Goal: Transaction & Acquisition: Book appointment/travel/reservation

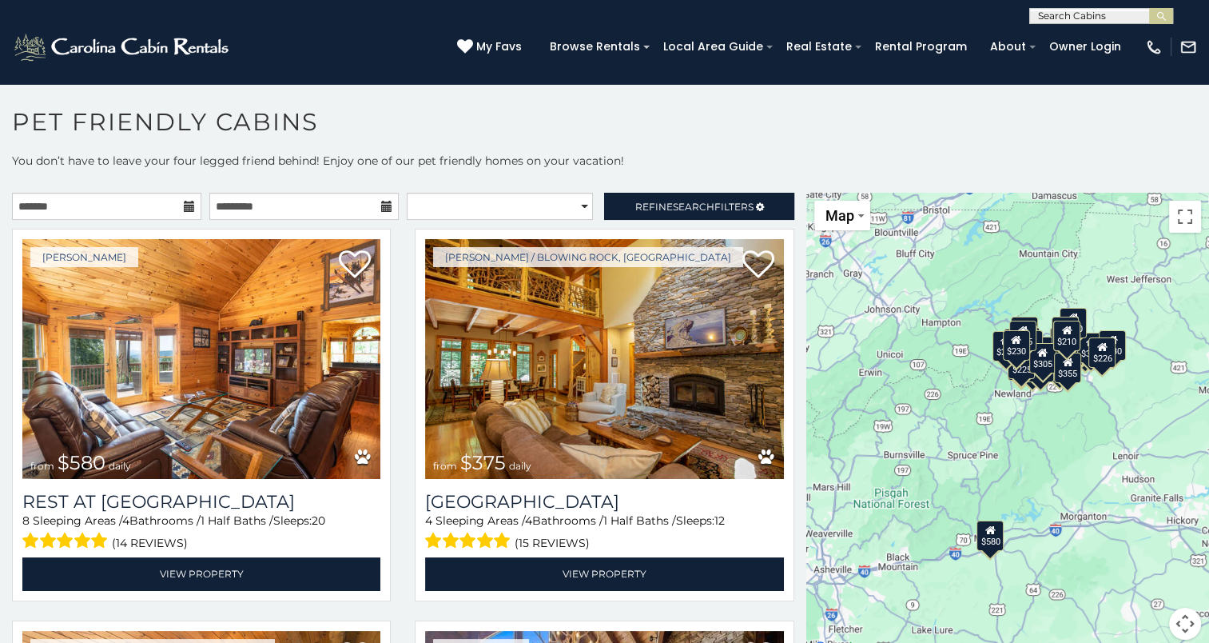
click at [188, 201] on icon at bounding box center [189, 206] width 11 height 11
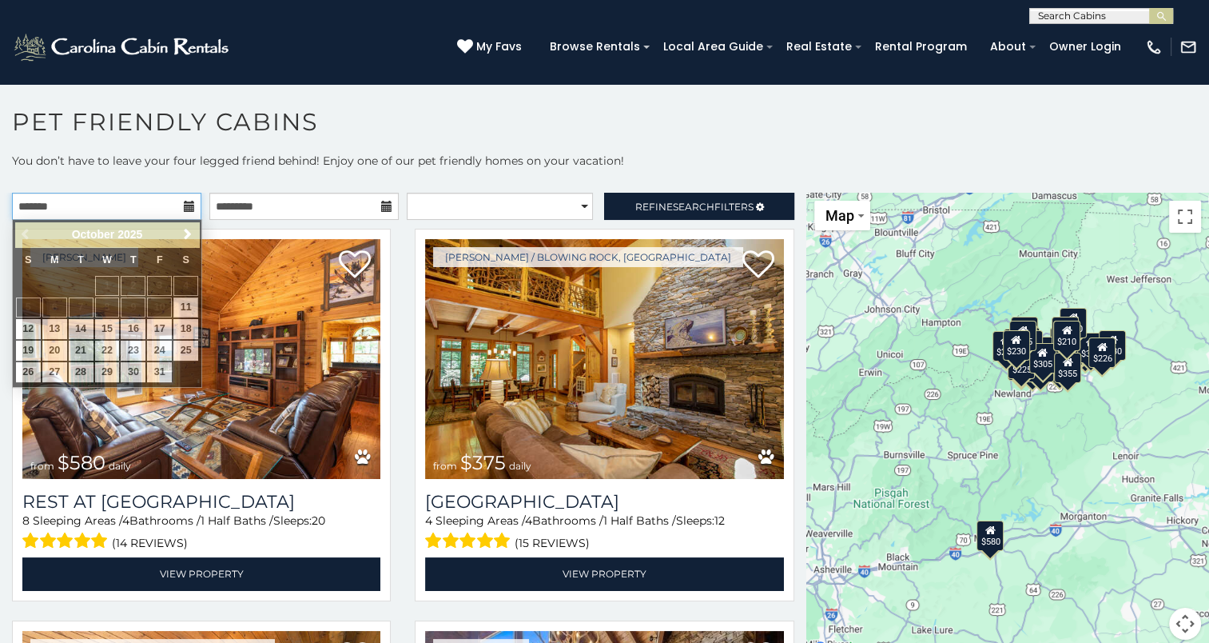
click at [152, 205] on input "text" at bounding box center [106, 206] width 189 height 27
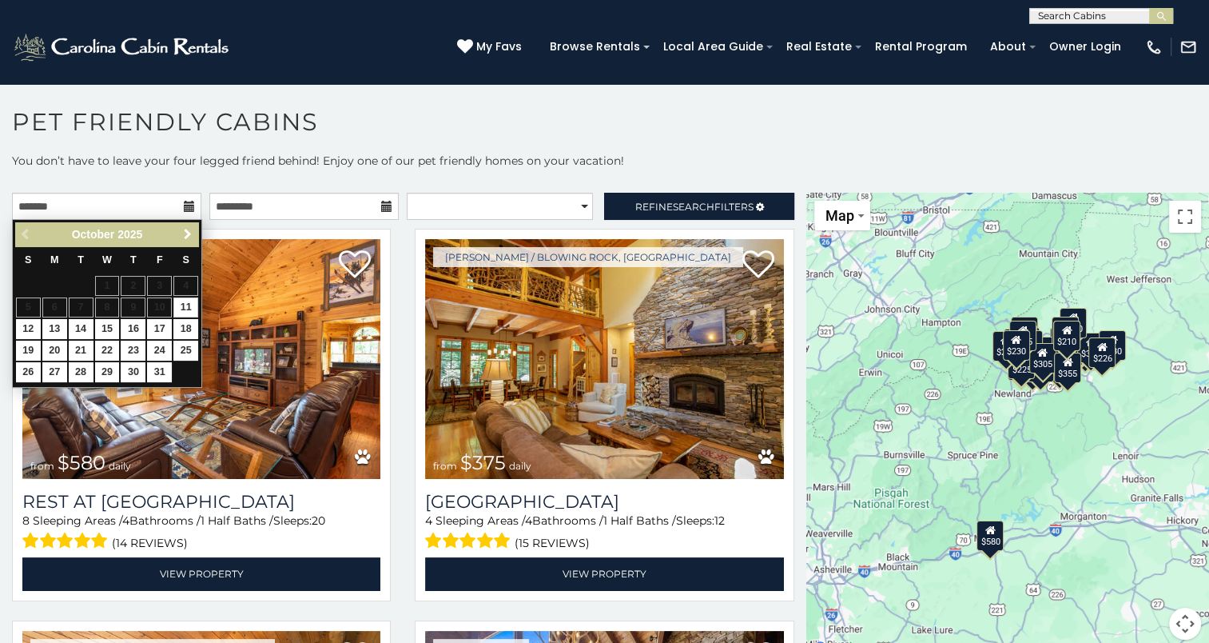
click at [185, 231] on span "Next" at bounding box center [187, 234] width 13 height 13
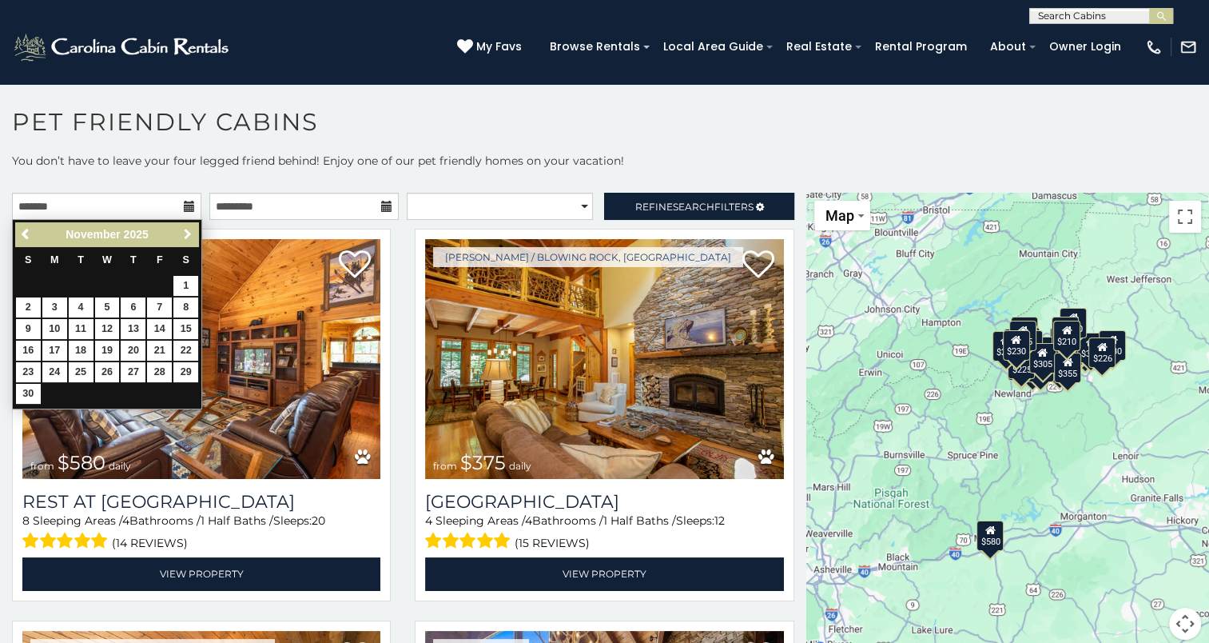
click at [185, 231] on span "Next" at bounding box center [187, 234] width 13 height 13
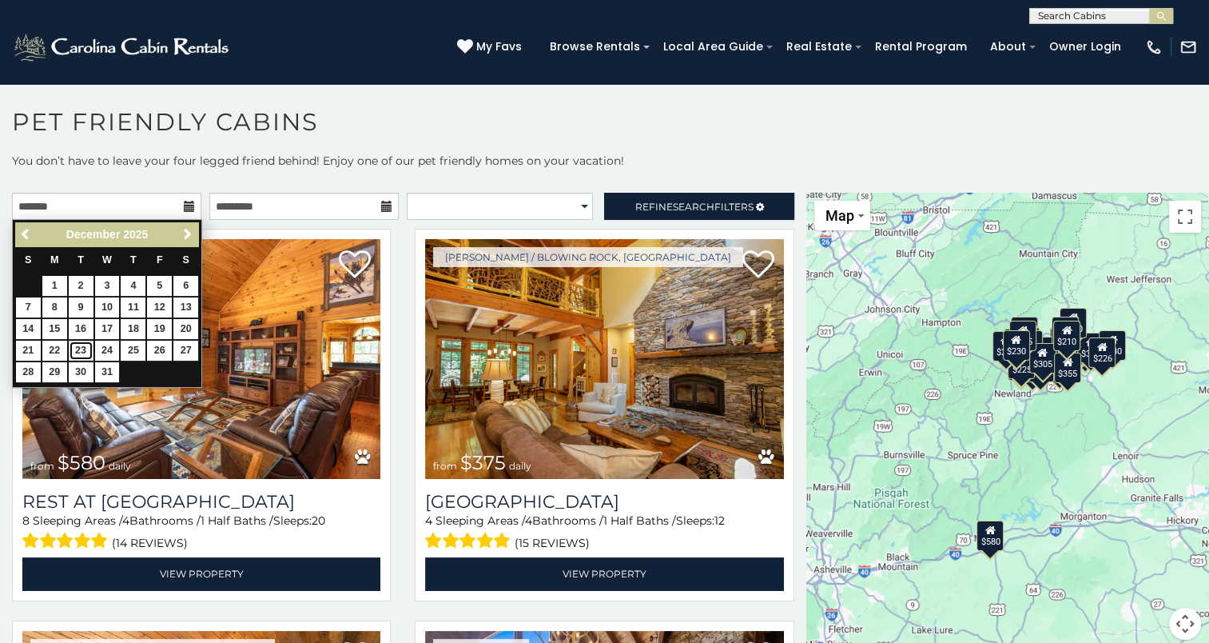
click at [80, 345] on link "23" at bounding box center [81, 350] width 25 height 20
type input "**********"
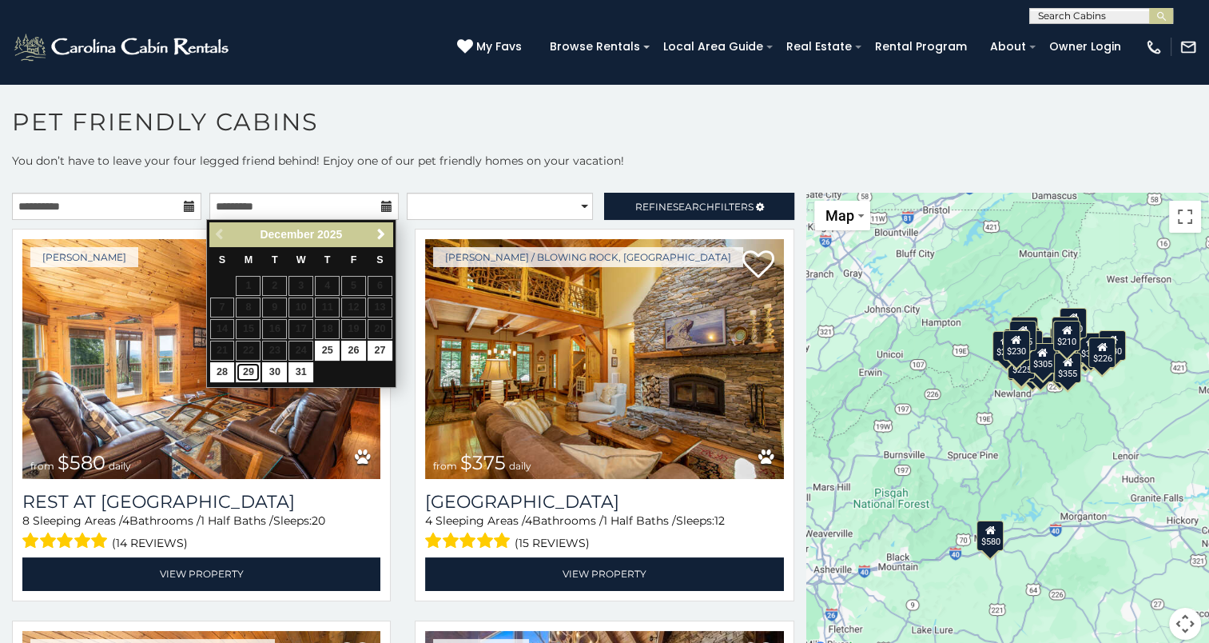
click at [252, 372] on link "29" at bounding box center [248, 372] width 25 height 20
type input "**********"
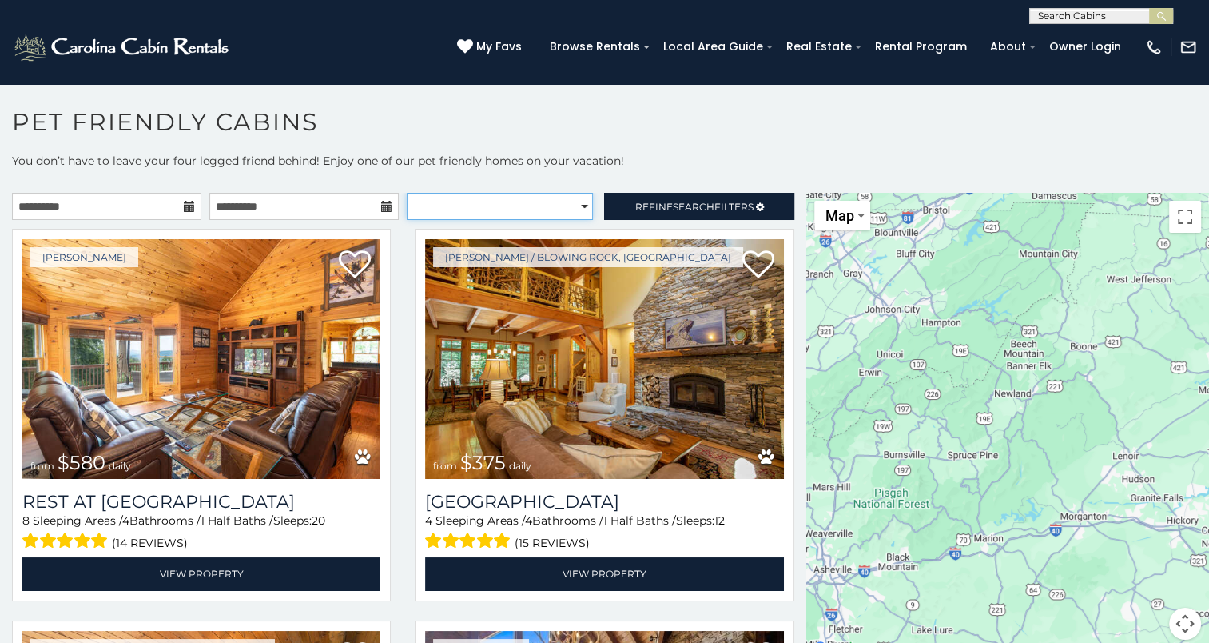
click at [456, 205] on select "**********" at bounding box center [500, 206] width 186 height 27
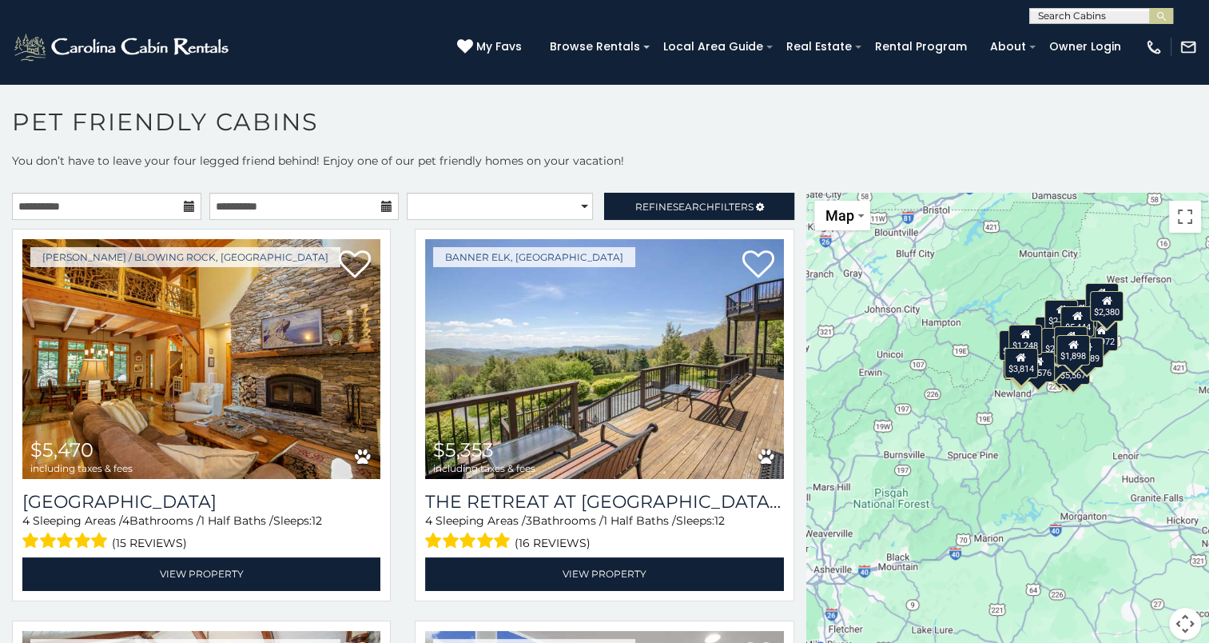
click at [468, 125] on h1 "Pet Friendly Cabins" at bounding box center [604, 130] width 1209 height 46
click at [604, 198] on link "Refine Search Filters" at bounding box center [698, 206] width 189 height 27
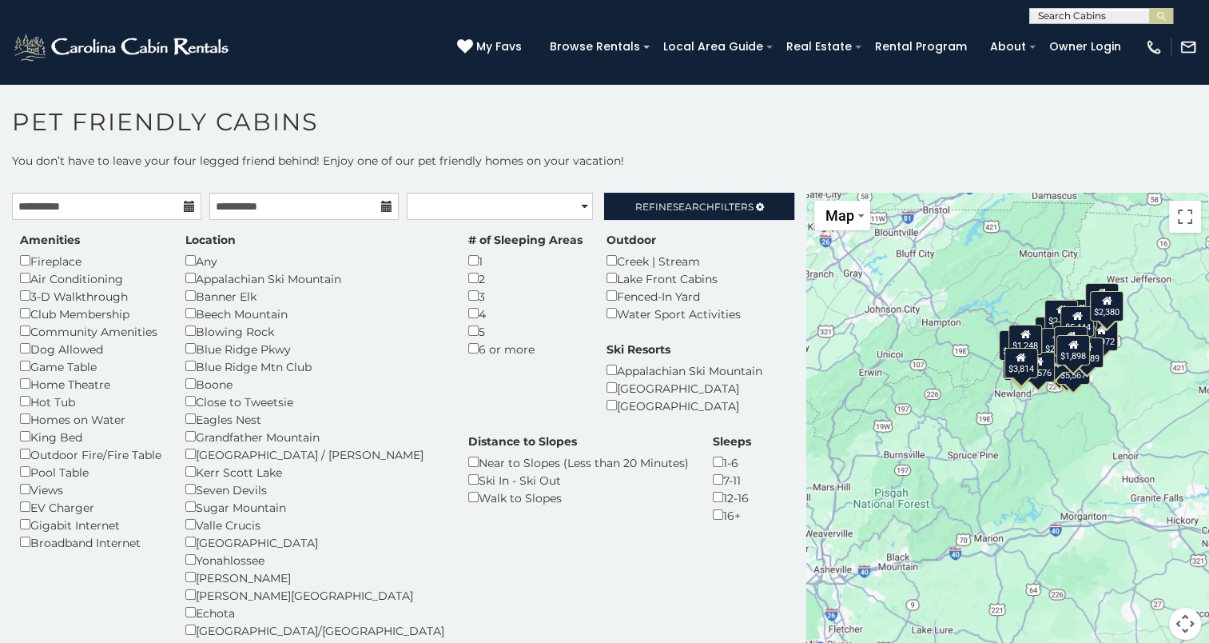
click at [57, 350] on div "Dog Allowed" at bounding box center [90, 349] width 141 height 18
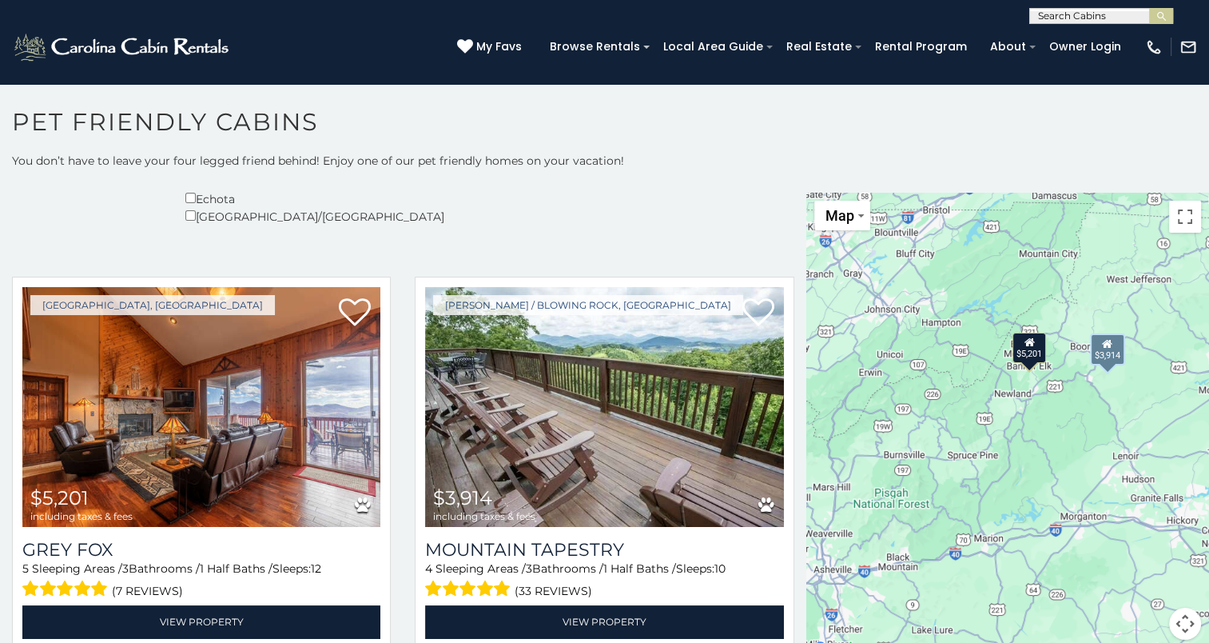
scroll to position [415, 0]
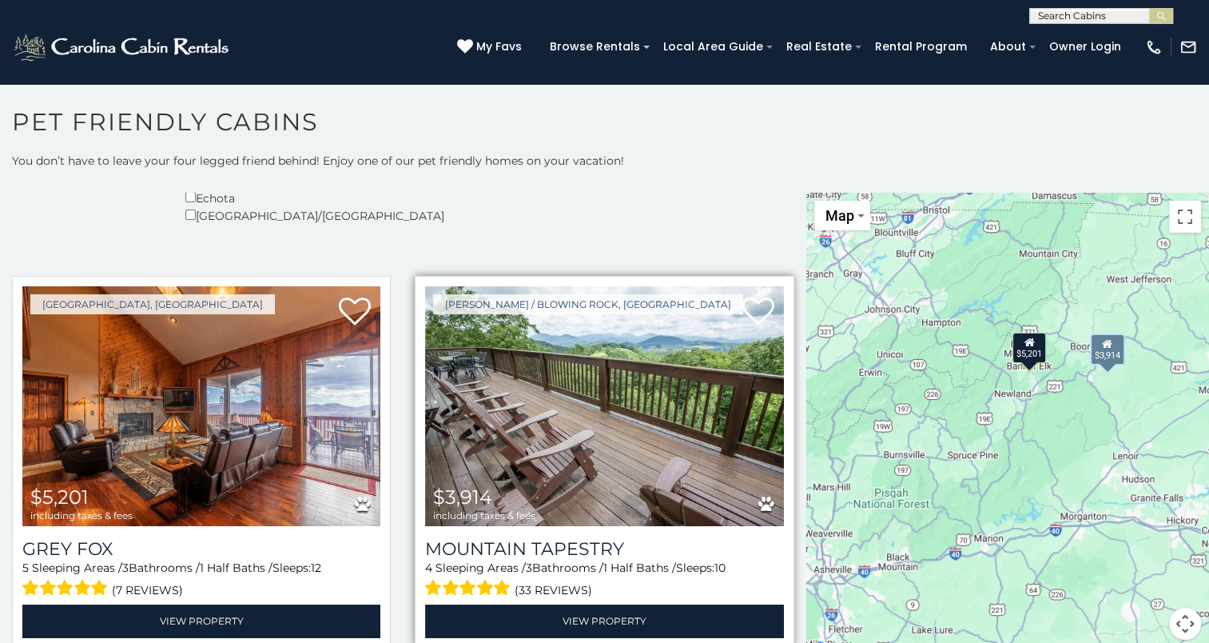
click at [597, 390] on img at bounding box center [604, 406] width 358 height 240
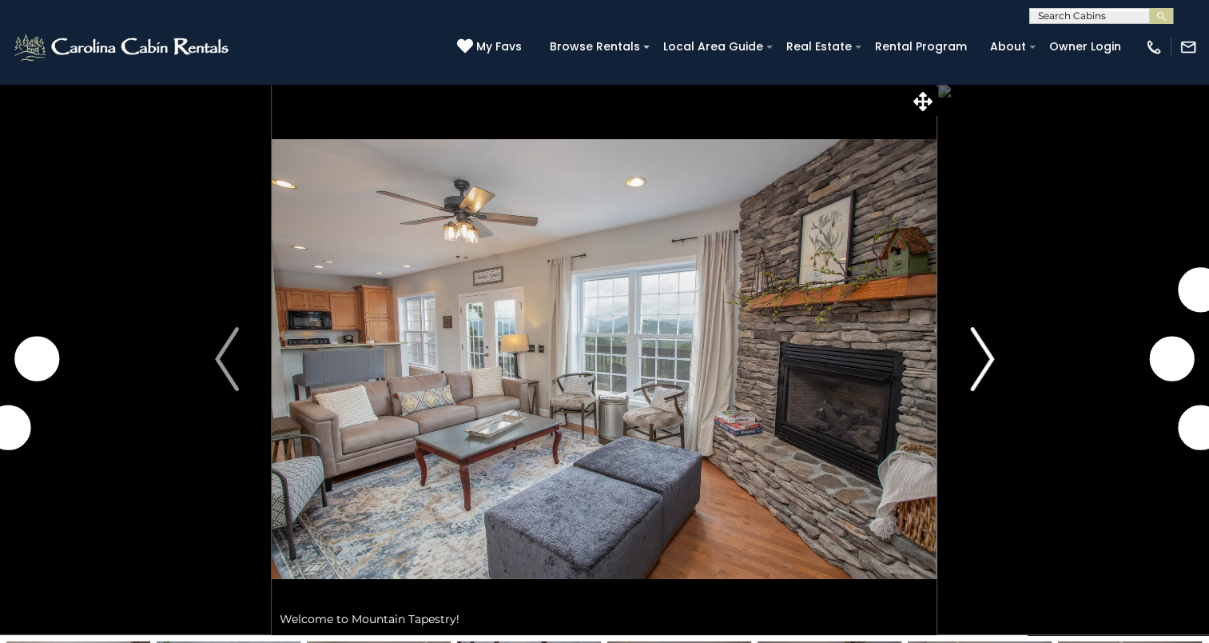
click at [979, 363] on img "Next" at bounding box center [982, 359] width 24 height 64
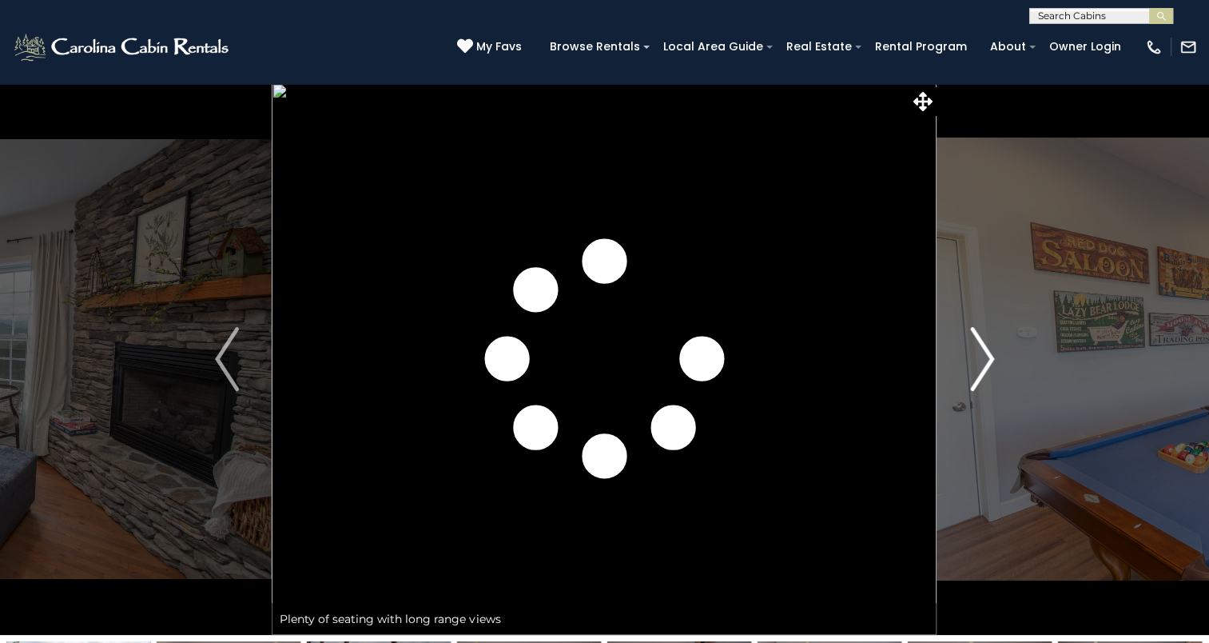
click at [979, 363] on img "Next" at bounding box center [982, 359] width 24 height 64
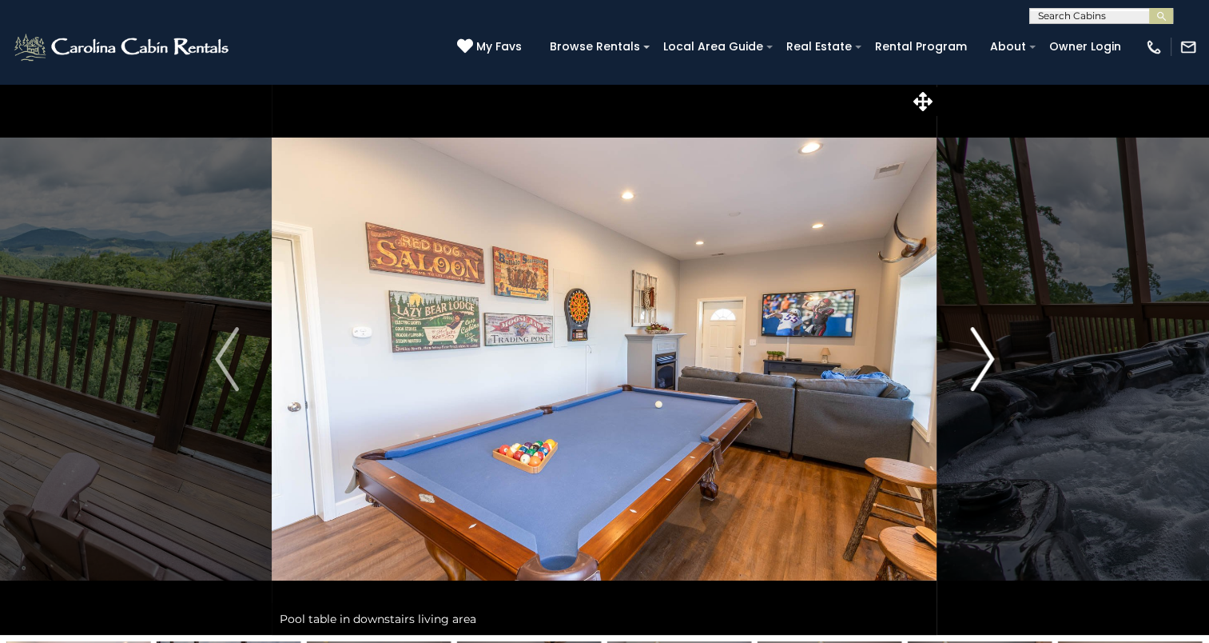
click at [979, 363] on img "Next" at bounding box center [982, 359] width 24 height 64
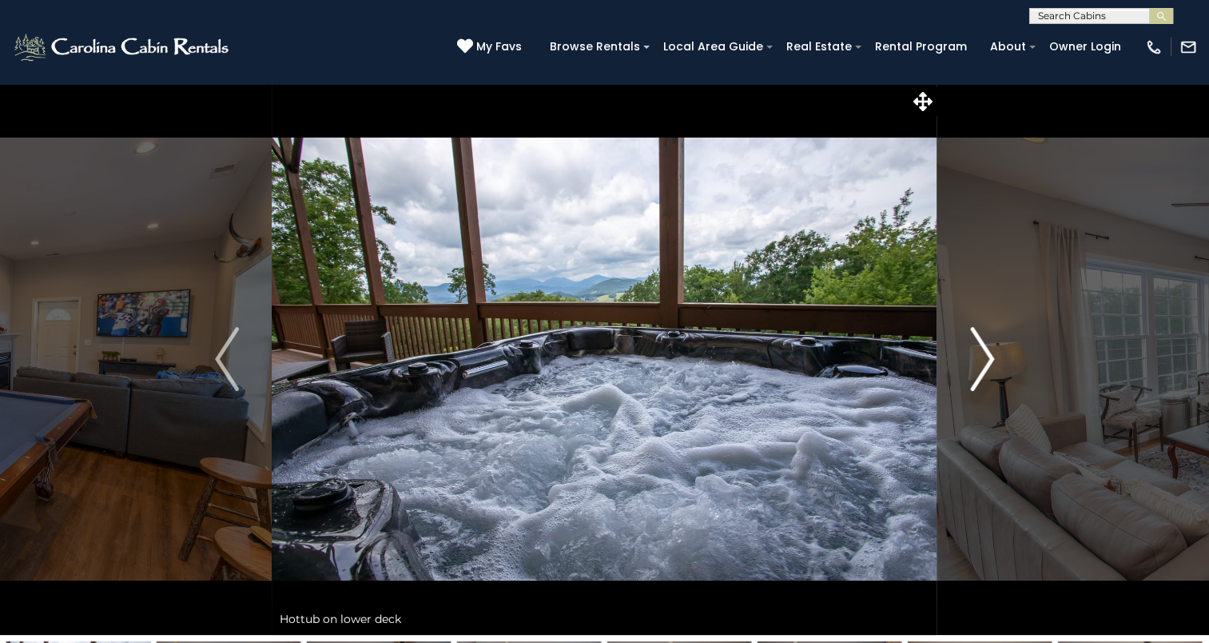
click at [979, 363] on img "Next" at bounding box center [982, 359] width 24 height 64
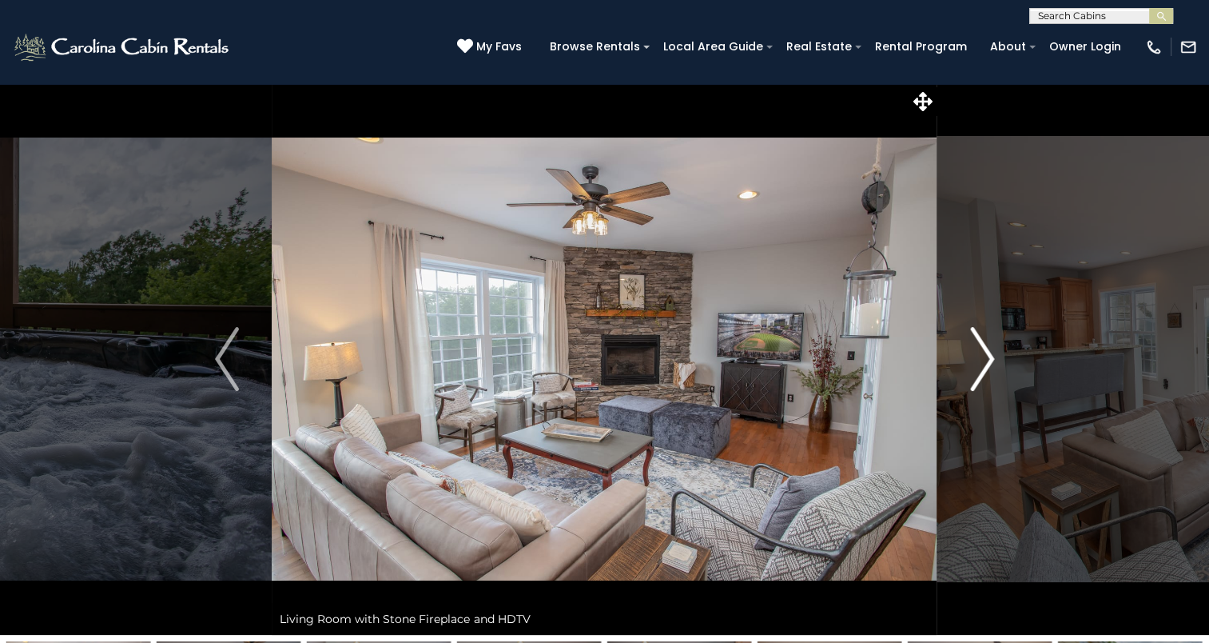
click at [979, 363] on img "Next" at bounding box center [982, 359] width 24 height 64
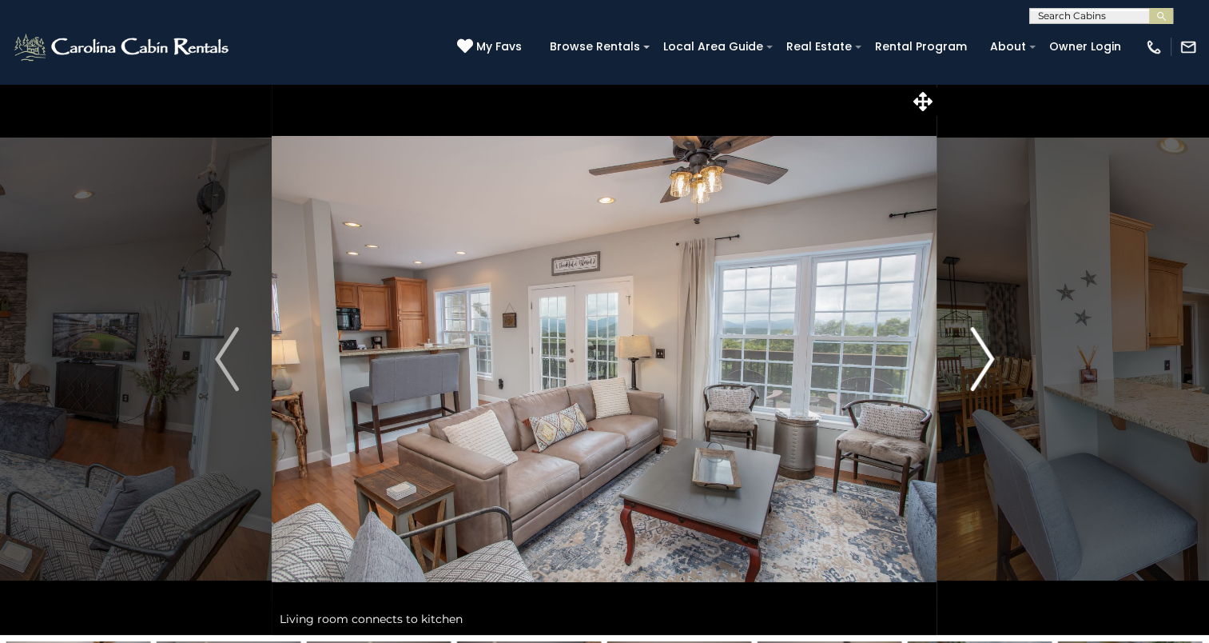
click at [979, 363] on img "Next" at bounding box center [982, 359] width 24 height 64
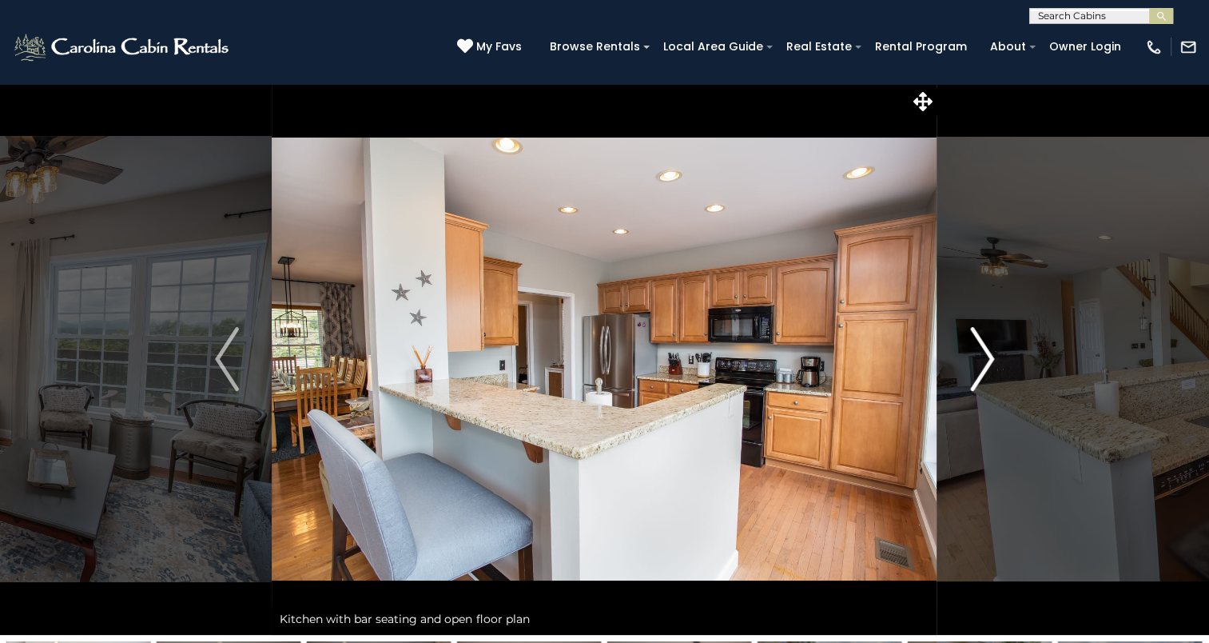
click at [979, 363] on img "Next" at bounding box center [982, 359] width 24 height 64
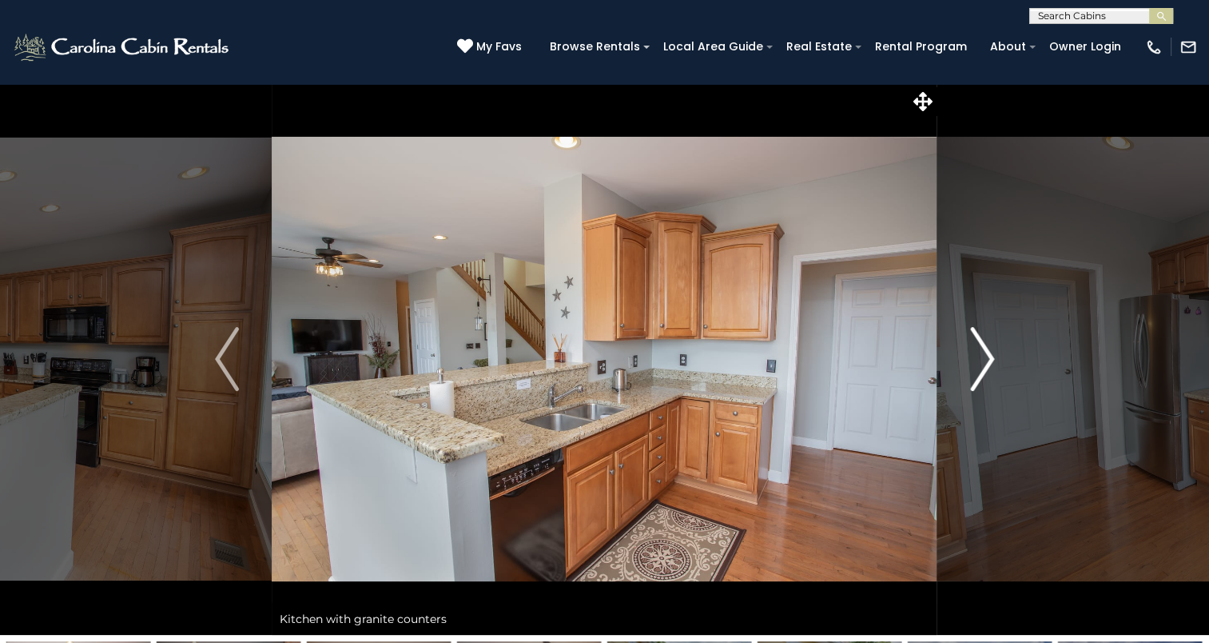
click at [979, 363] on img "Next" at bounding box center [982, 359] width 24 height 64
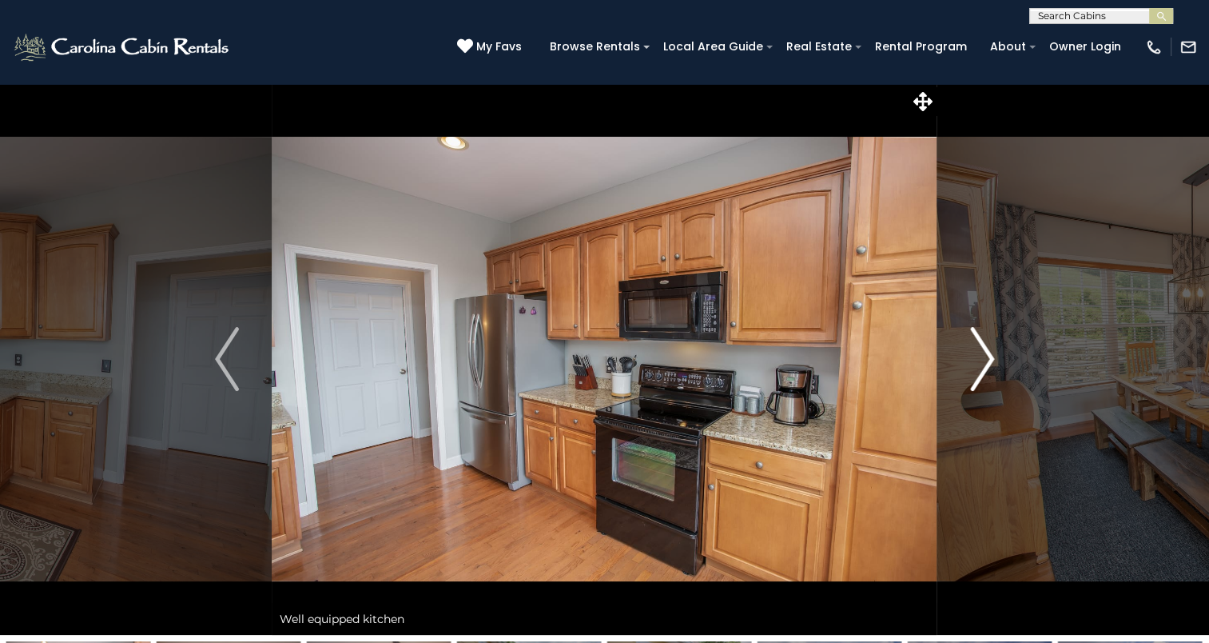
click at [979, 363] on img "Next" at bounding box center [982, 359] width 24 height 64
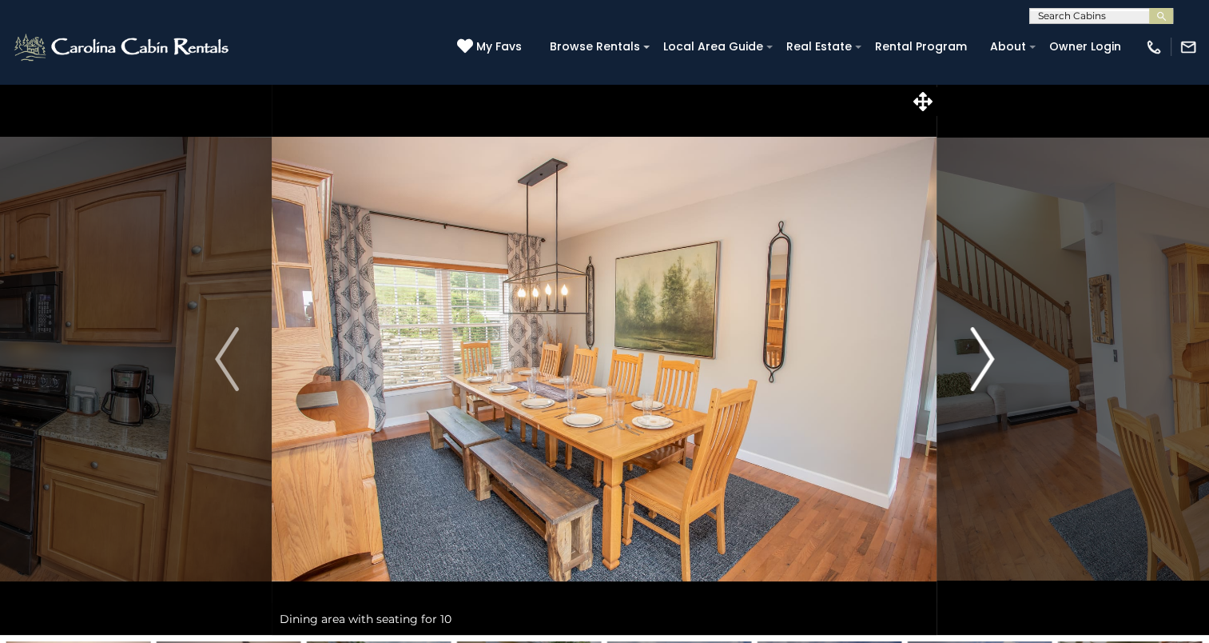
click at [979, 363] on img "Next" at bounding box center [982, 359] width 24 height 64
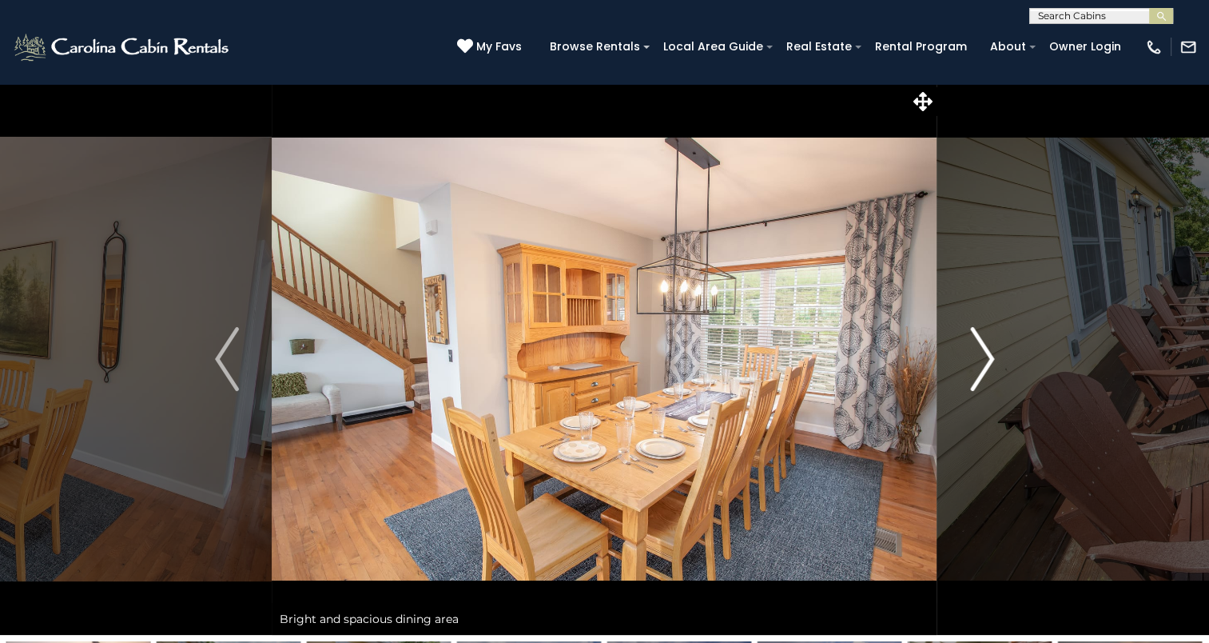
click at [979, 363] on img "Next" at bounding box center [982, 359] width 24 height 64
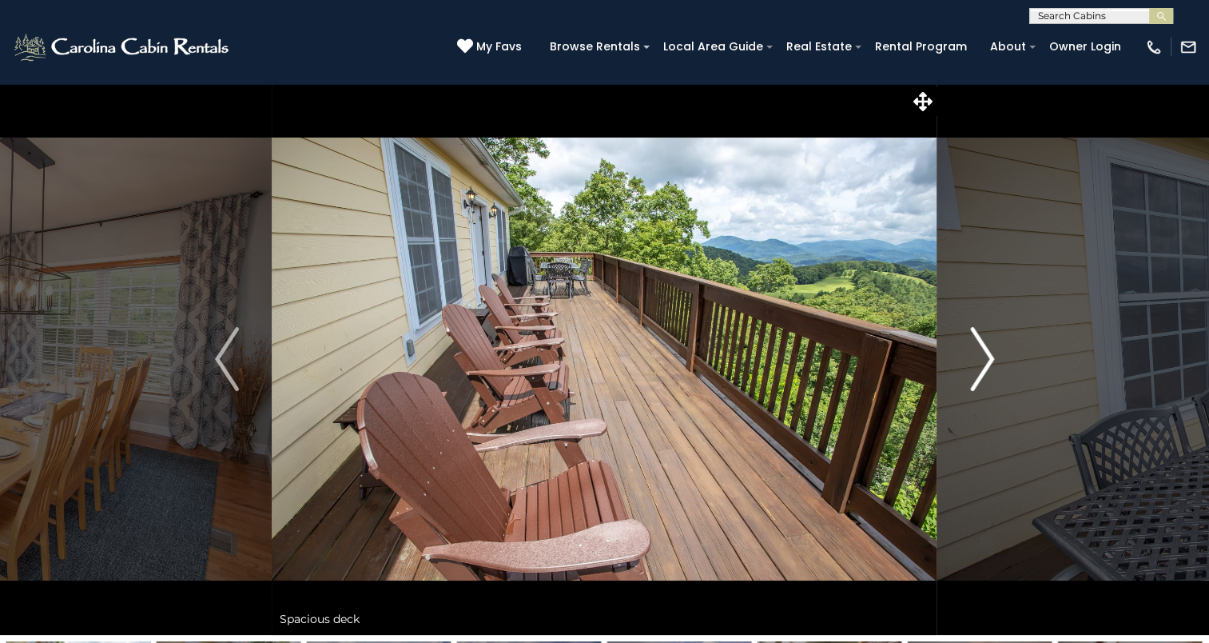
click at [979, 363] on img "Next" at bounding box center [982, 359] width 24 height 64
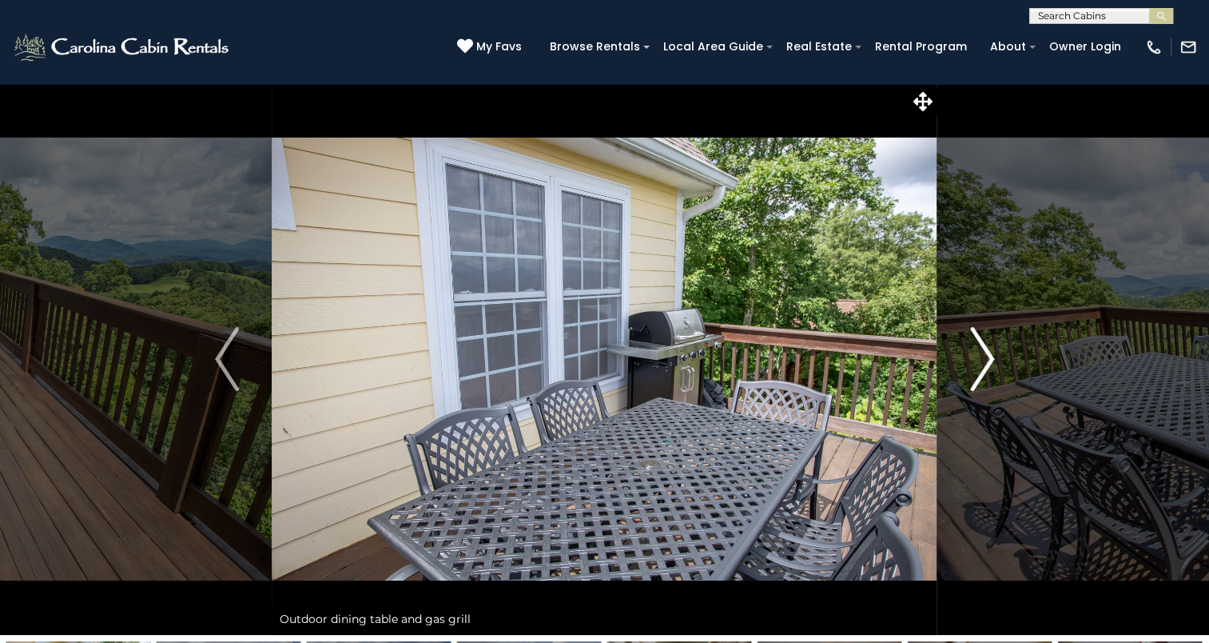
click at [979, 363] on img "Next" at bounding box center [982, 359] width 24 height 64
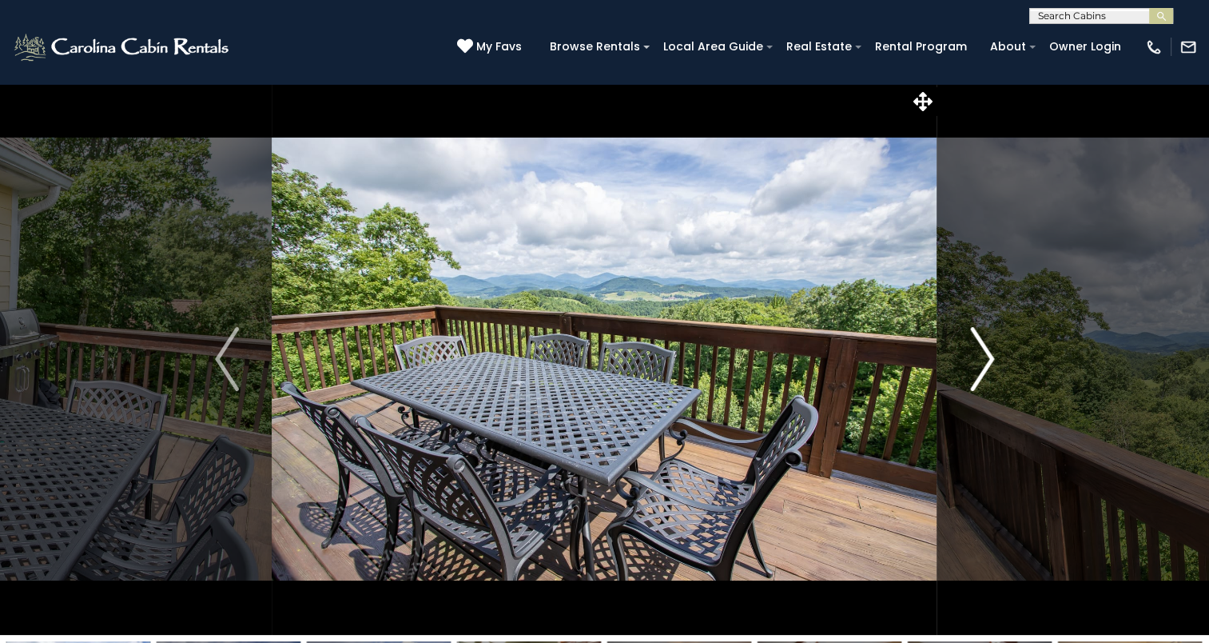
click at [979, 363] on img "Next" at bounding box center [982, 359] width 24 height 64
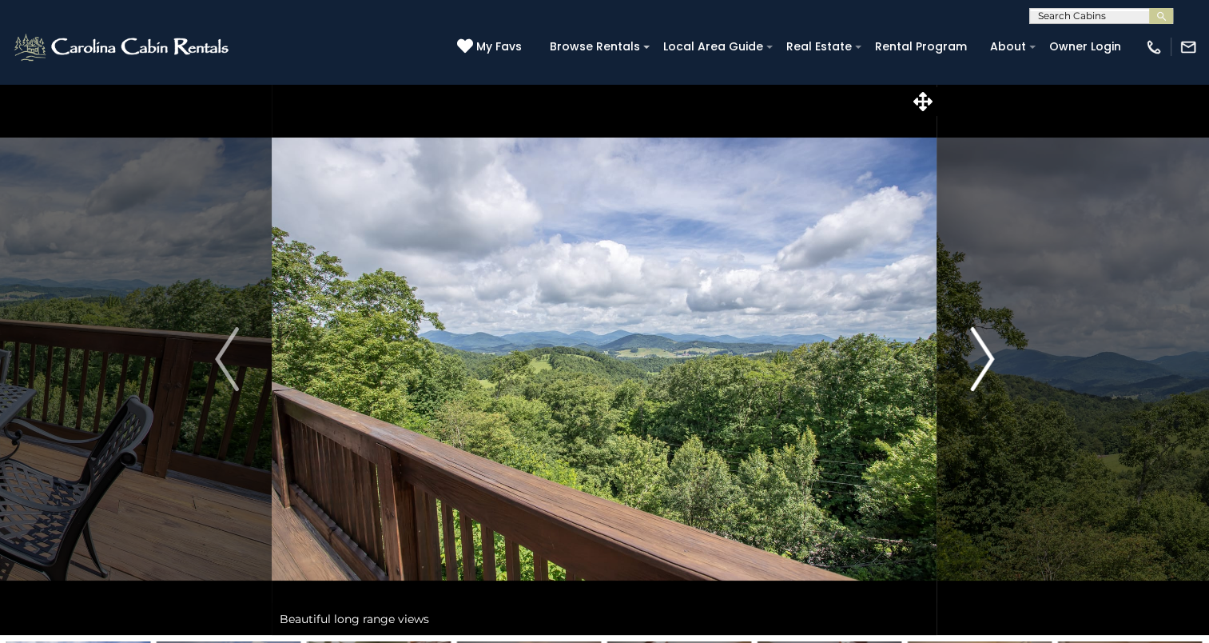
click at [979, 363] on img "Next" at bounding box center [982, 359] width 24 height 64
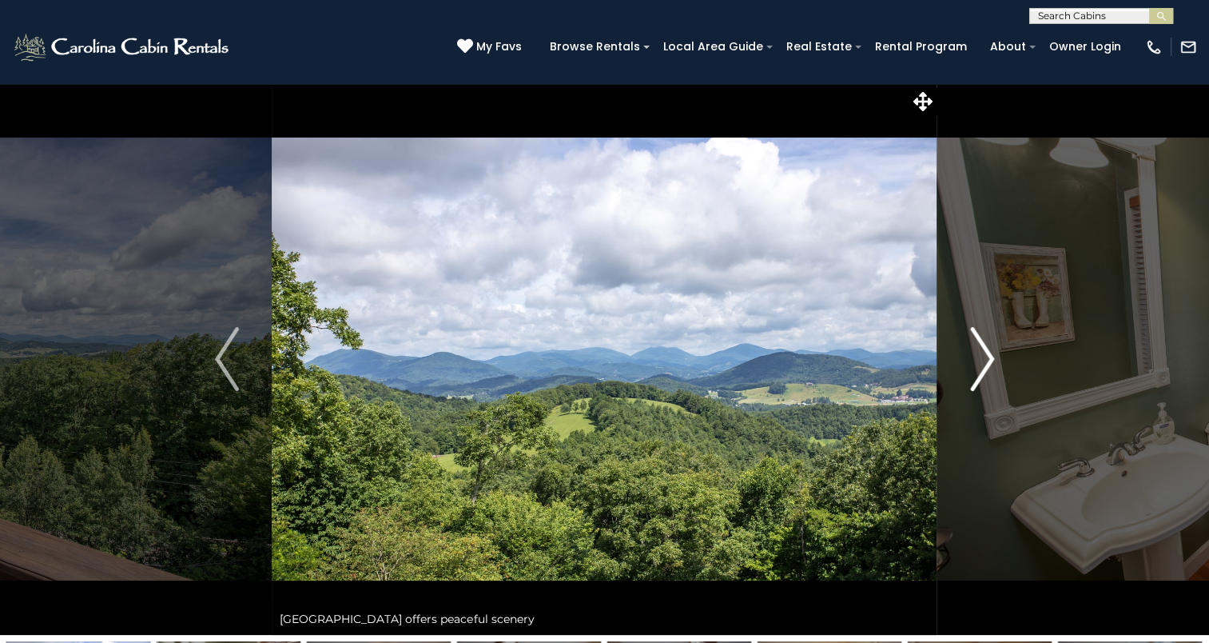
click at [979, 363] on img "Next" at bounding box center [982, 359] width 24 height 64
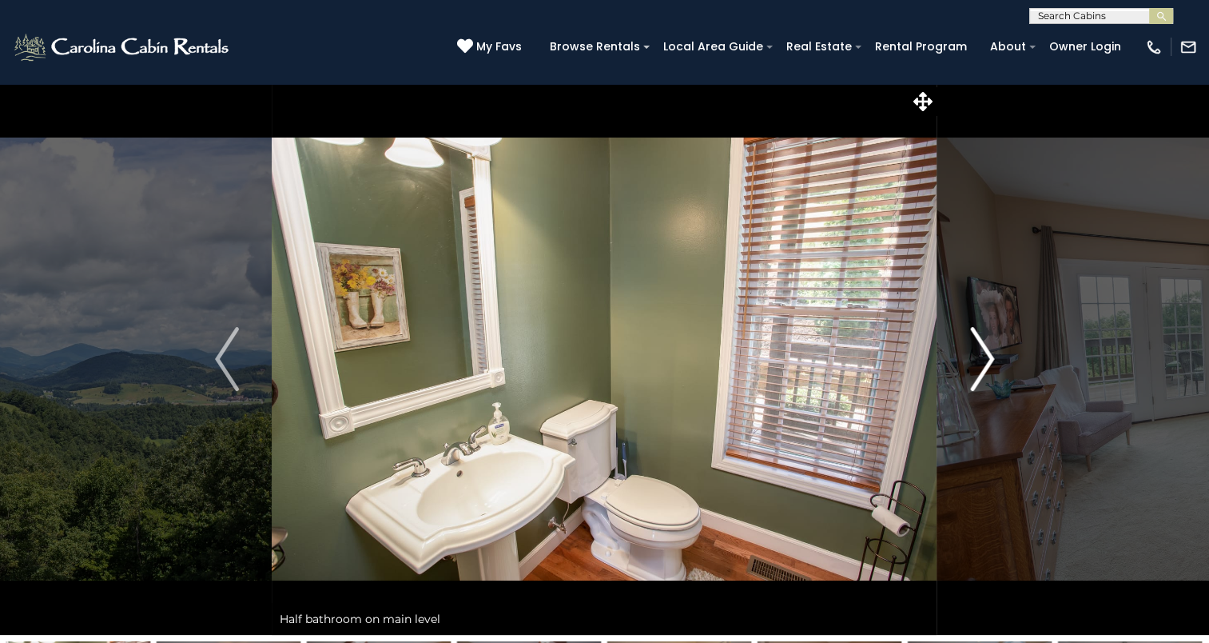
click at [979, 363] on img "Next" at bounding box center [982, 359] width 24 height 64
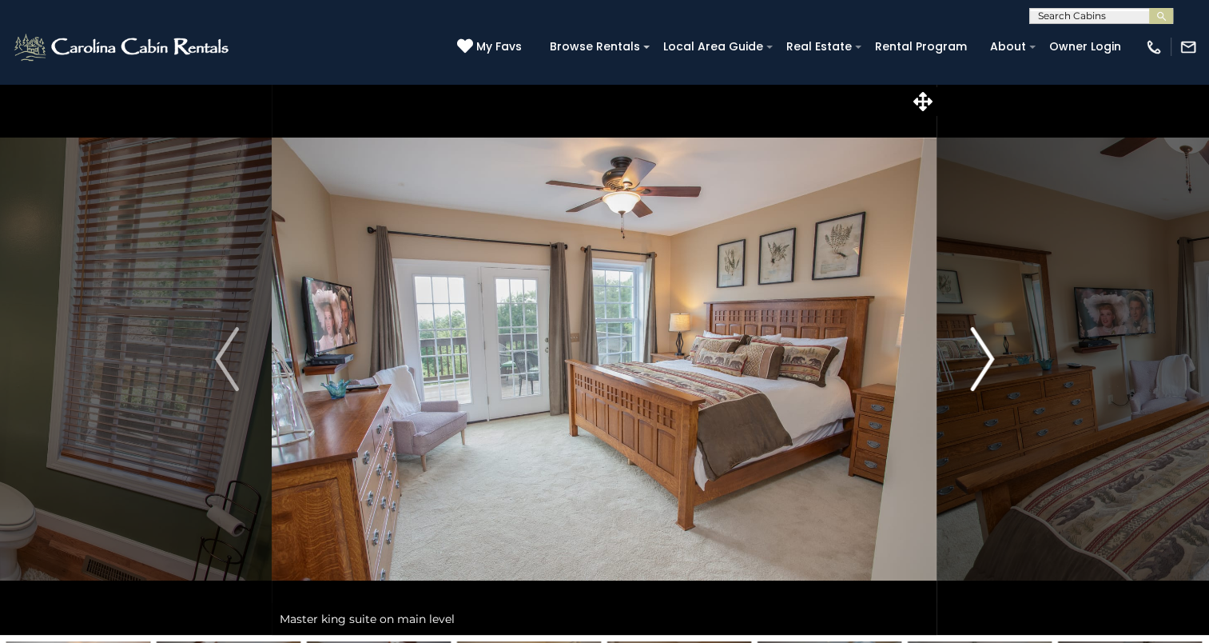
click at [979, 363] on img "Next" at bounding box center [982, 359] width 24 height 64
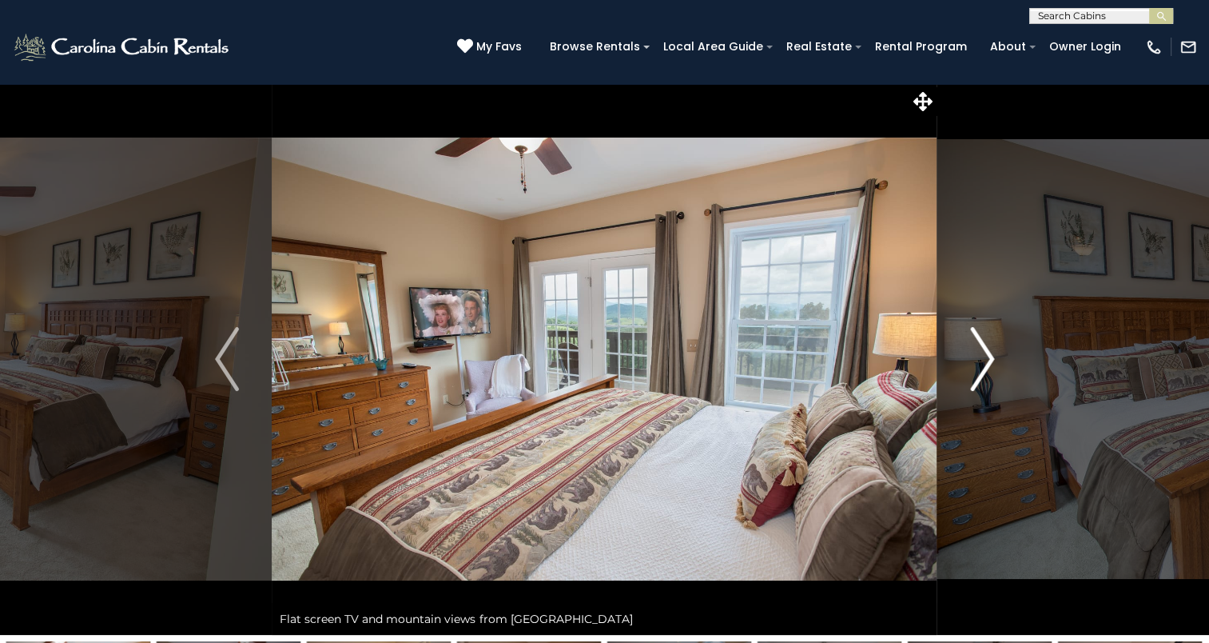
click at [979, 363] on img "Next" at bounding box center [982, 359] width 24 height 64
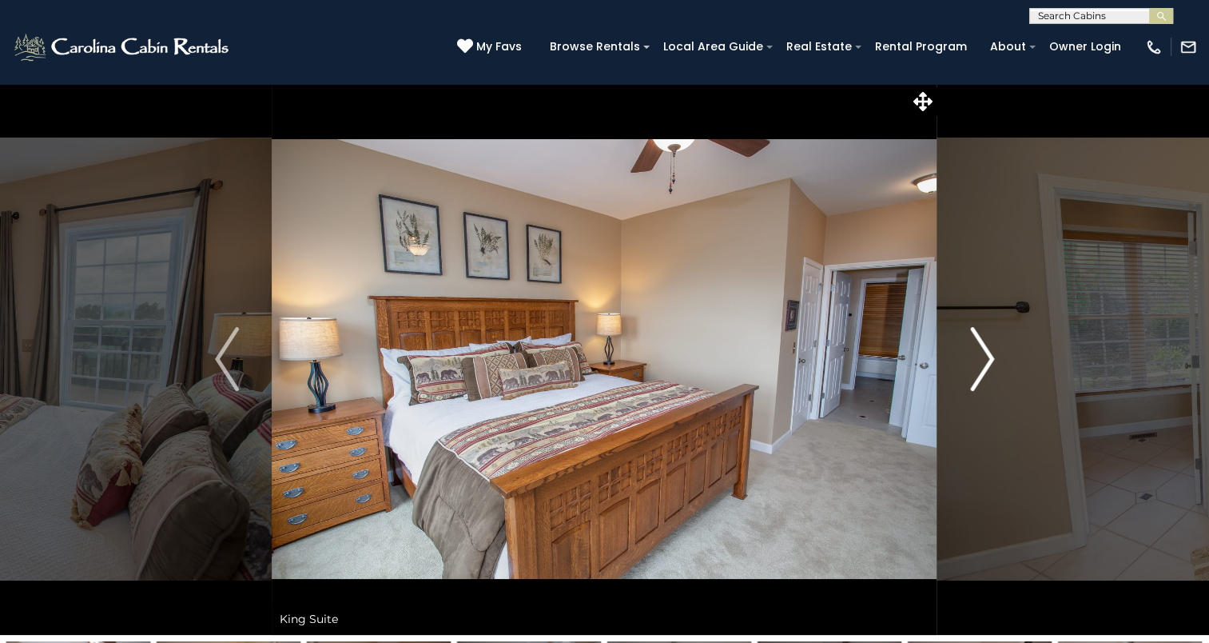
click at [979, 363] on img "Next" at bounding box center [982, 359] width 24 height 64
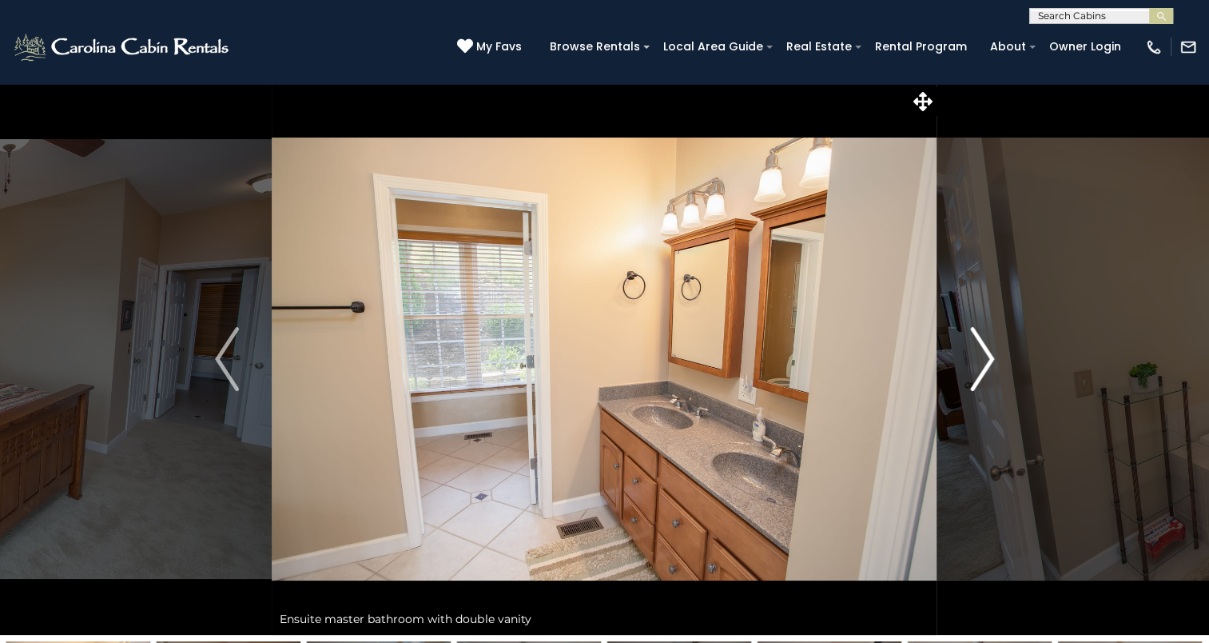
click at [979, 363] on img "Next" at bounding box center [982, 359] width 24 height 64
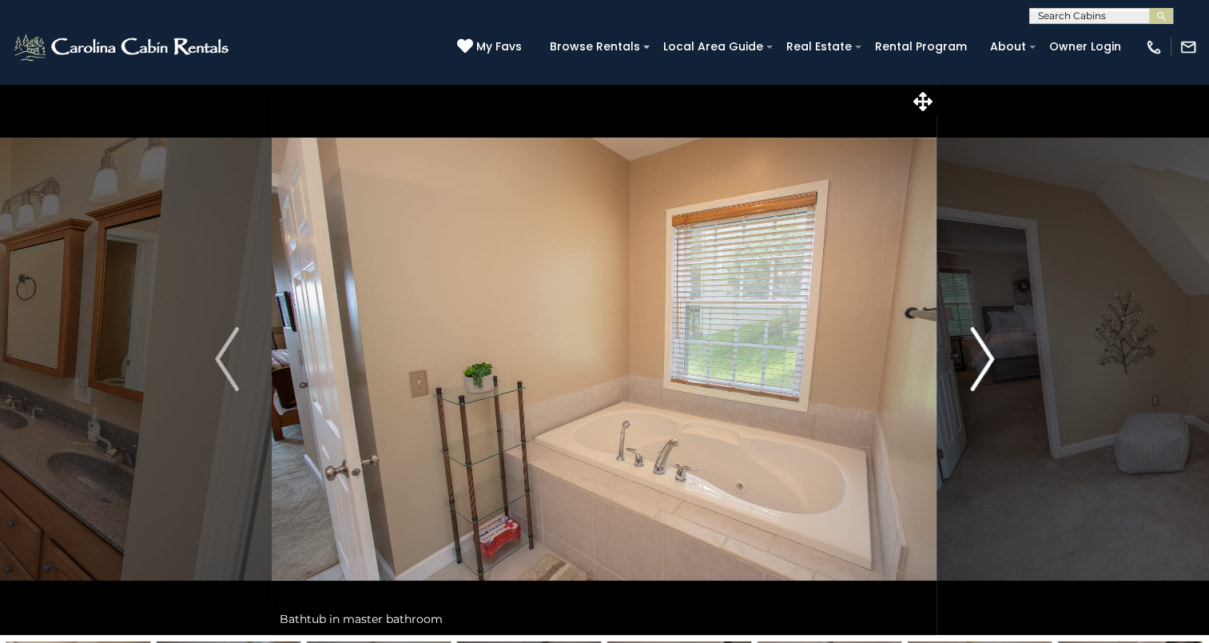
click at [979, 363] on img "Next" at bounding box center [982, 359] width 24 height 64
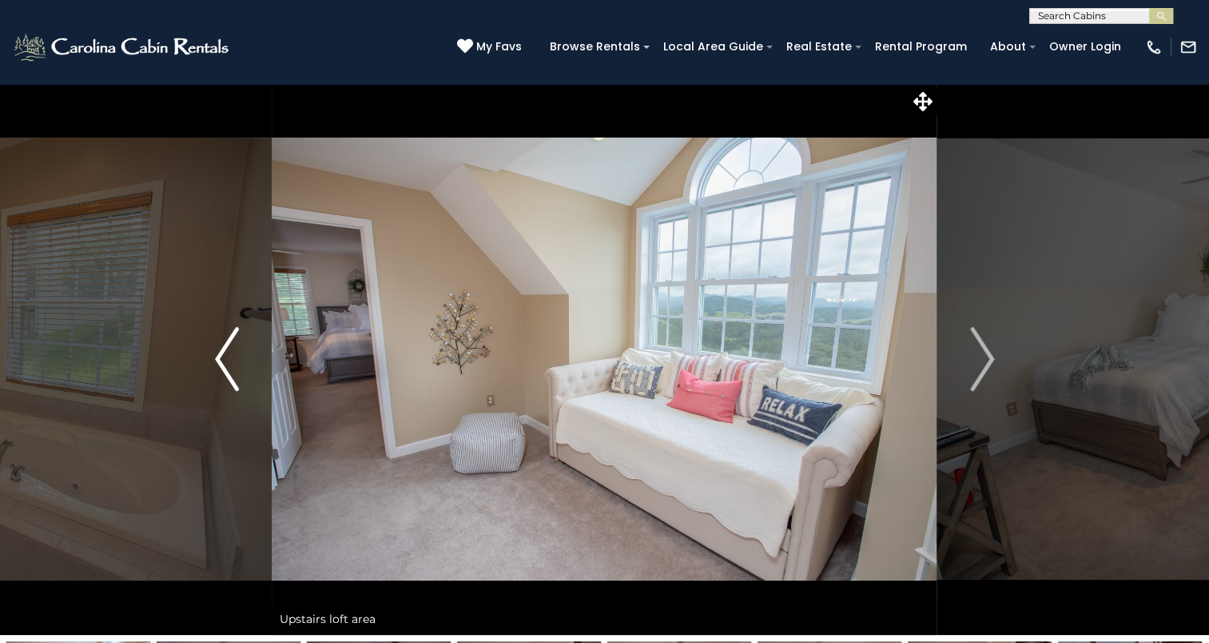
click at [228, 361] on img "Previous" at bounding box center [227, 359] width 24 height 64
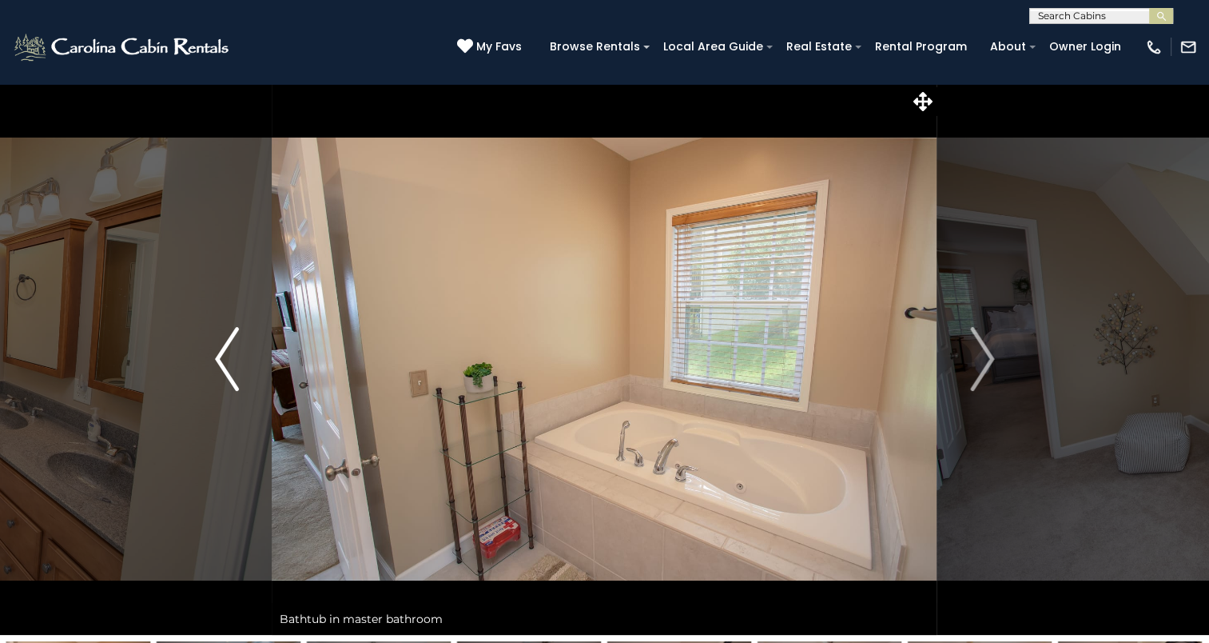
click at [231, 361] on img "Previous" at bounding box center [227, 359] width 24 height 64
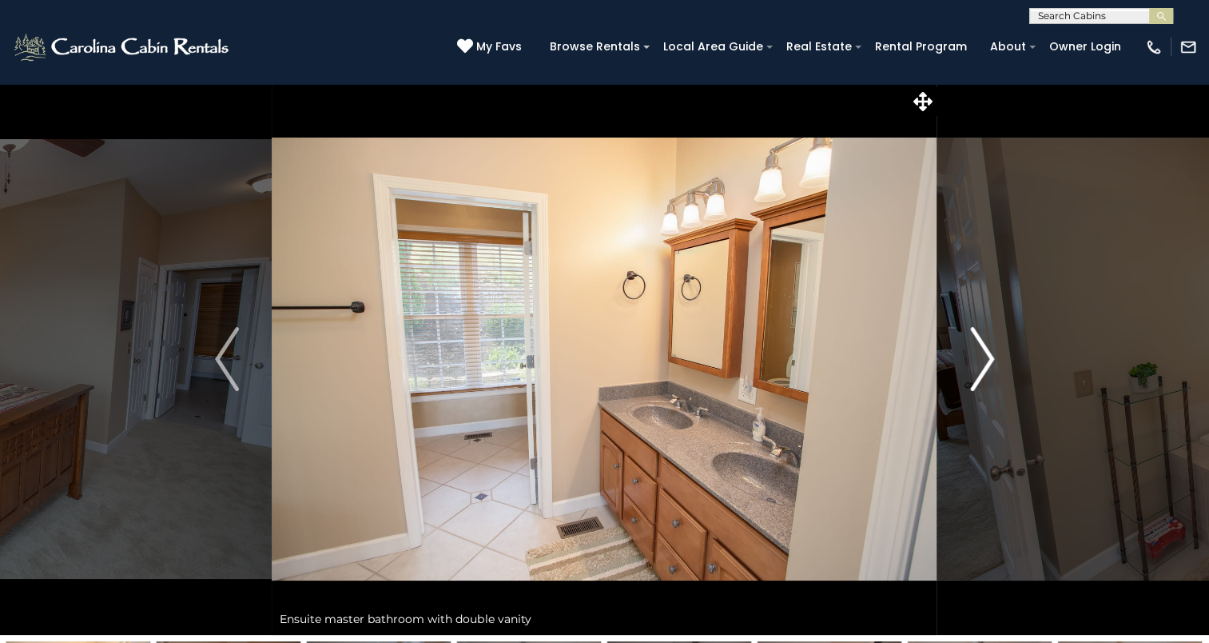
click at [977, 358] on img "Next" at bounding box center [982, 359] width 24 height 64
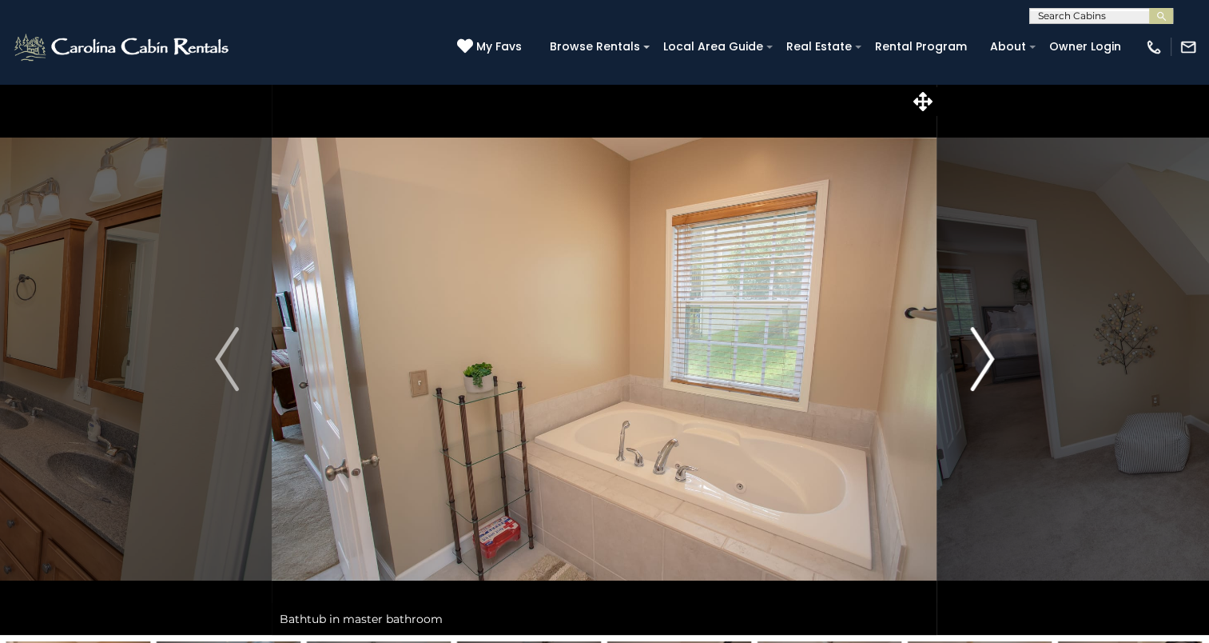
click at [977, 358] on img "Next" at bounding box center [982, 359] width 24 height 64
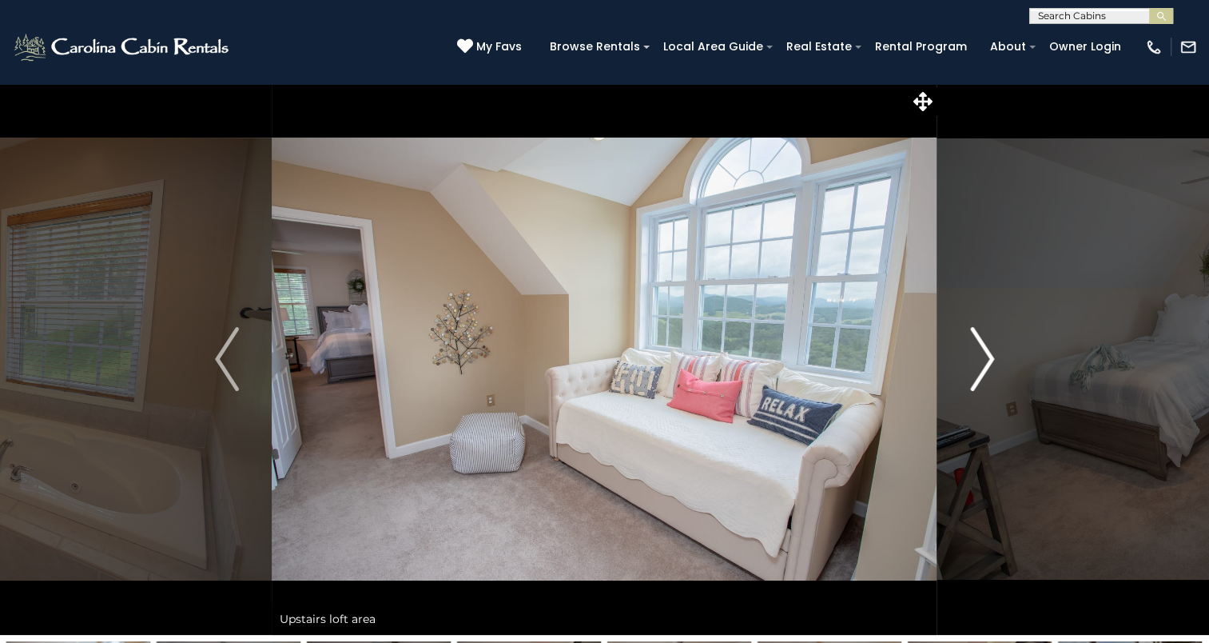
click at [977, 358] on img "Next" at bounding box center [982, 359] width 24 height 64
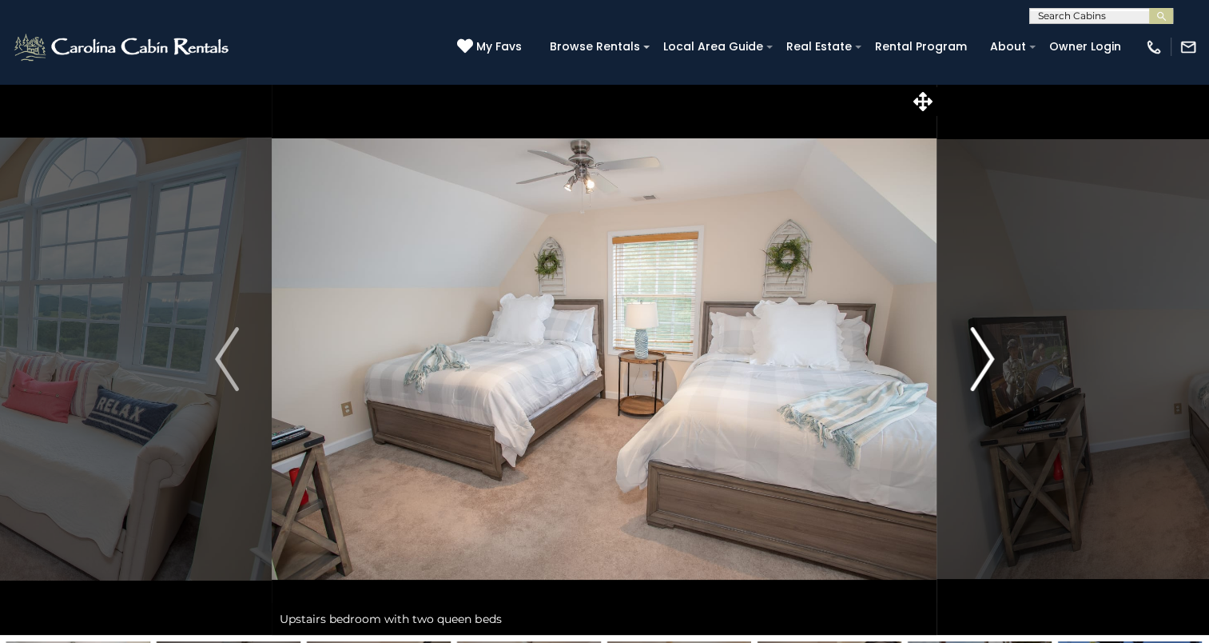
click at [977, 358] on img "Next" at bounding box center [982, 359] width 24 height 64
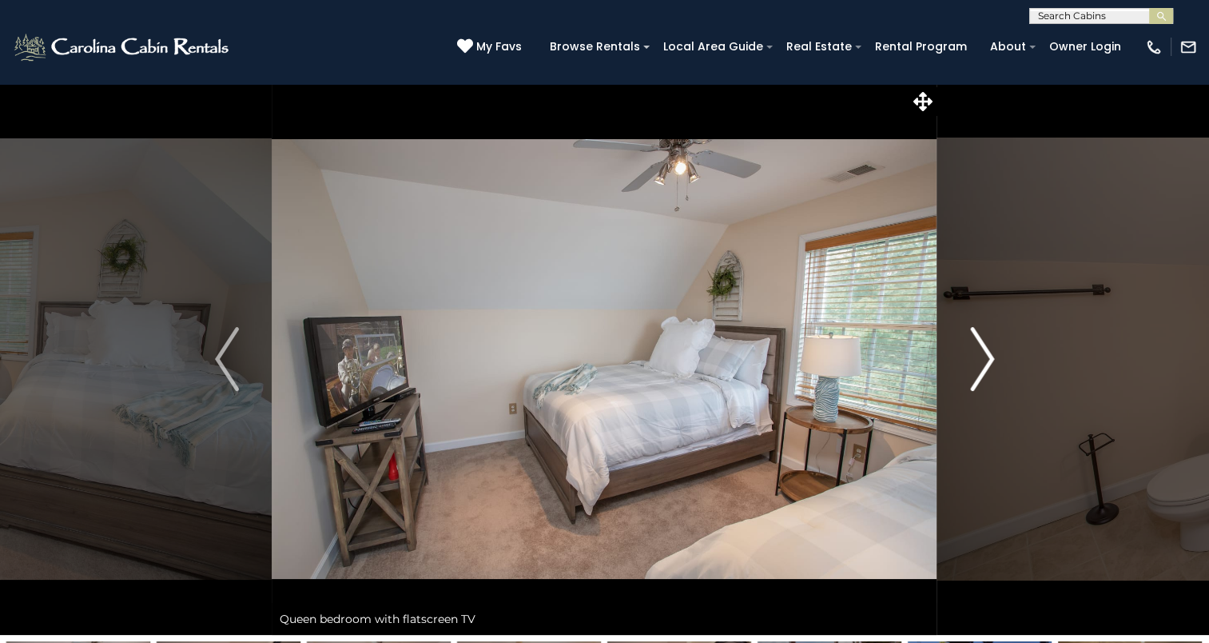
click at [977, 358] on img "Next" at bounding box center [982, 359] width 24 height 64
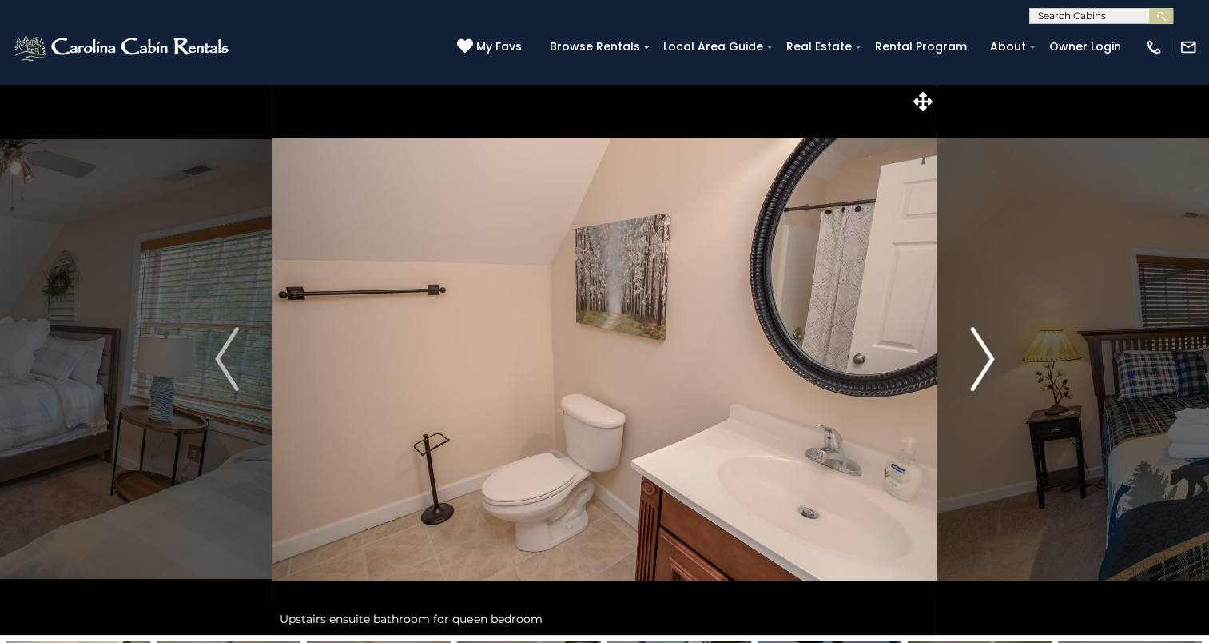
click at [977, 358] on img "Next" at bounding box center [982, 359] width 24 height 64
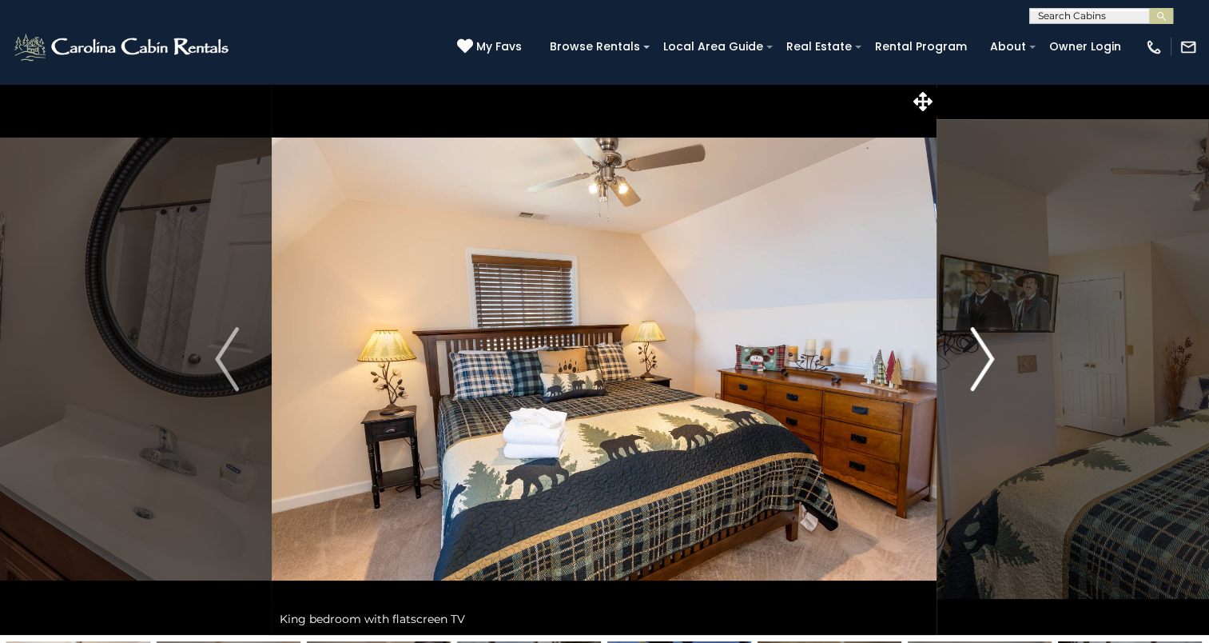
click at [977, 358] on img "Next" at bounding box center [982, 359] width 24 height 64
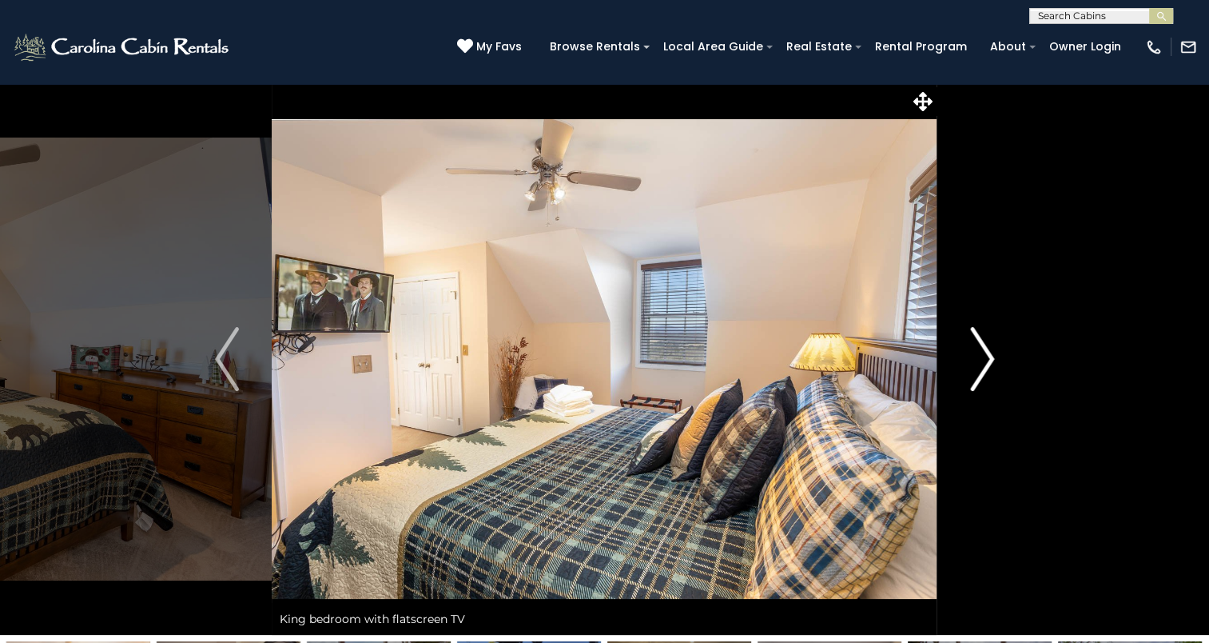
click at [977, 358] on img "Next" at bounding box center [982, 359] width 24 height 64
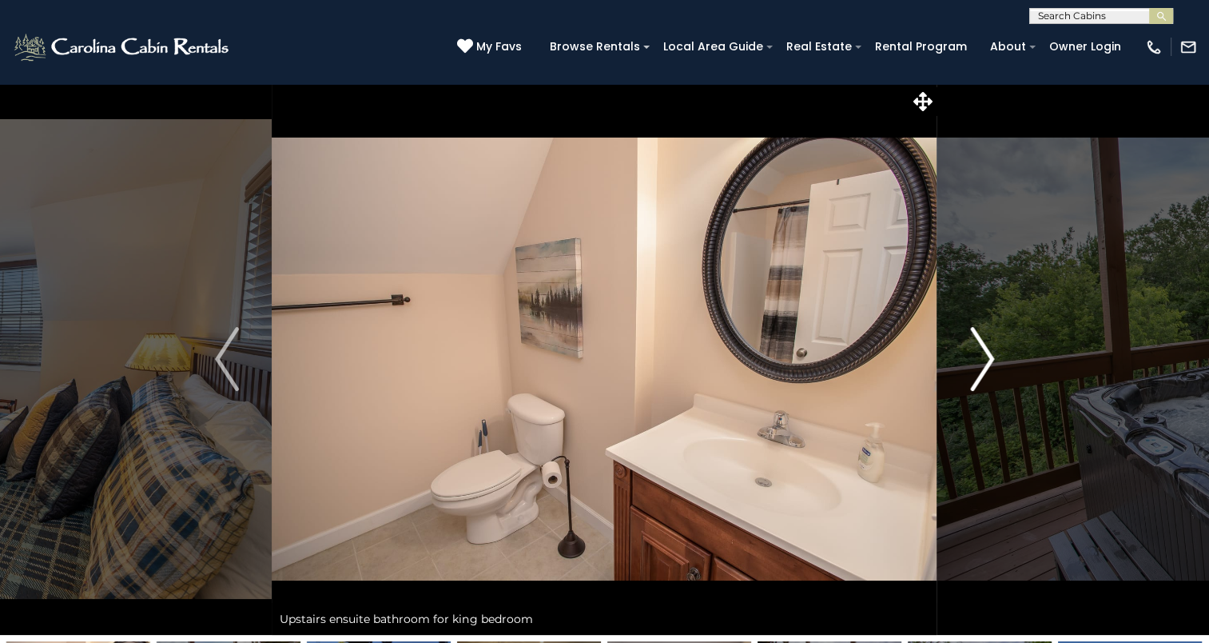
click at [977, 358] on img "Next" at bounding box center [982, 359] width 24 height 64
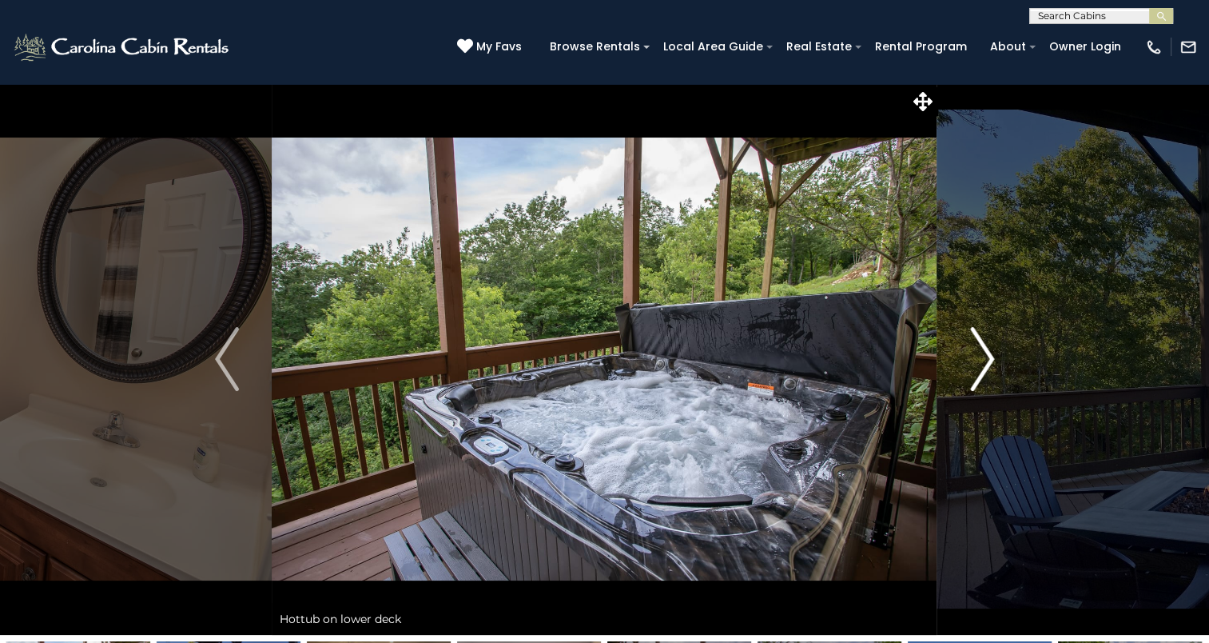
click at [977, 358] on img "Next" at bounding box center [982, 359] width 24 height 64
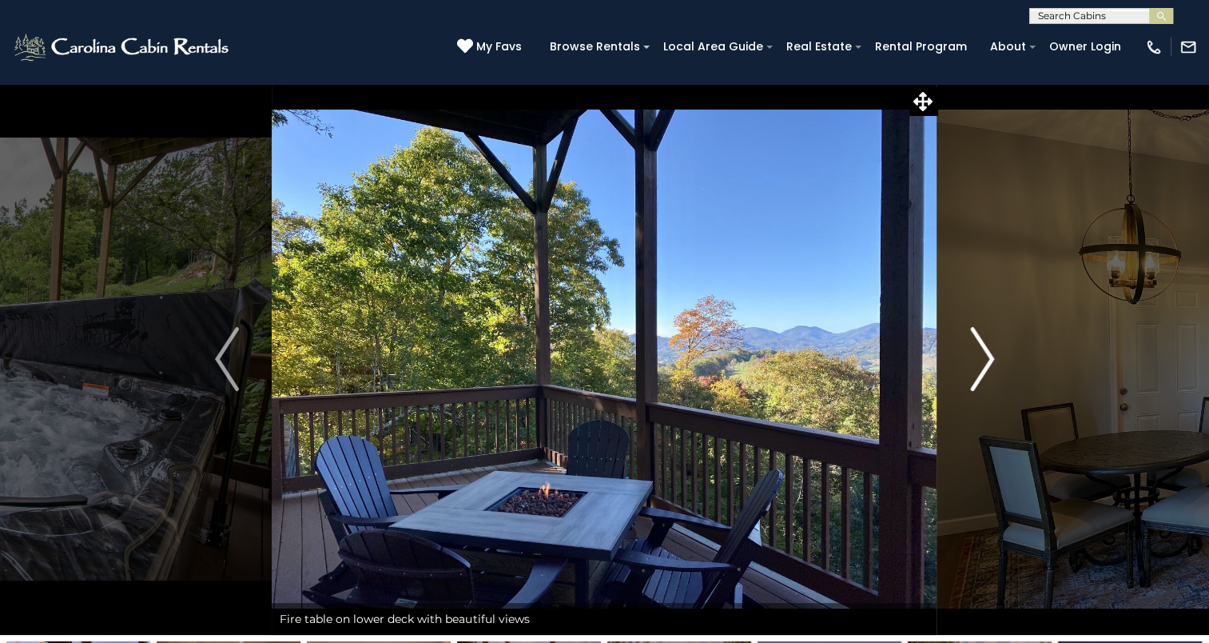
click at [977, 358] on img "Next" at bounding box center [982, 359] width 24 height 64
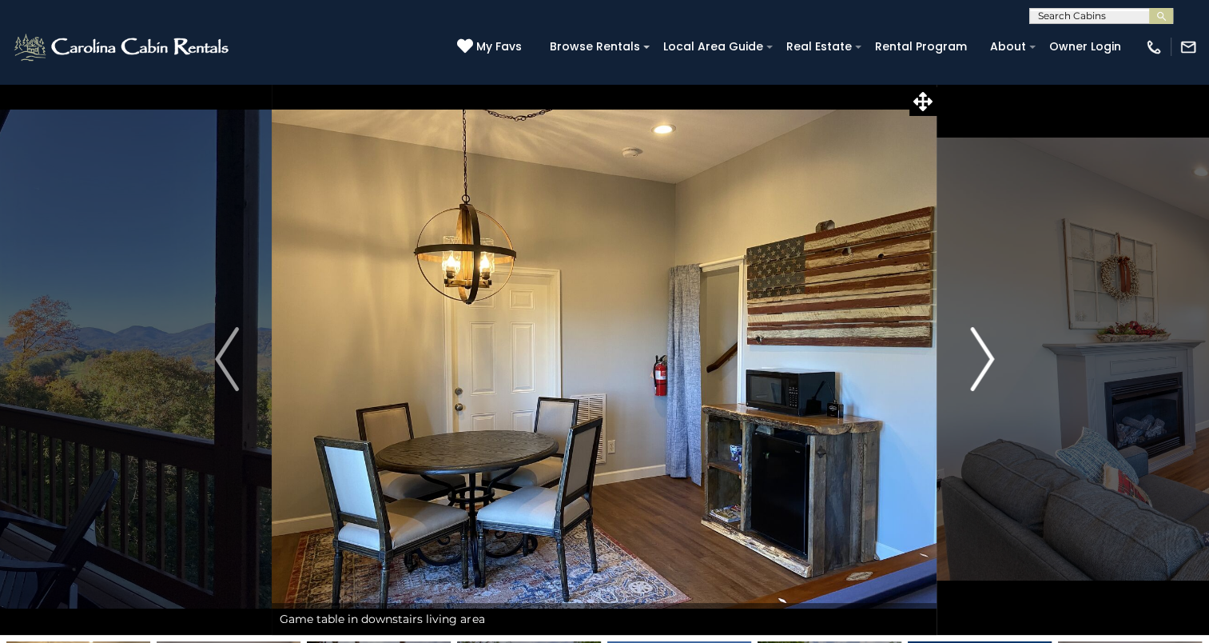
click at [977, 358] on img "Next" at bounding box center [982, 359] width 24 height 64
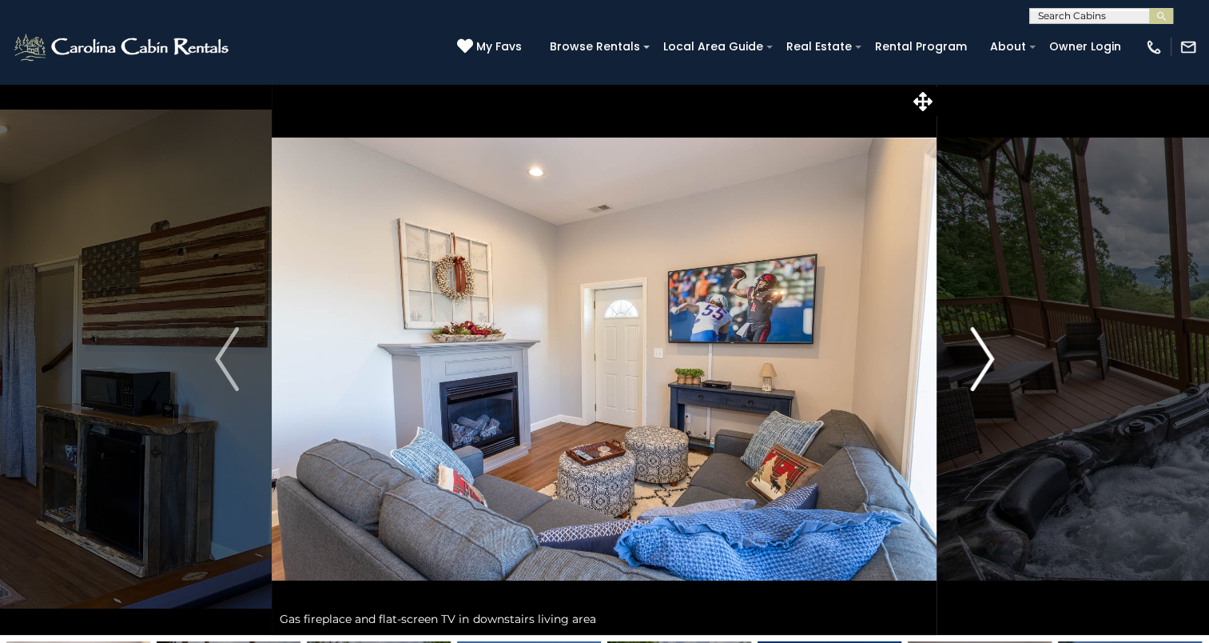
click at [977, 358] on img "Next" at bounding box center [982, 359] width 24 height 64
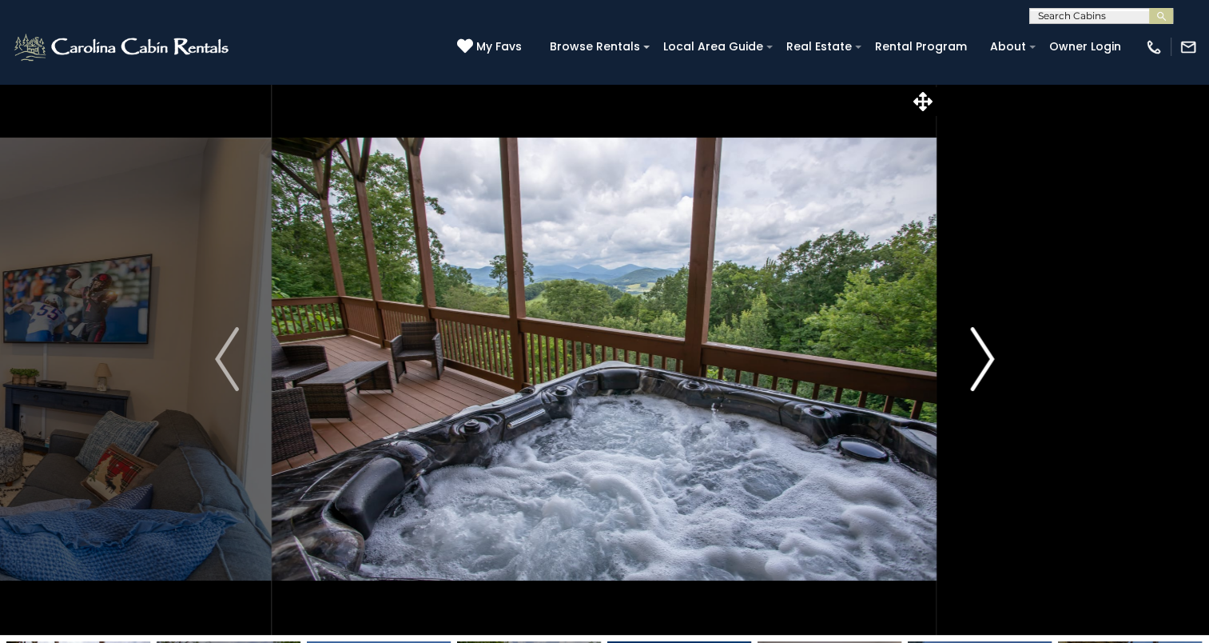
click at [977, 358] on img "Next" at bounding box center [982, 359] width 24 height 64
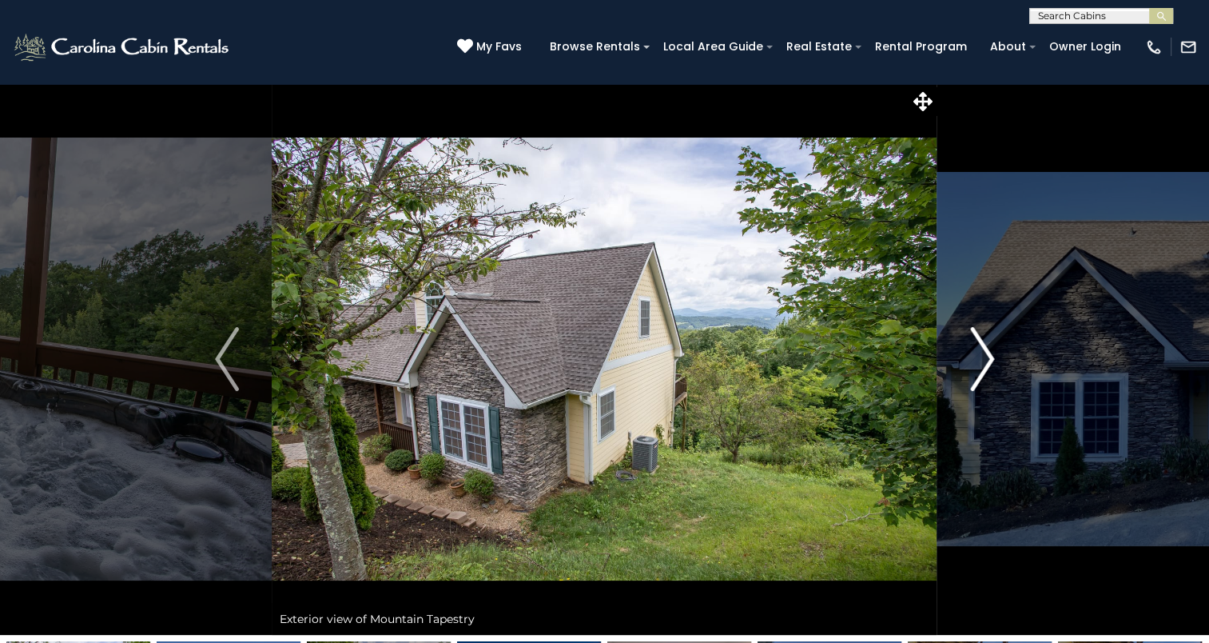
click at [977, 358] on img "Next" at bounding box center [982, 359] width 24 height 64
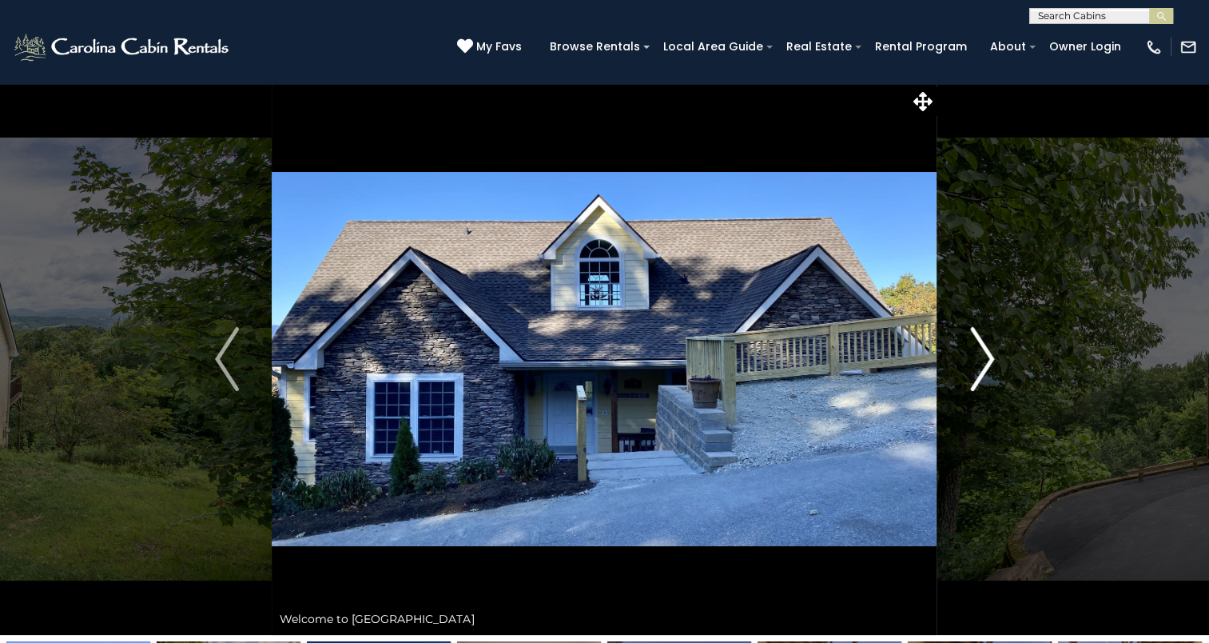
click at [977, 358] on img "Next" at bounding box center [982, 359] width 24 height 64
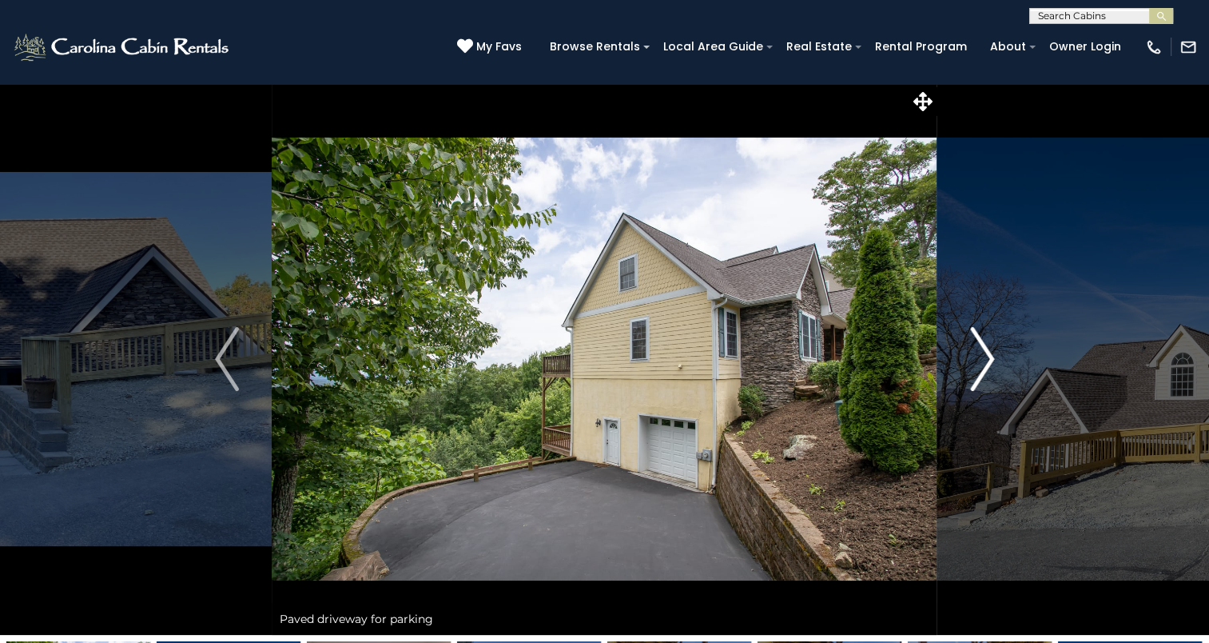
click at [977, 358] on img "Next" at bounding box center [982, 359] width 24 height 64
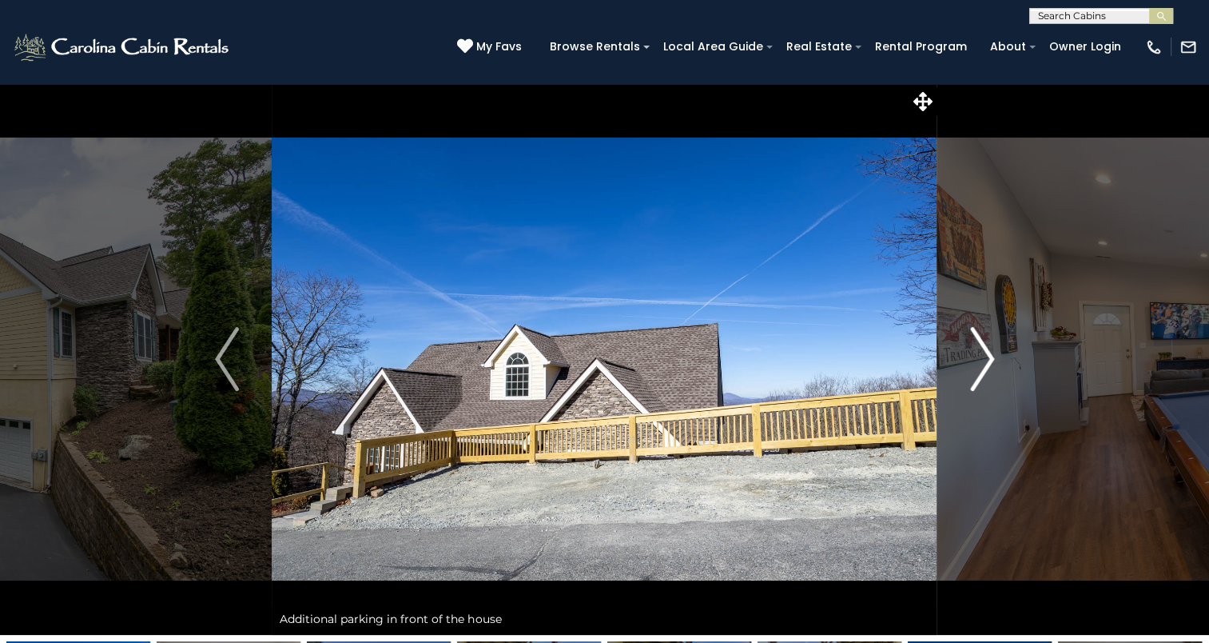
click at [977, 358] on img "Next" at bounding box center [982, 359] width 24 height 64
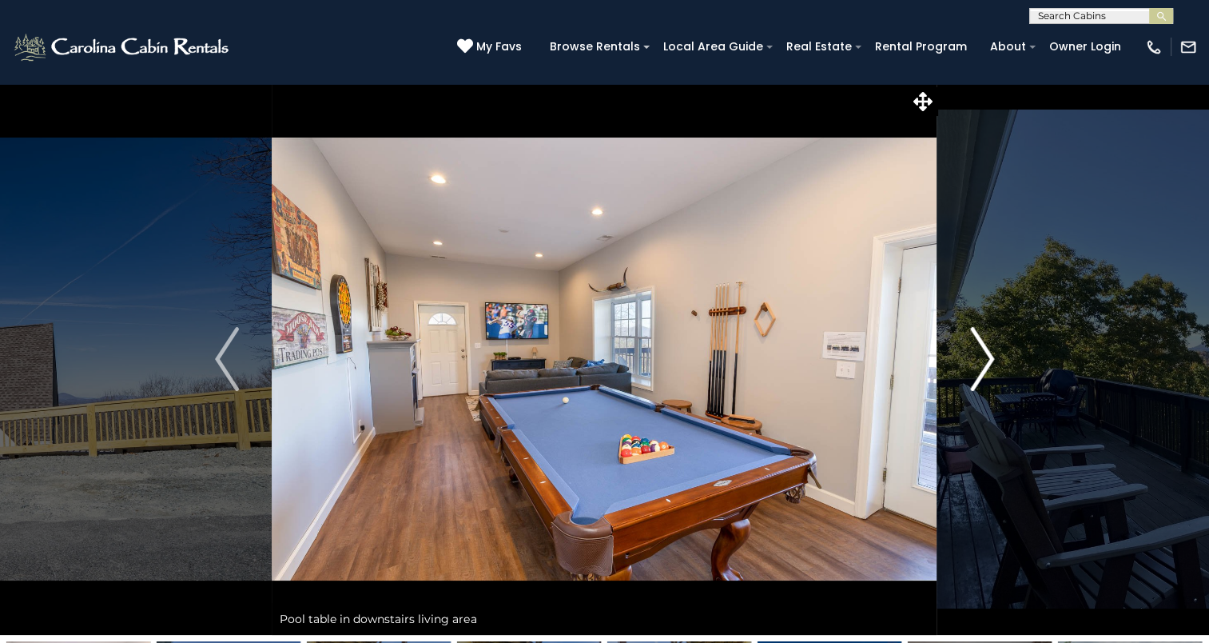
click at [977, 358] on img "Next" at bounding box center [982, 359] width 24 height 64
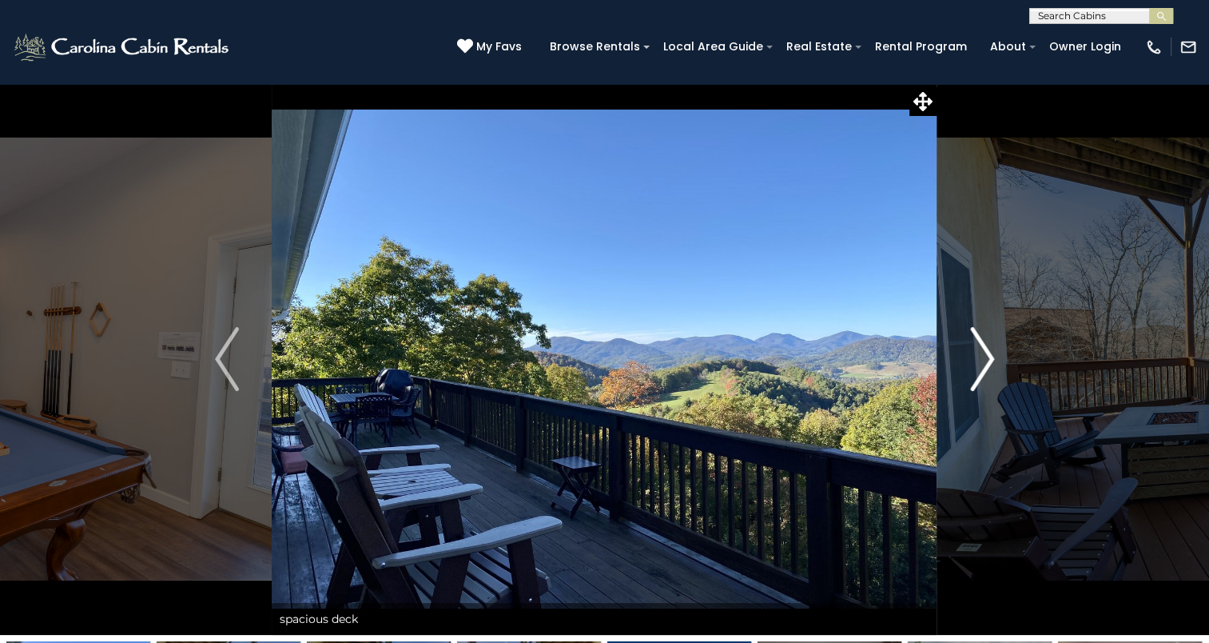
click at [977, 358] on img "Next" at bounding box center [982, 359] width 24 height 64
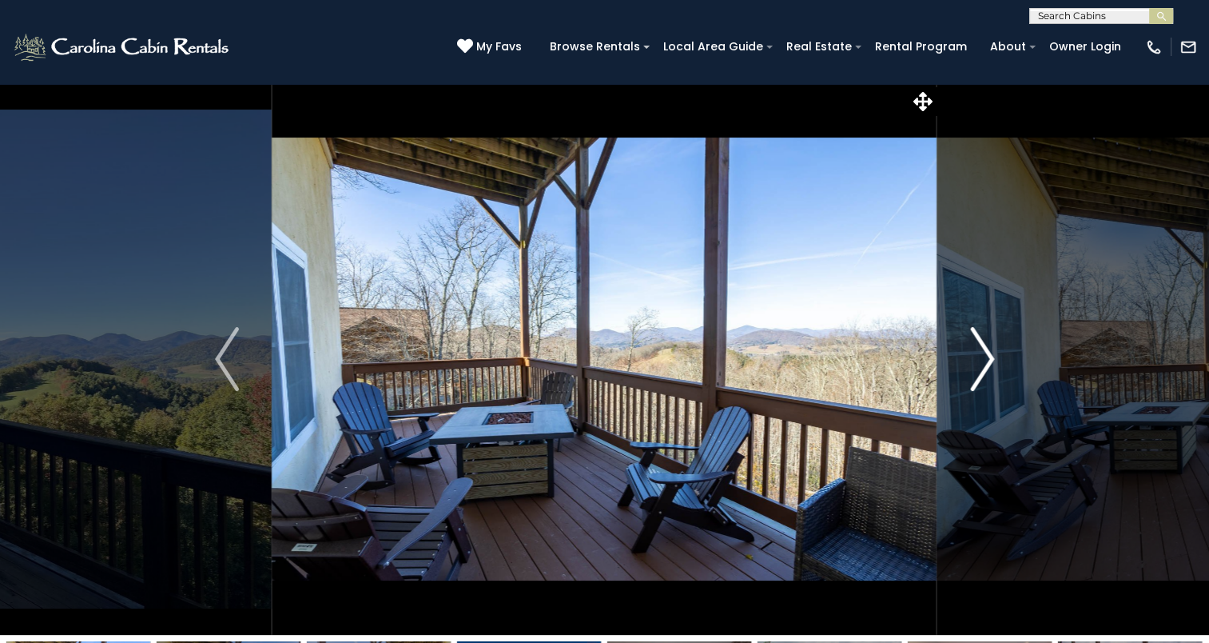
click at [977, 358] on img "Next" at bounding box center [982, 359] width 24 height 64
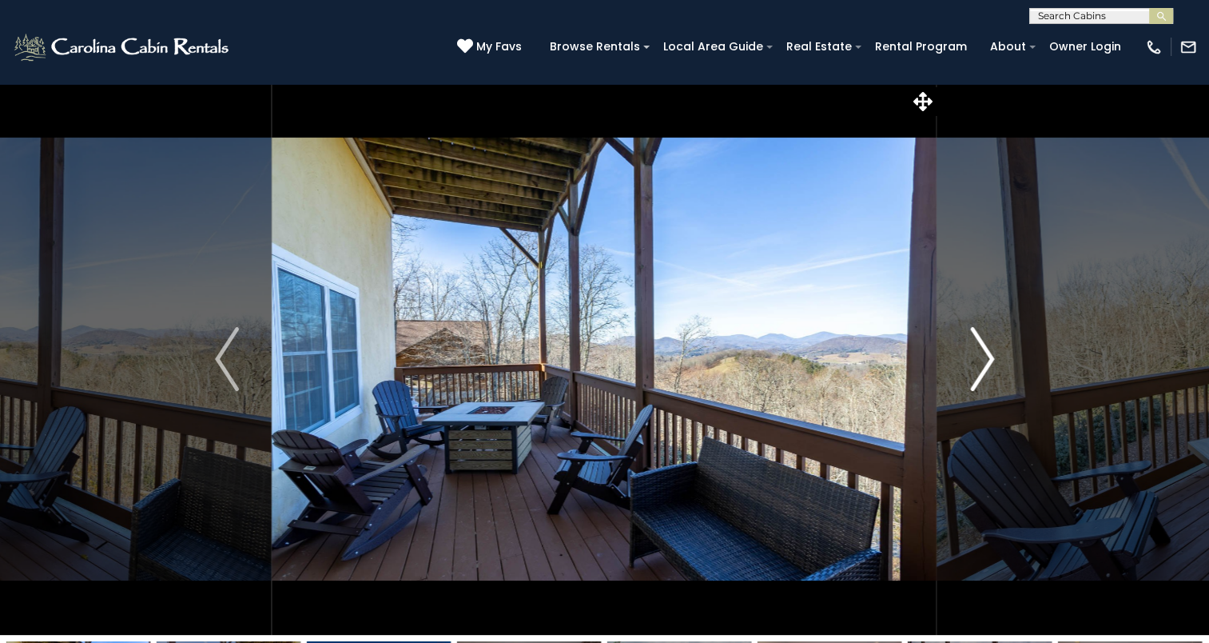
click at [977, 358] on img "Next" at bounding box center [982, 359] width 24 height 64
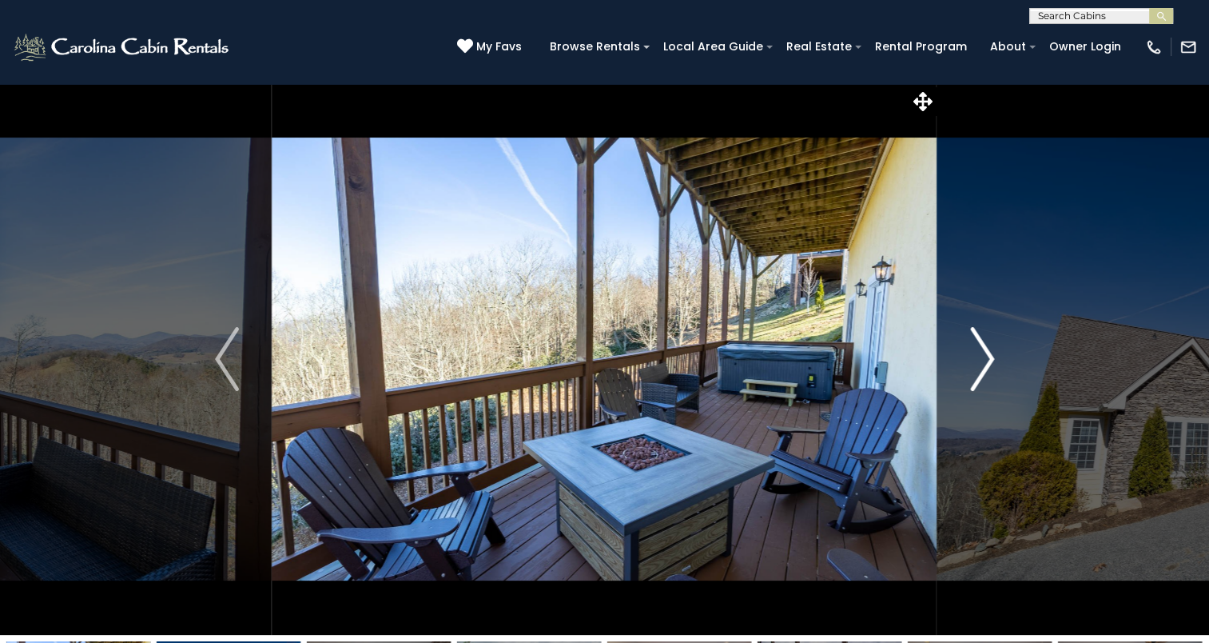
click at [977, 358] on img "Next" at bounding box center [982, 359] width 24 height 64
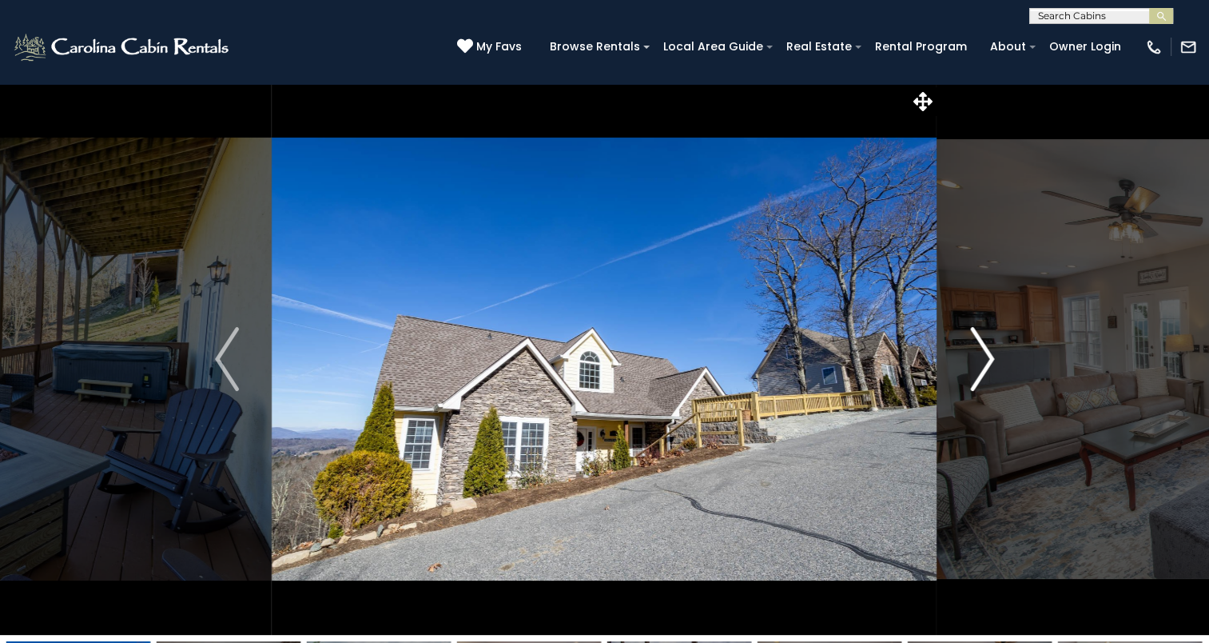
click at [977, 358] on img "Next" at bounding box center [982, 359] width 24 height 64
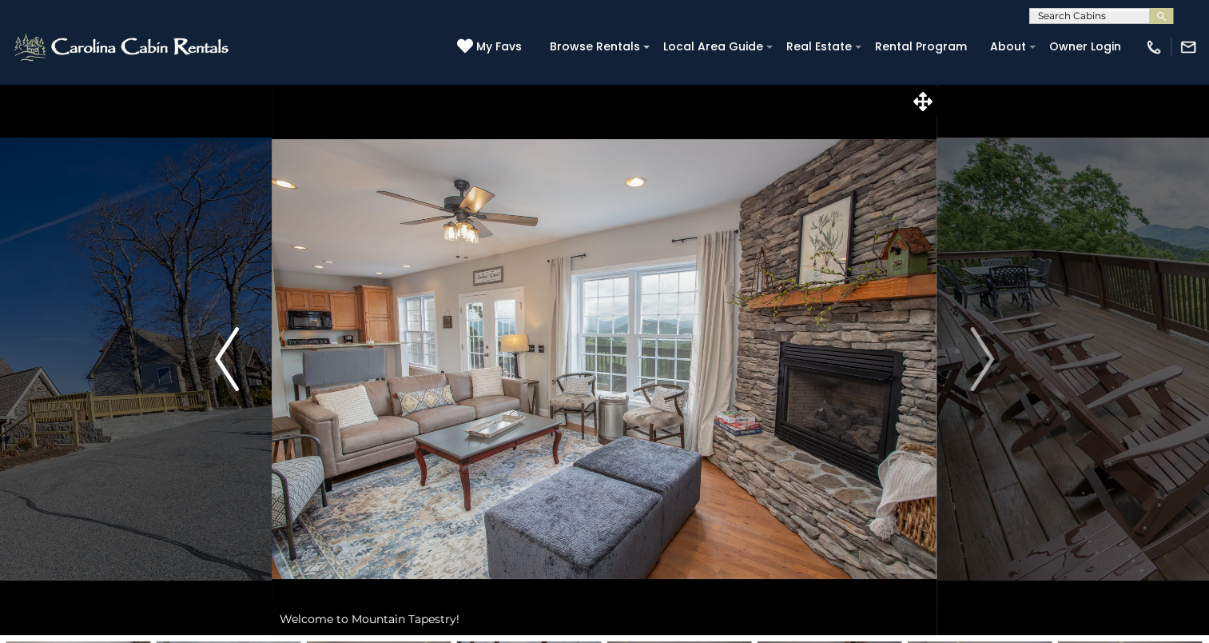
click at [221, 350] on img "Previous" at bounding box center [227, 359] width 24 height 64
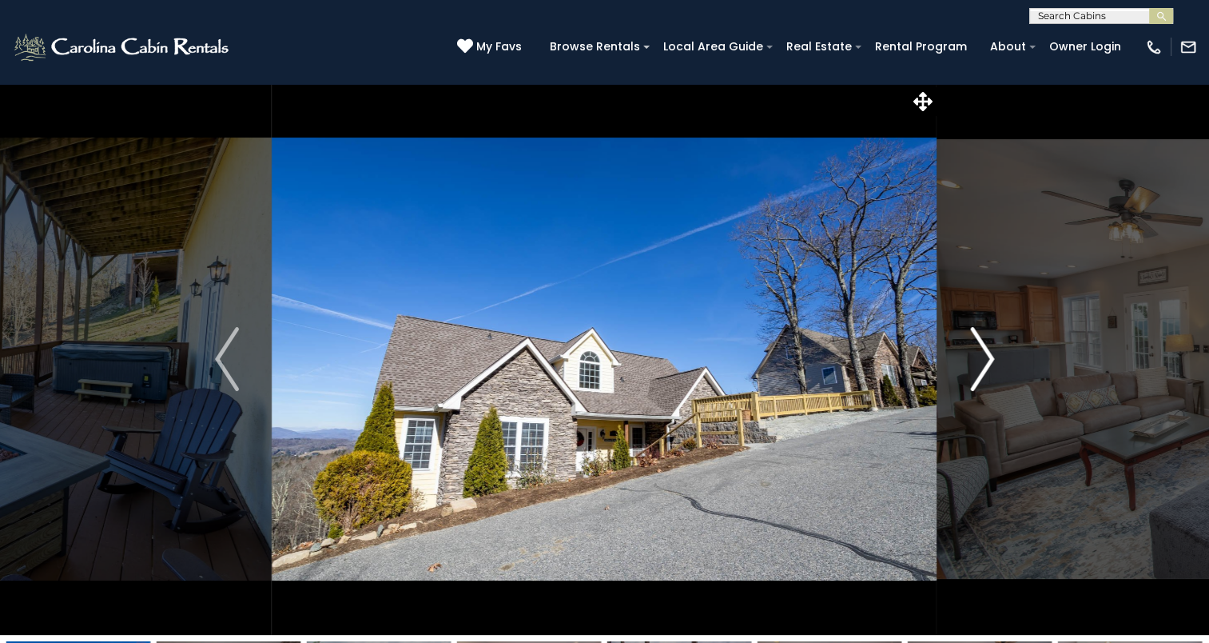
click at [999, 358] on button "Next" at bounding box center [982, 358] width 90 height 551
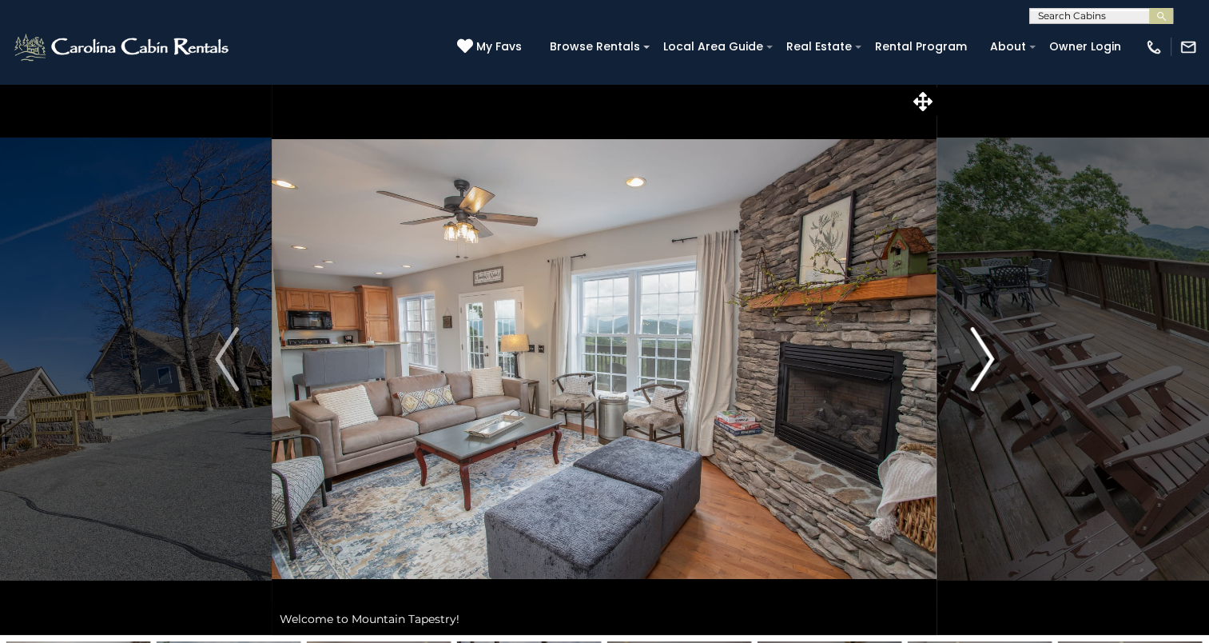
click at [999, 358] on button "Next" at bounding box center [982, 358] width 90 height 551
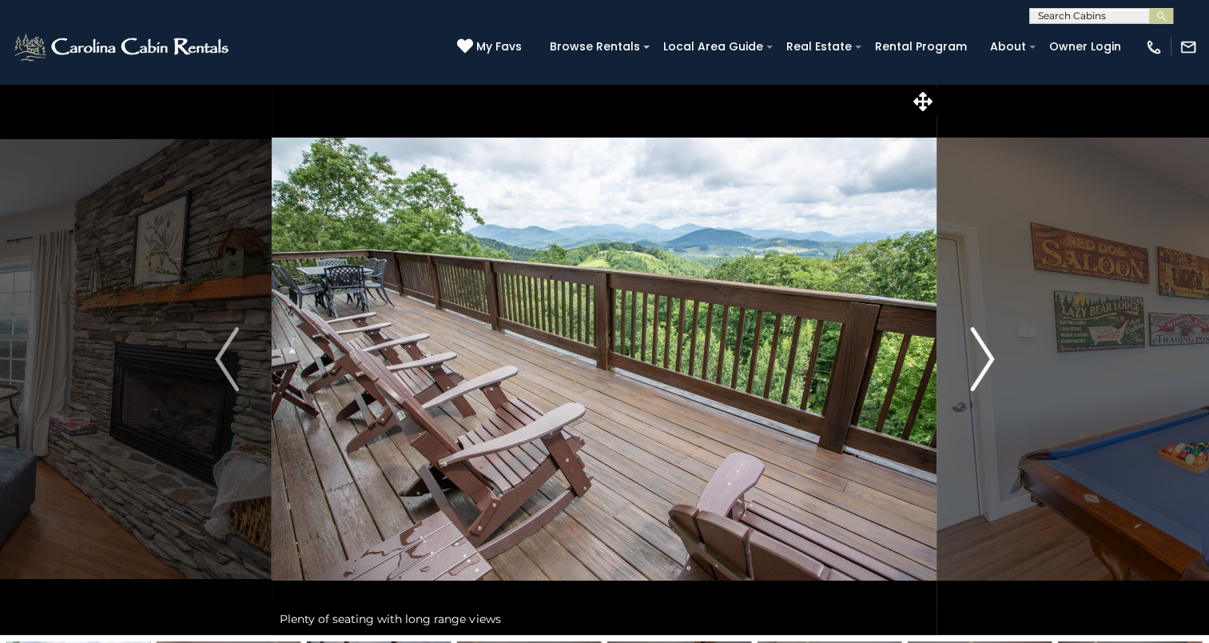
click at [999, 358] on button "Next" at bounding box center [982, 358] width 90 height 551
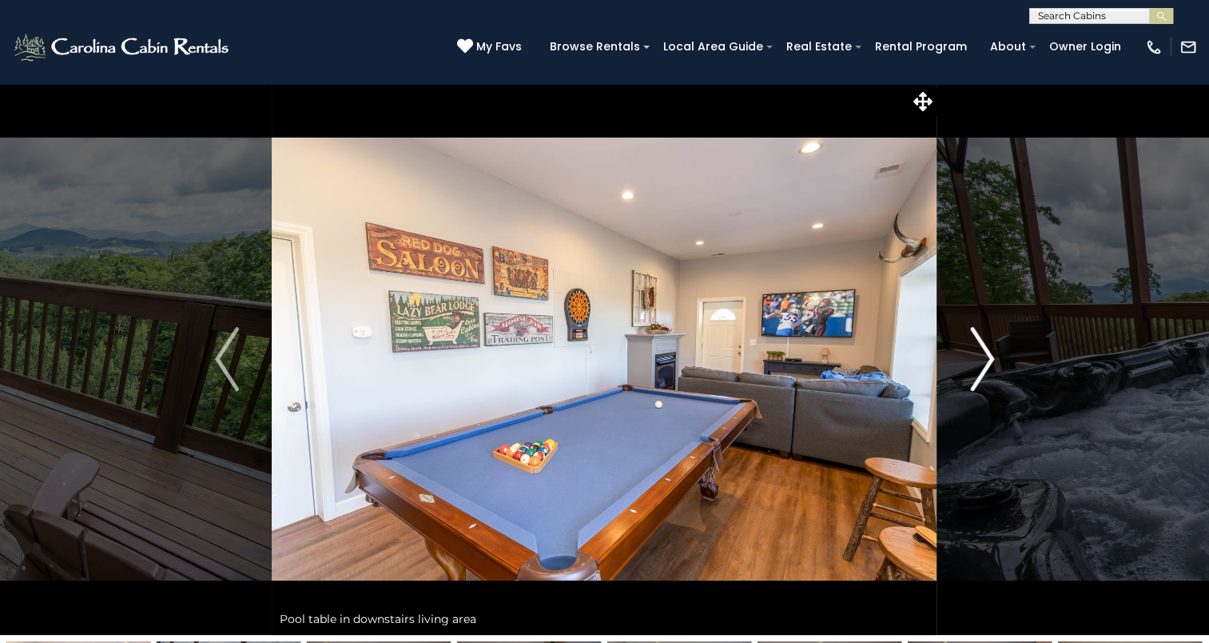
click at [999, 358] on button "Next" at bounding box center [982, 358] width 90 height 551
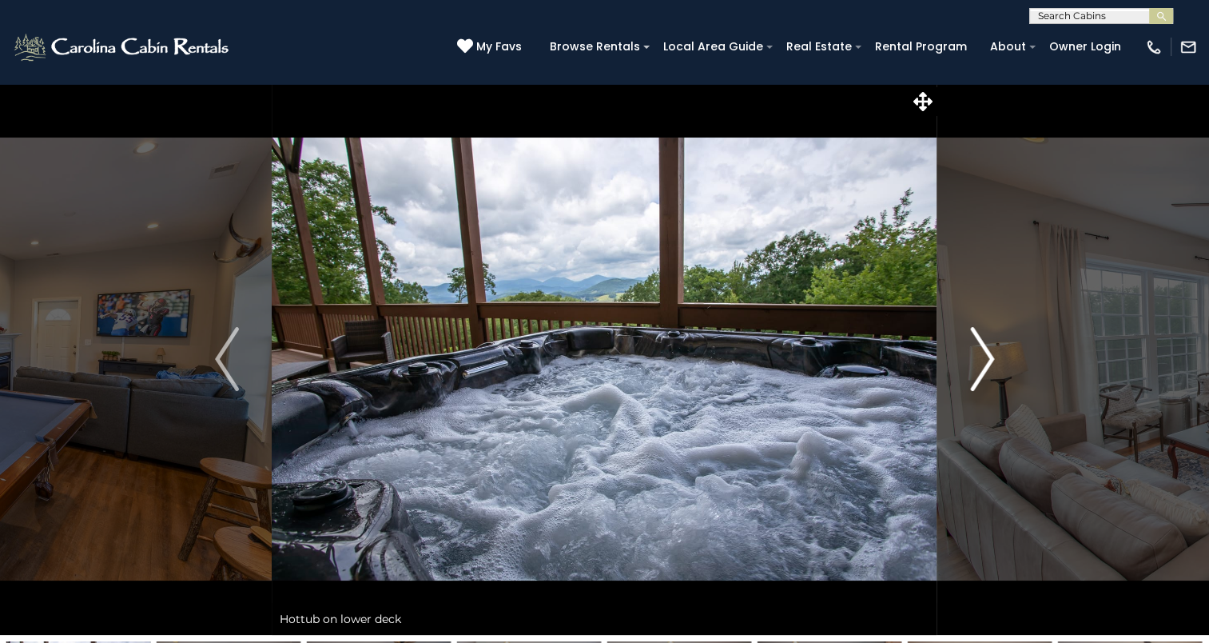
click at [999, 358] on button "Next" at bounding box center [982, 358] width 90 height 551
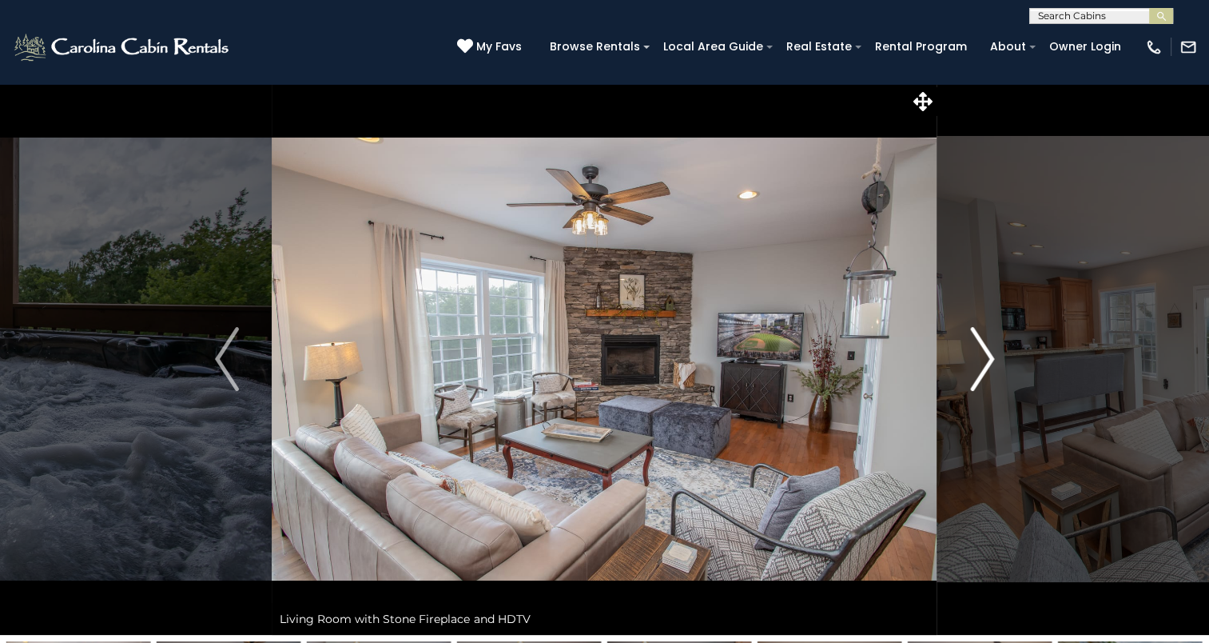
click at [999, 358] on button "Next" at bounding box center [982, 358] width 90 height 551
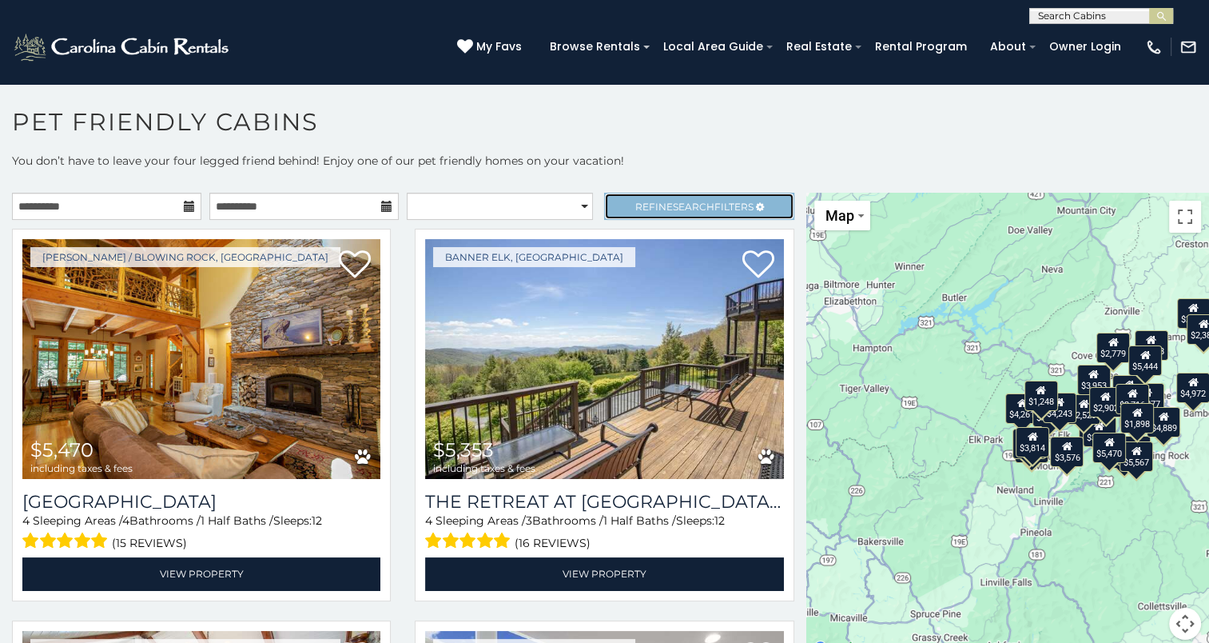
drag, startPoint x: 645, startPoint y: 201, endPoint x: 639, endPoint y: 208, distance: 9.0
click at [645, 201] on span "Refine Search Filters" at bounding box center [694, 207] width 118 height 12
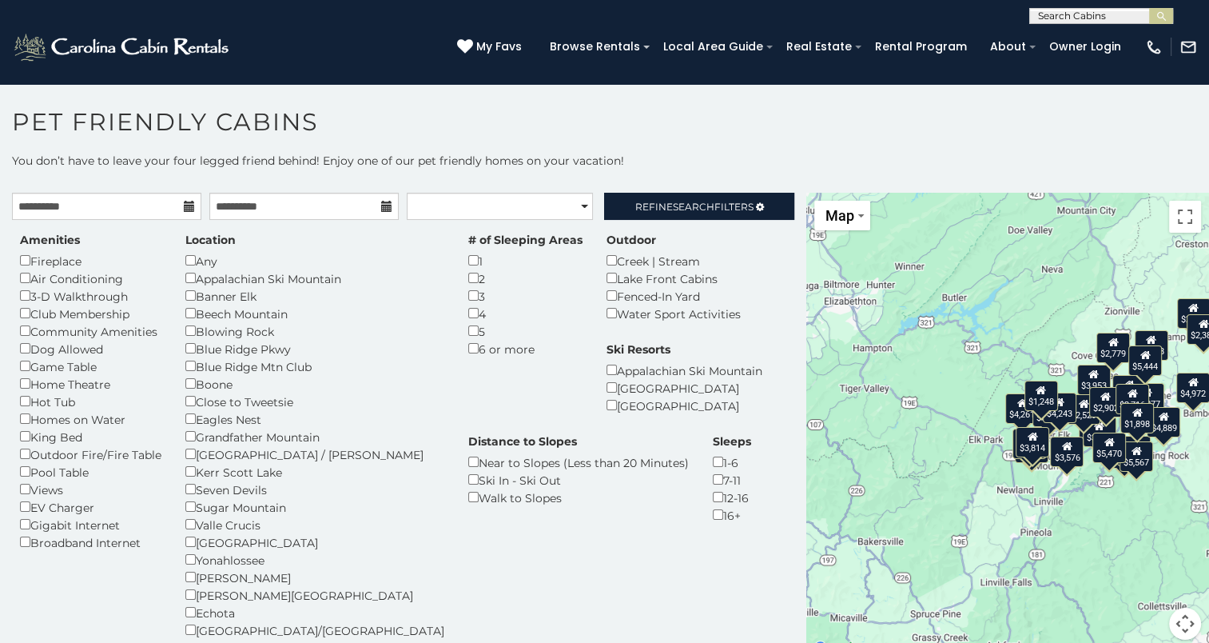
click at [728, 393] on div "Amenities Fireplace Air Conditioning 3-D Walkthrough Club Membership Community …" at bounding box center [403, 445] width 790 height 426
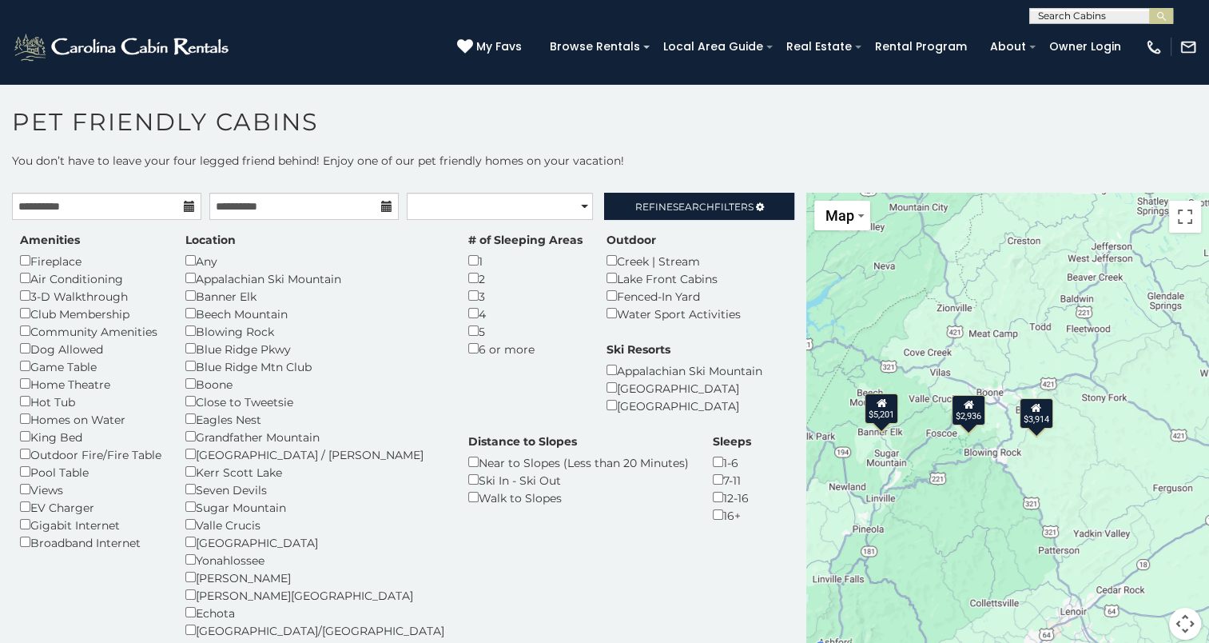
drag, startPoint x: 981, startPoint y: 336, endPoint x: 811, endPoint y: 333, distance: 170.3
click at [811, 333] on div "$2,936 $5,201 $3,914" at bounding box center [1007, 426] width 403 height 466
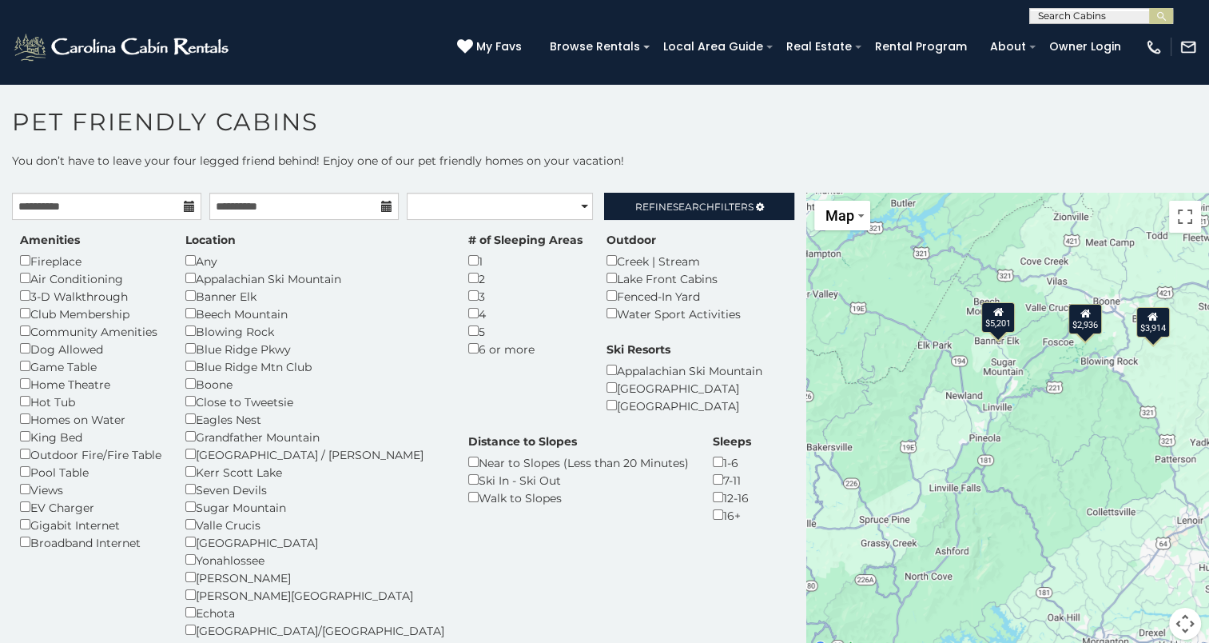
drag, startPoint x: 961, startPoint y: 508, endPoint x: 1081, endPoint y: 416, distance: 151.5
click at [1081, 416] on div "$2,936 $5,201 $3,914" at bounding box center [1007, 426] width 403 height 466
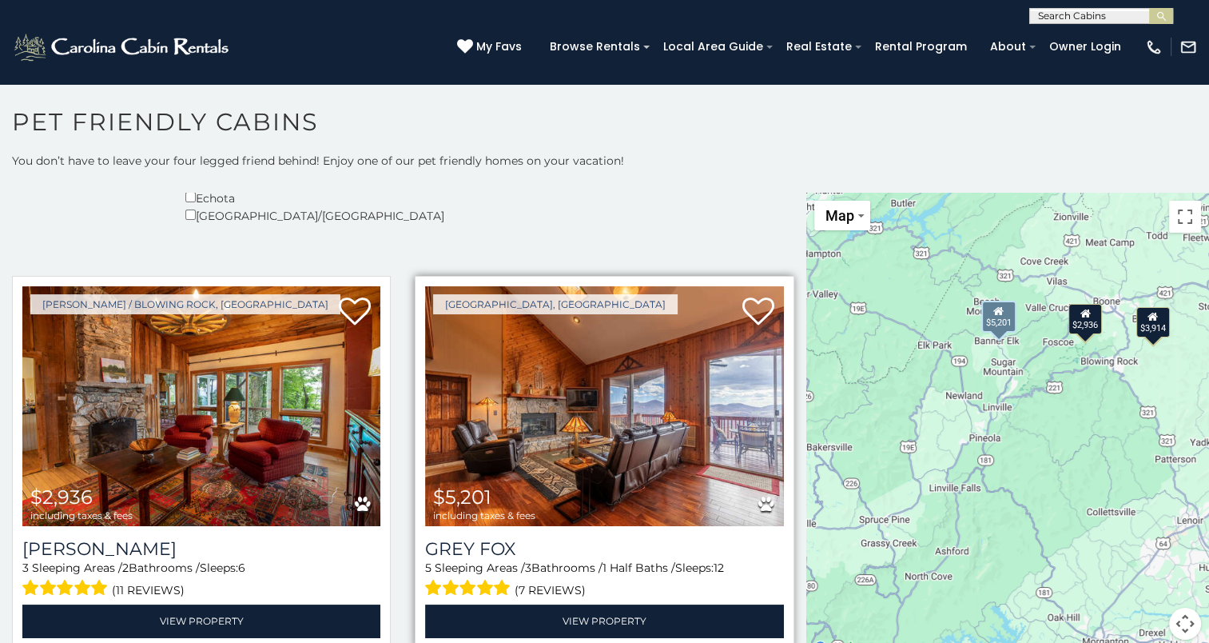
click at [526, 429] on img at bounding box center [604, 406] width 358 height 240
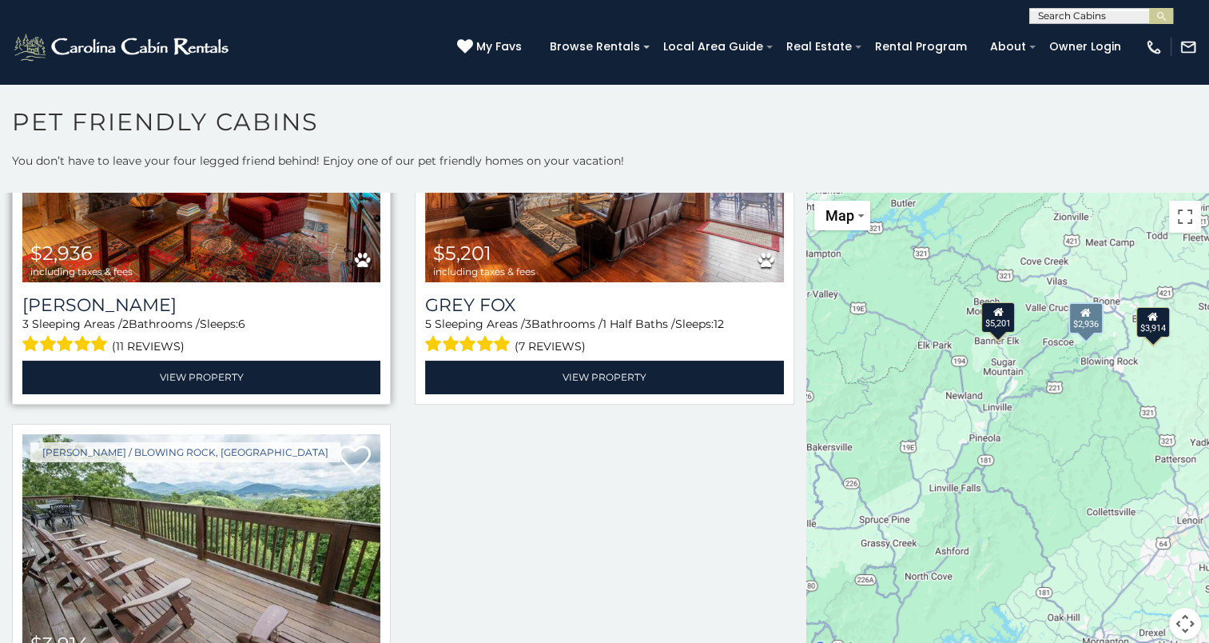
scroll to position [802, 0]
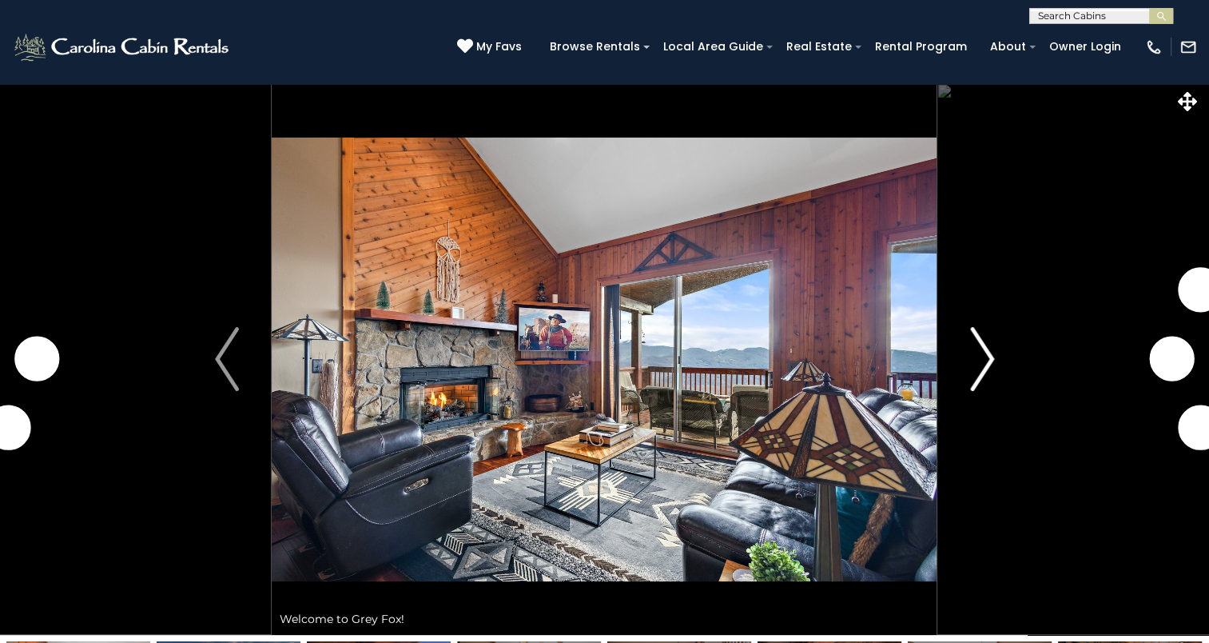
click at [989, 356] on img "Next" at bounding box center [982, 359] width 24 height 64
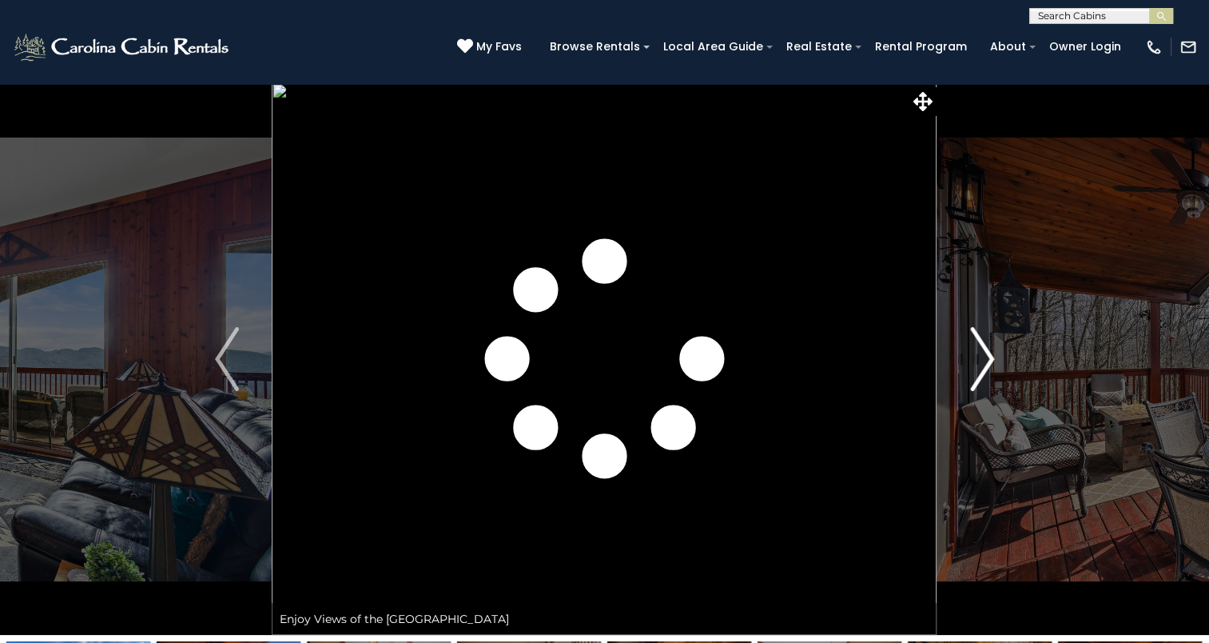
click at [985, 352] on img "Next" at bounding box center [982, 359] width 24 height 64
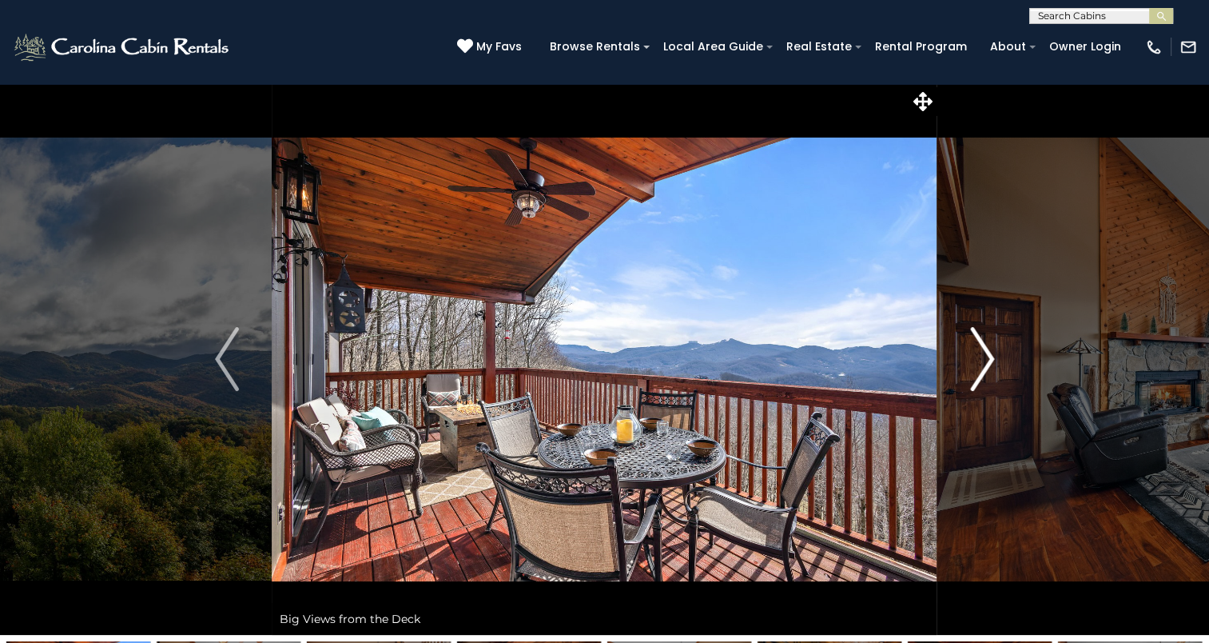
click at [985, 352] on img "Next" at bounding box center [982, 359] width 24 height 64
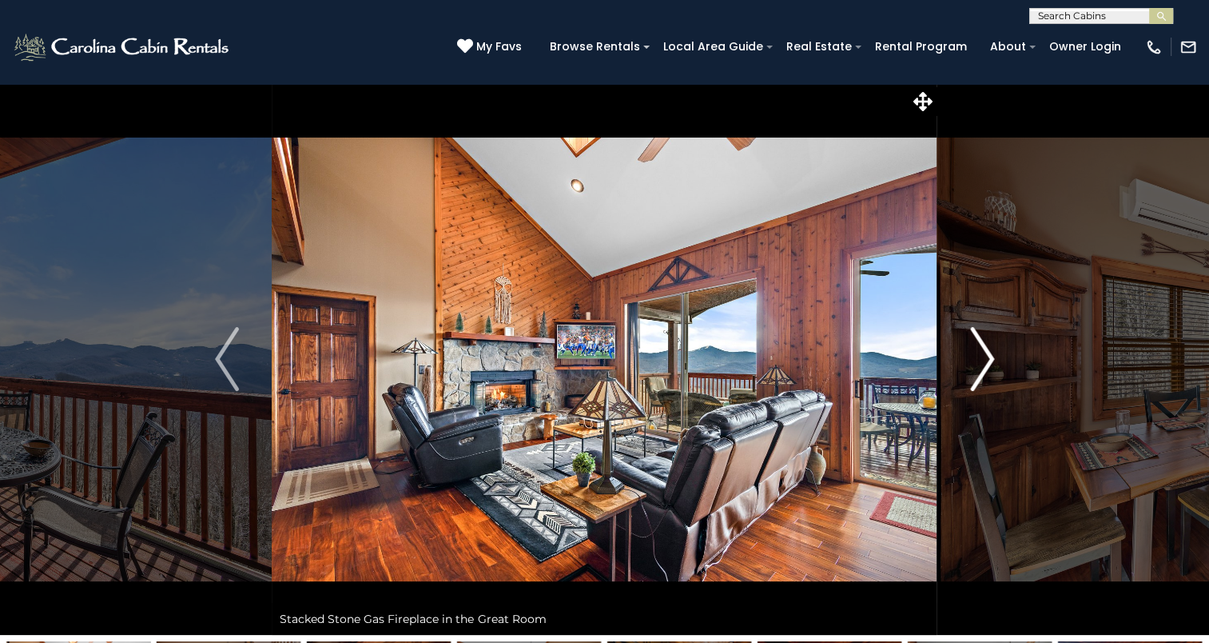
click at [985, 352] on img "Next" at bounding box center [982, 359] width 24 height 64
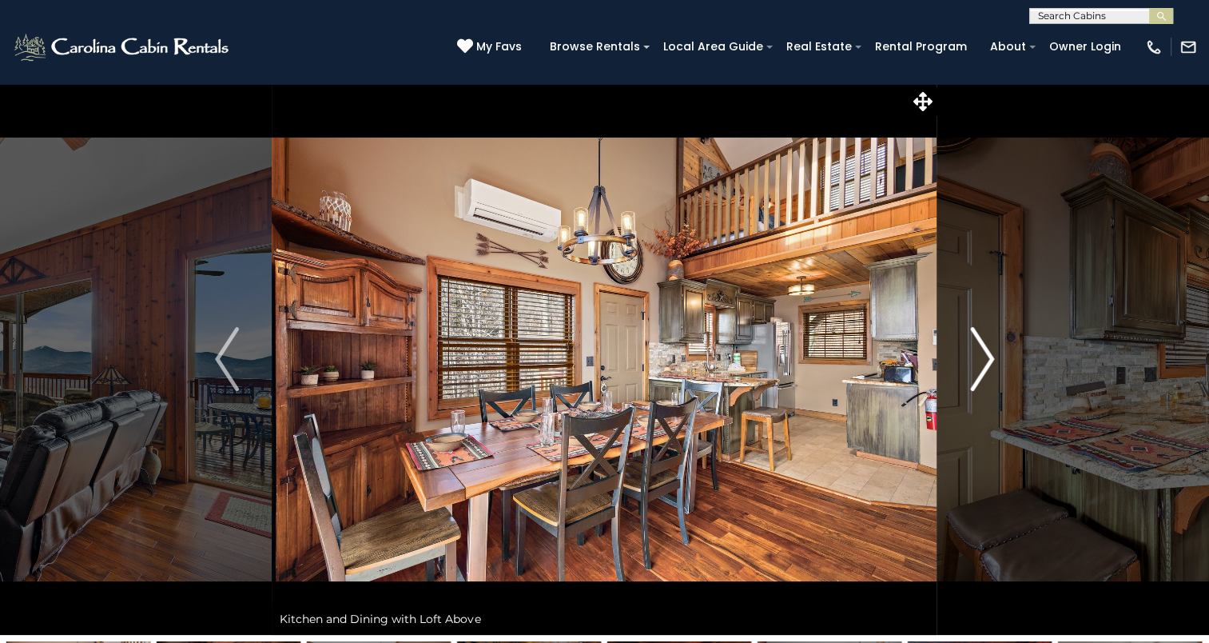
click at [985, 352] on img "Next" at bounding box center [982, 359] width 24 height 64
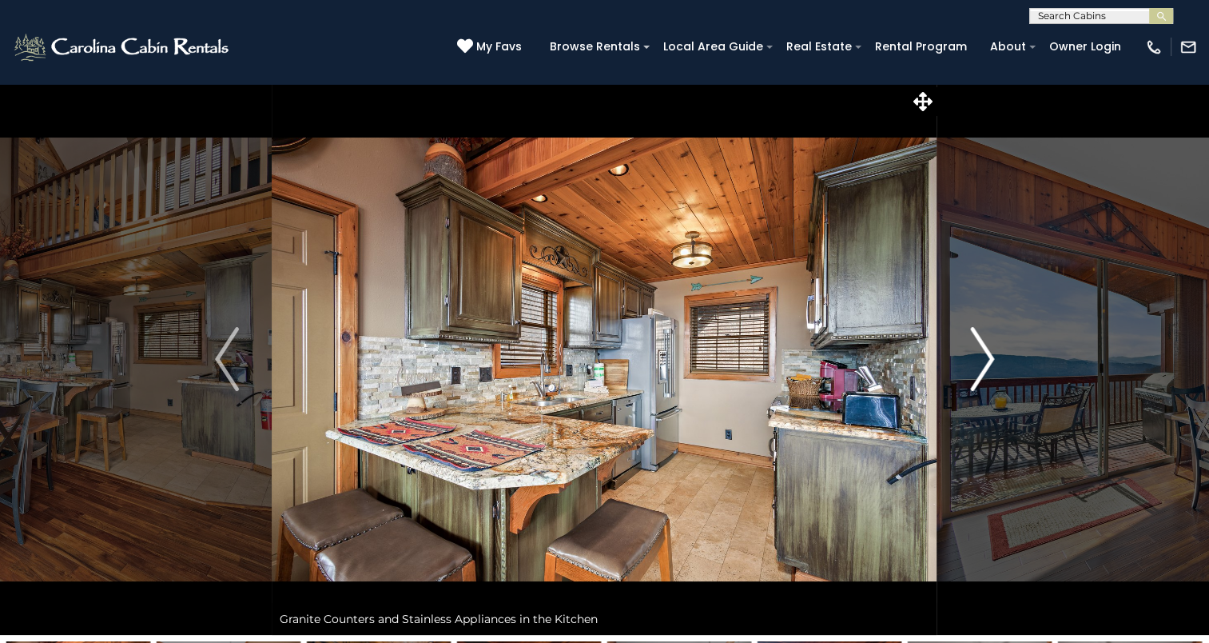
click at [985, 352] on img "Next" at bounding box center [982, 359] width 24 height 64
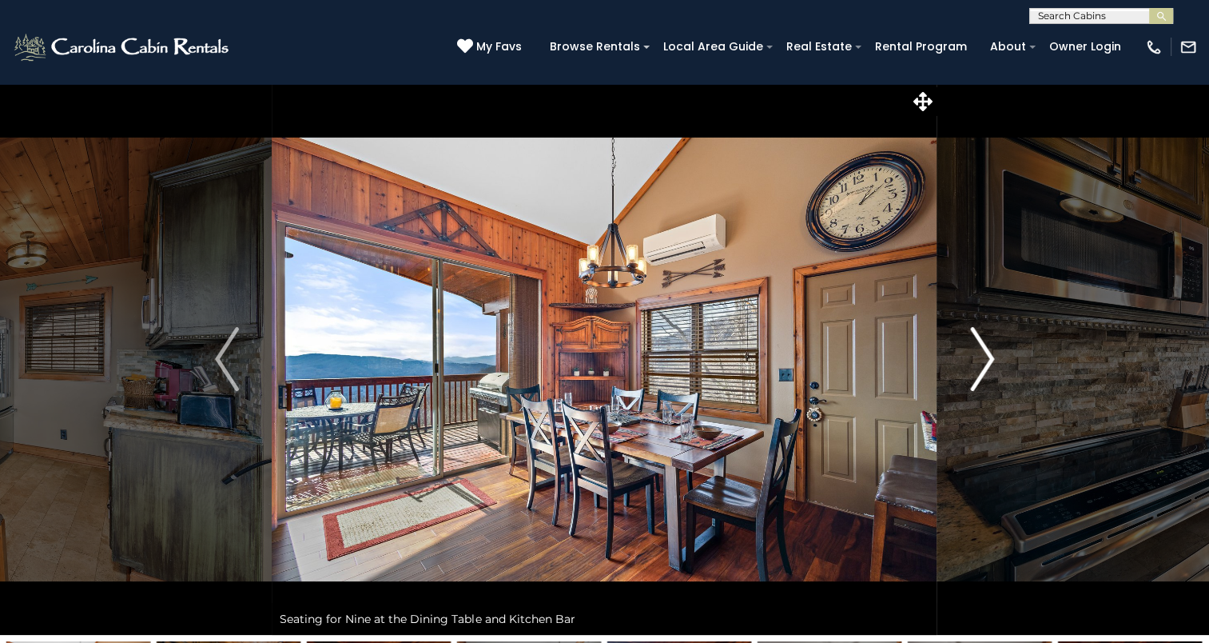
click at [985, 352] on img "Next" at bounding box center [982, 359] width 24 height 64
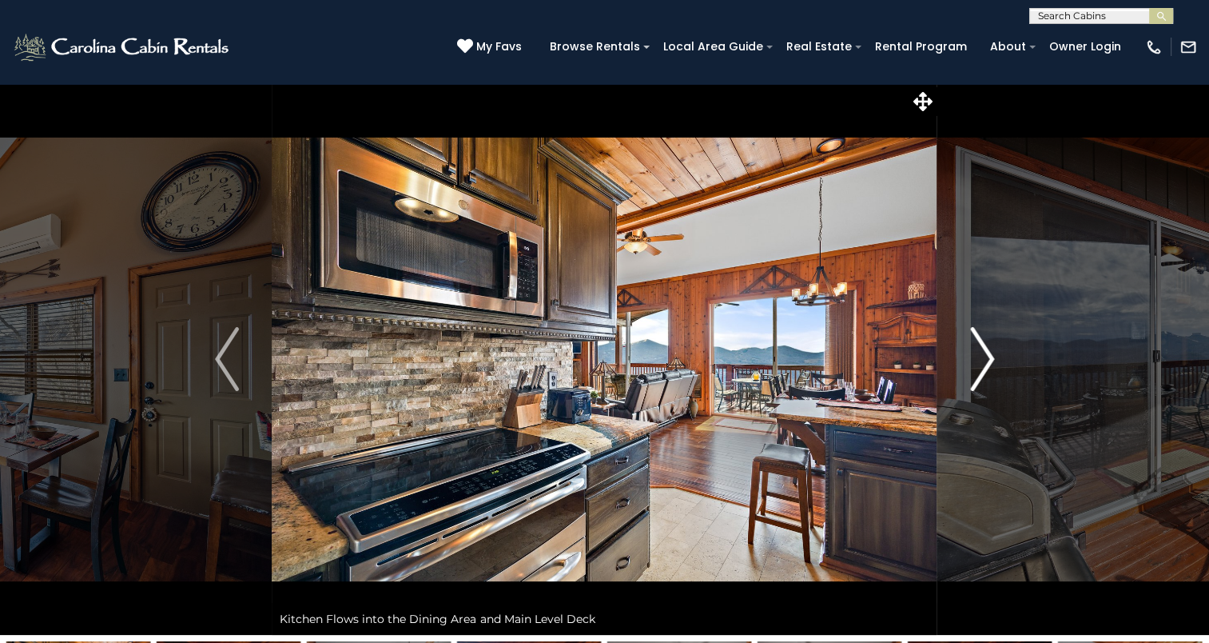
click at [985, 352] on img "Next" at bounding box center [982, 359] width 24 height 64
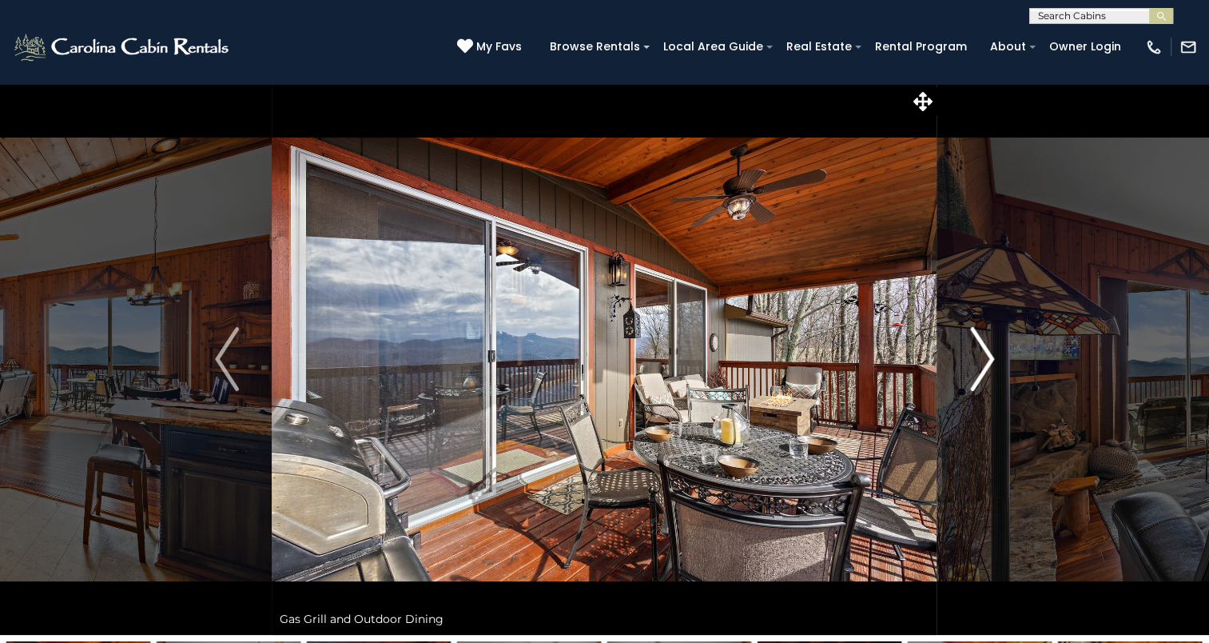
click at [985, 352] on img "Next" at bounding box center [982, 359] width 24 height 64
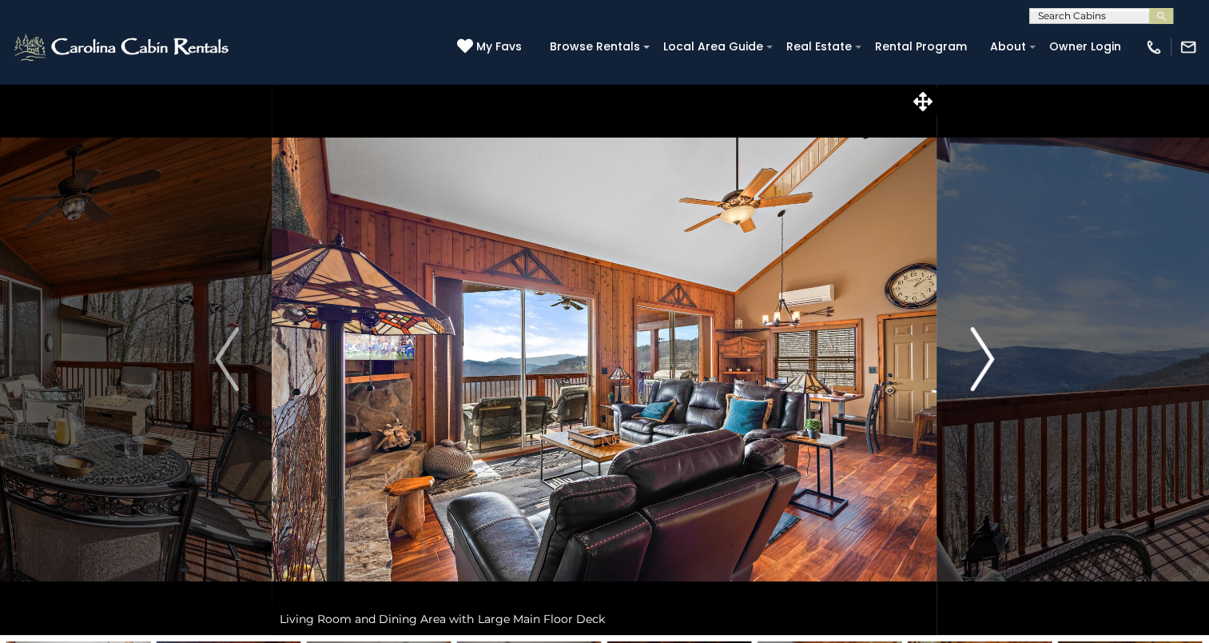
click at [985, 352] on img "Next" at bounding box center [982, 359] width 24 height 64
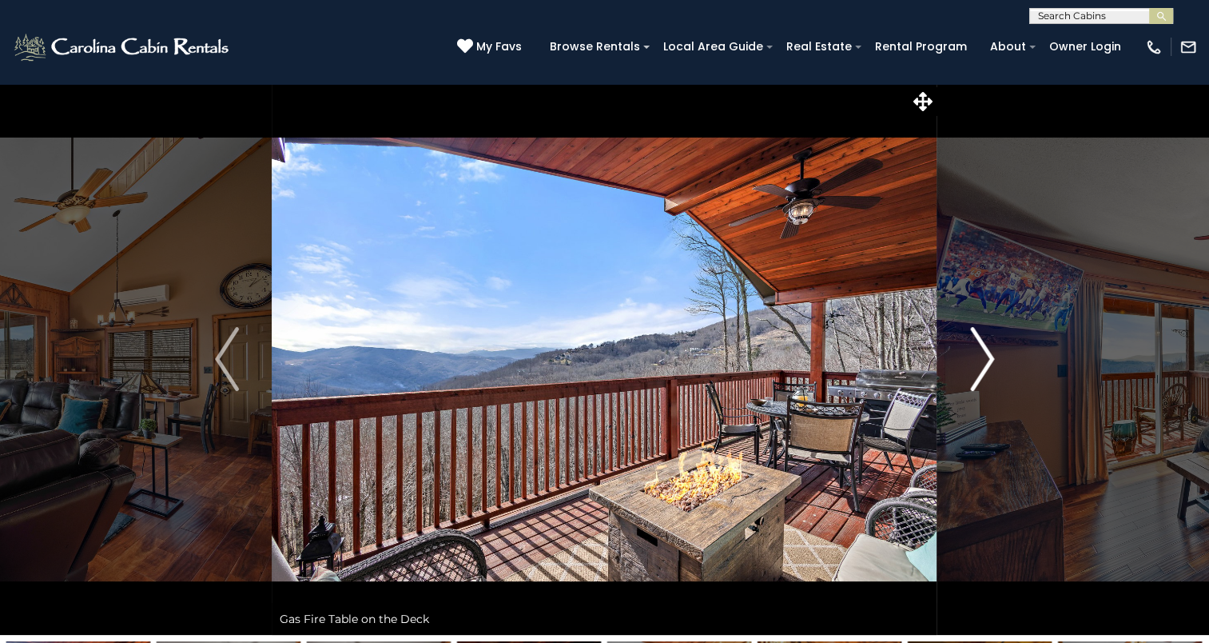
click at [985, 352] on img "Next" at bounding box center [982, 359] width 24 height 64
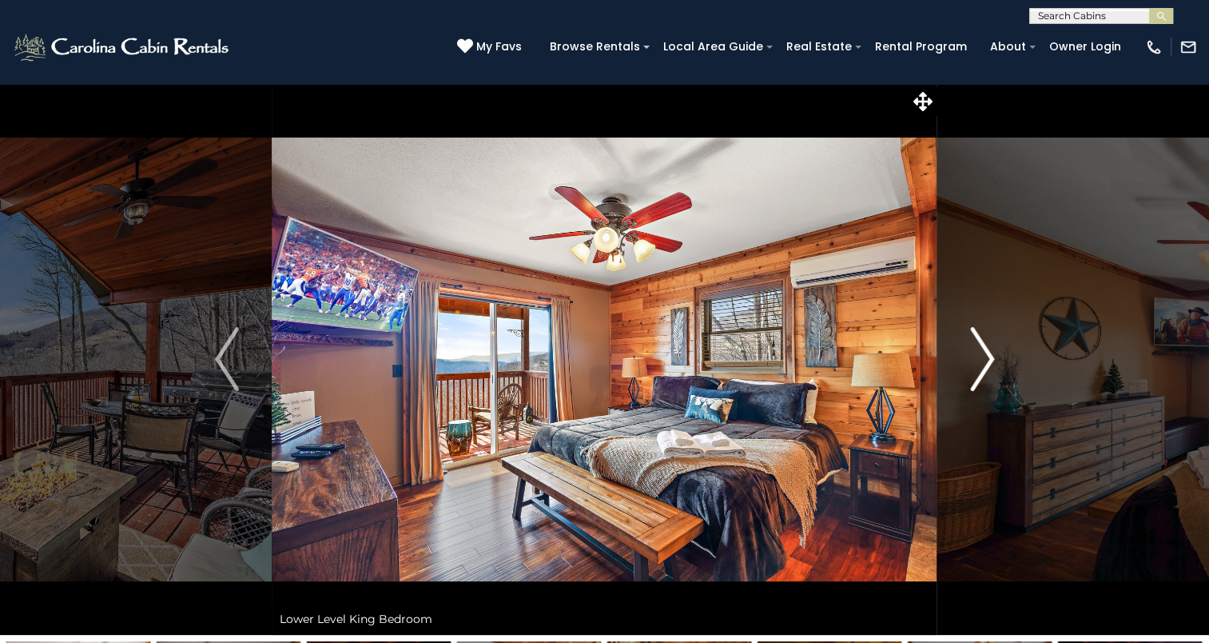
click at [985, 352] on img "Next" at bounding box center [982, 359] width 24 height 64
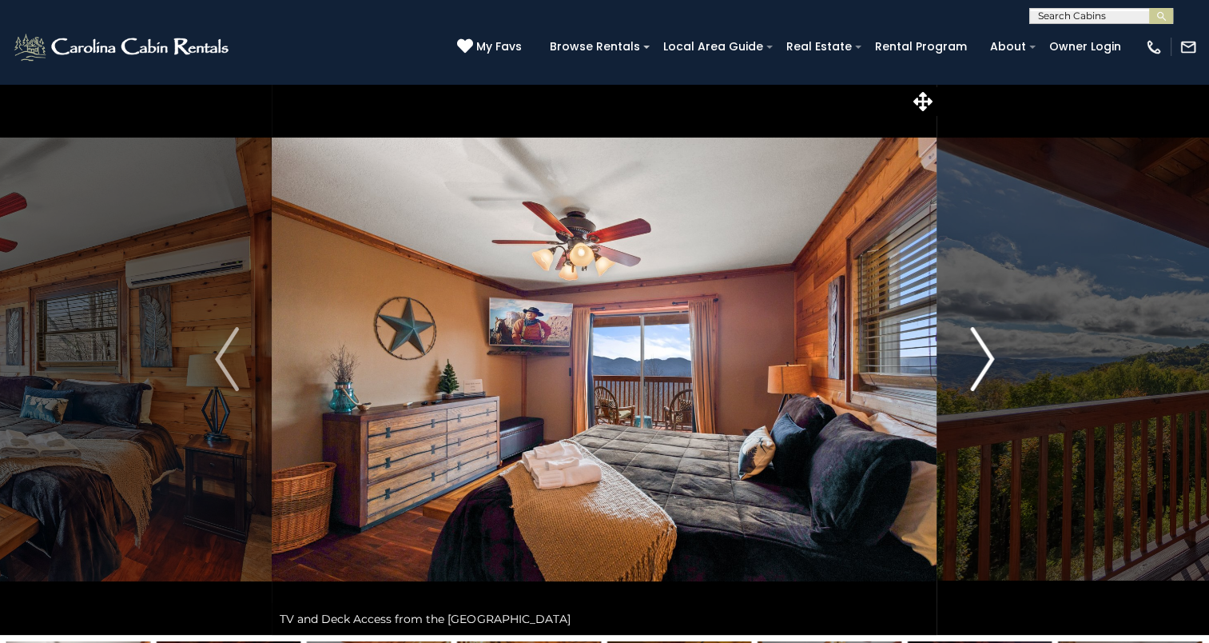
click at [985, 352] on img "Next" at bounding box center [982, 359] width 24 height 64
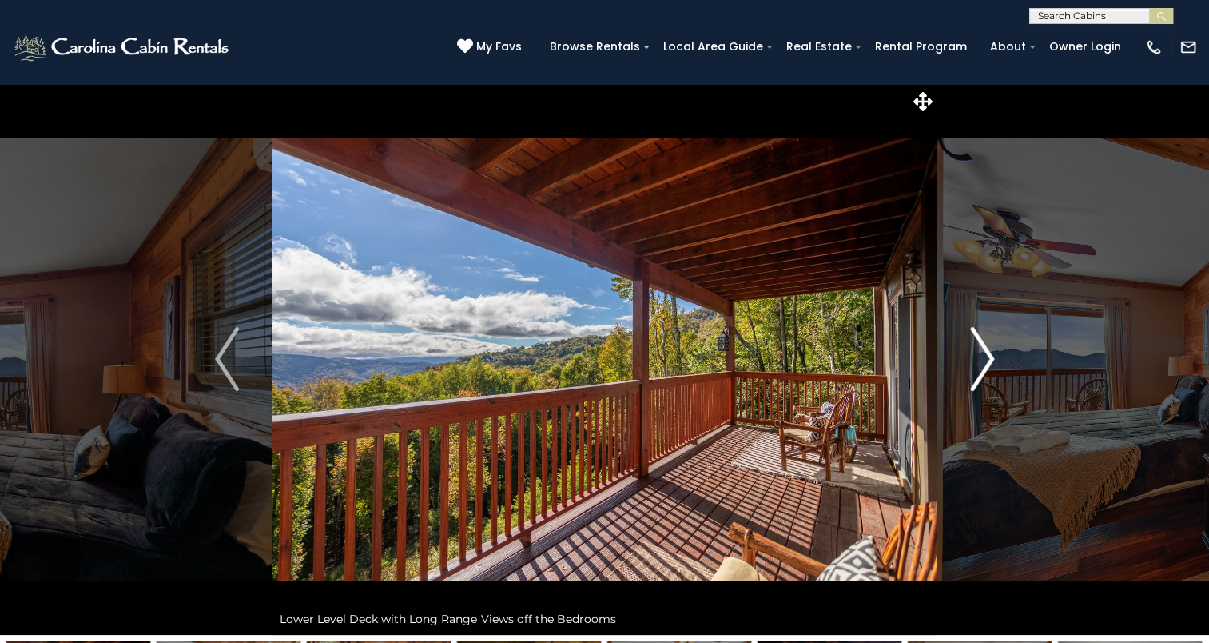
click at [985, 352] on img "Next" at bounding box center [982, 359] width 24 height 64
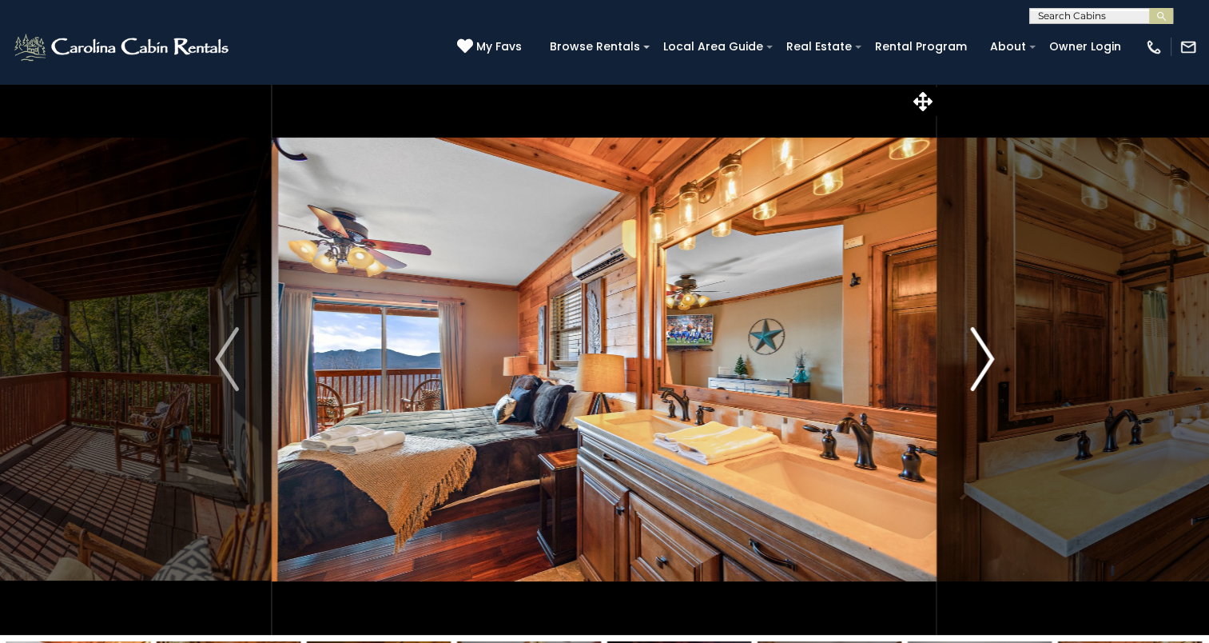
click at [985, 352] on img "Next" at bounding box center [982, 359] width 24 height 64
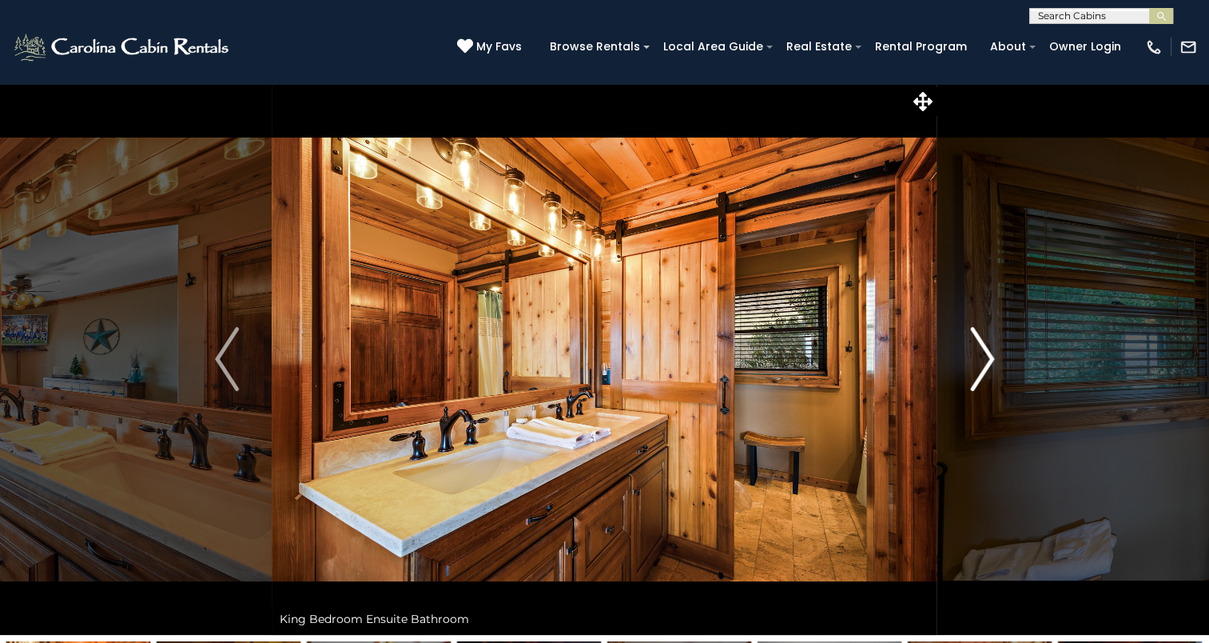
click at [985, 352] on img "Next" at bounding box center [982, 359] width 24 height 64
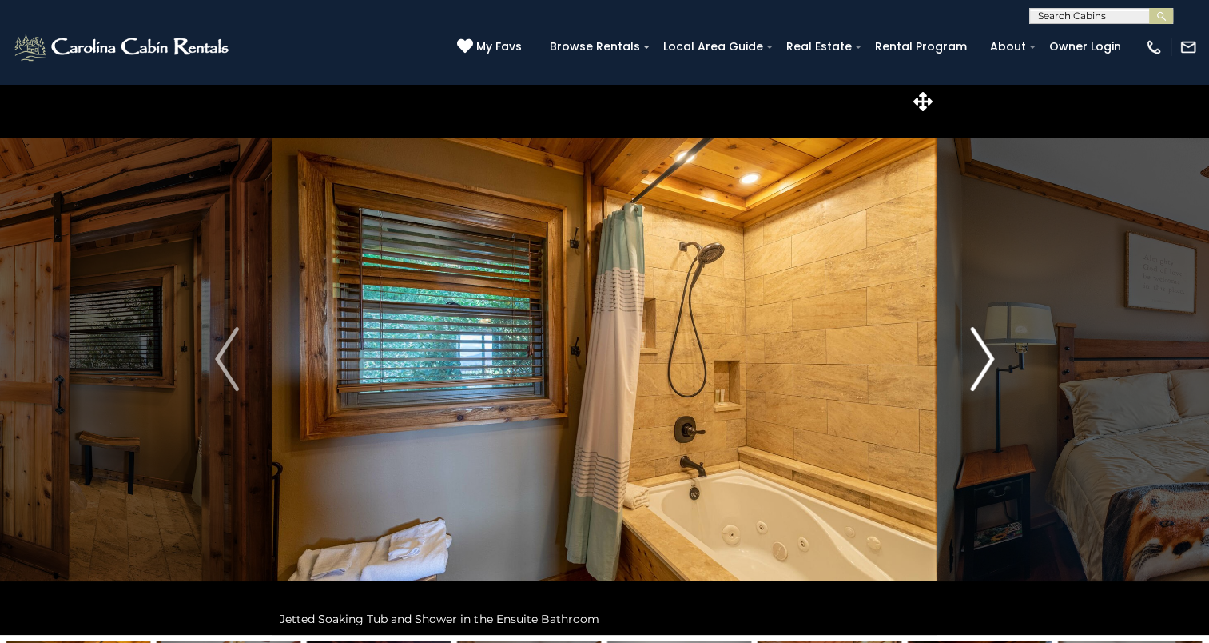
click at [985, 352] on img "Next" at bounding box center [982, 359] width 24 height 64
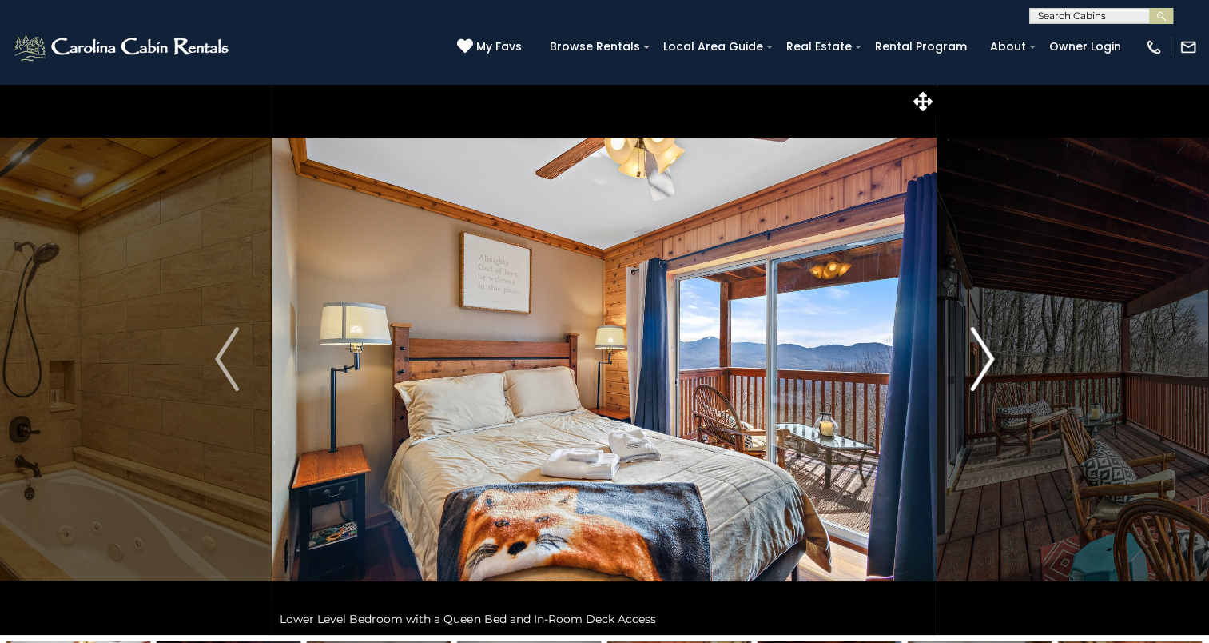
click at [985, 352] on img "Next" at bounding box center [982, 359] width 24 height 64
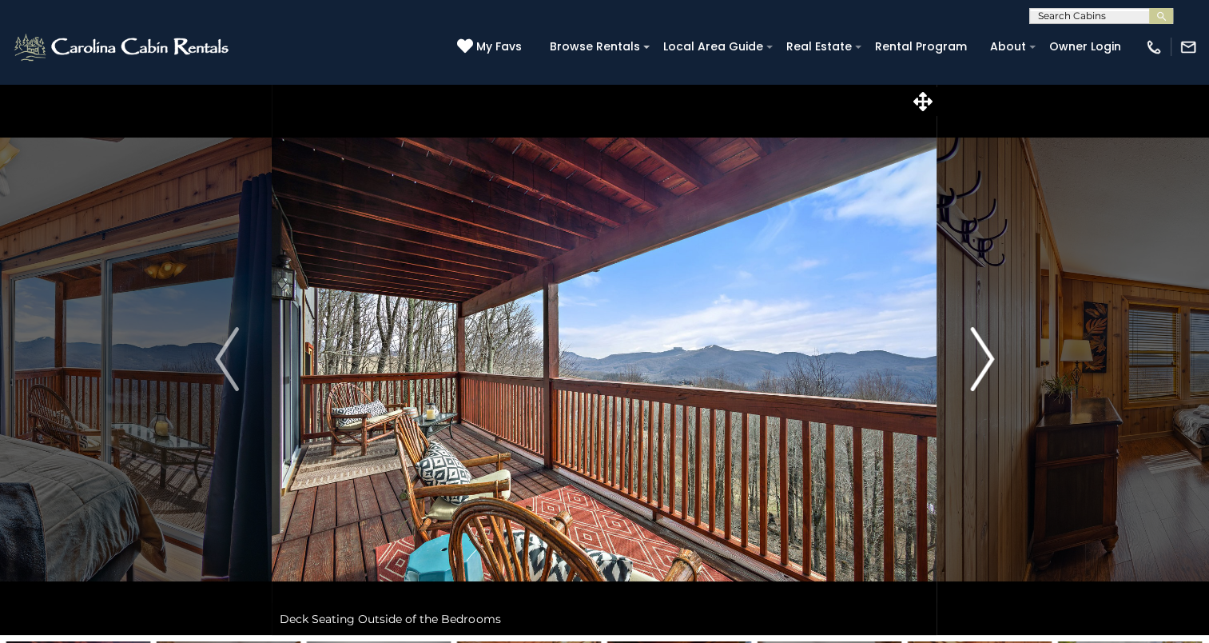
click at [985, 352] on img "Next" at bounding box center [982, 359] width 24 height 64
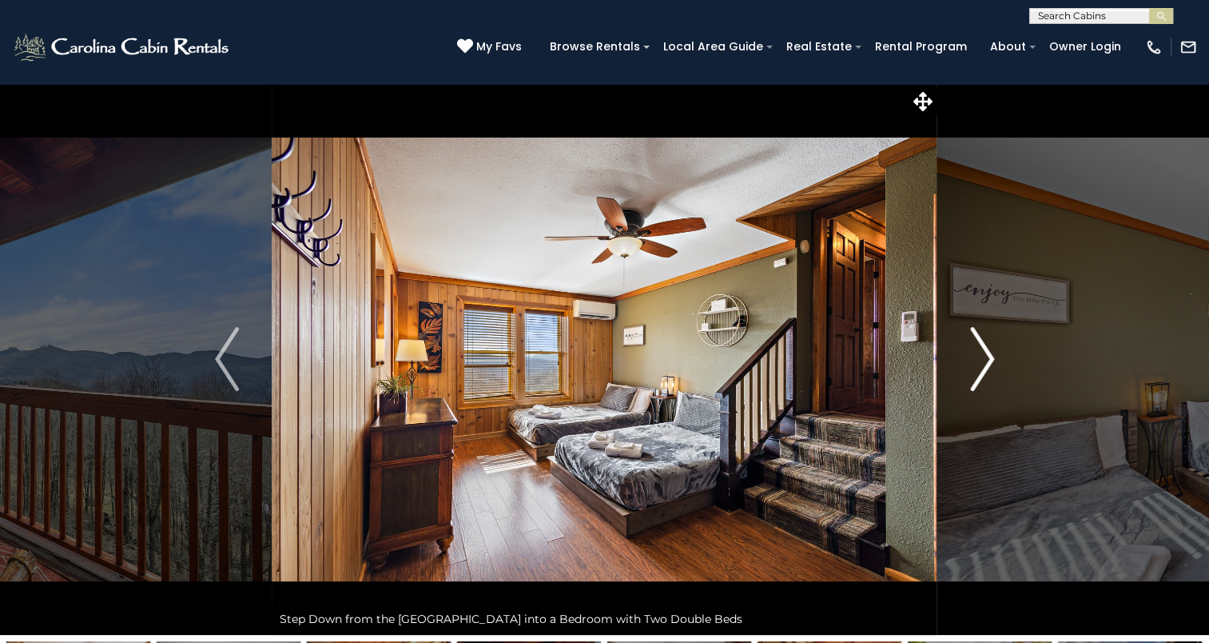
click at [985, 352] on img "Next" at bounding box center [982, 359] width 24 height 64
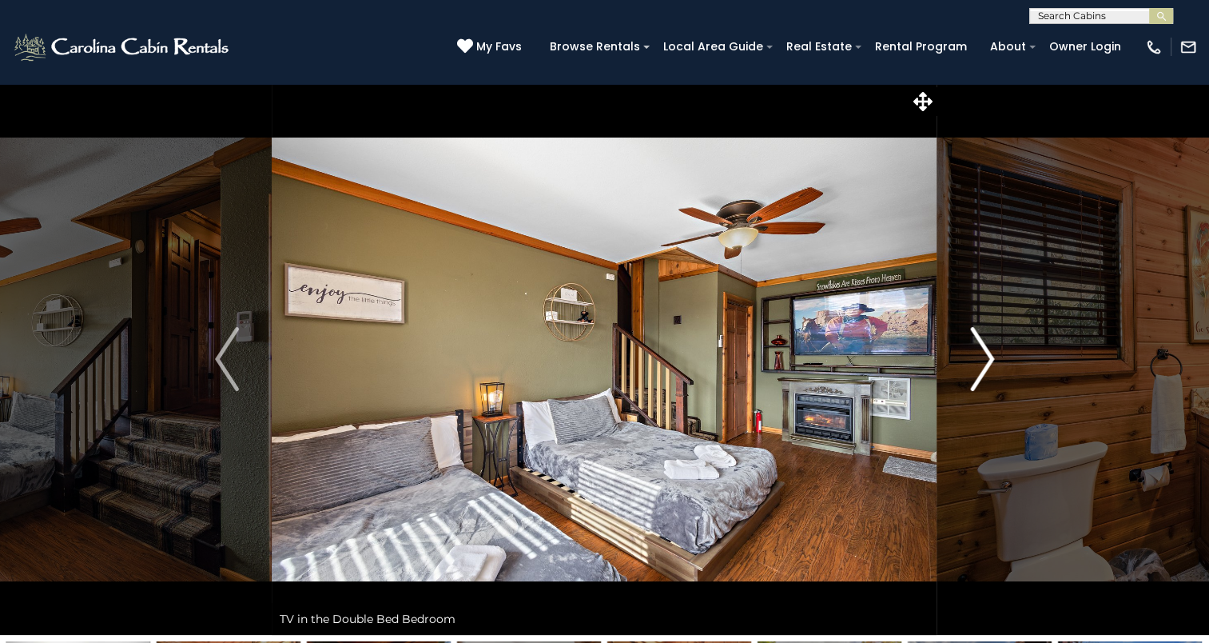
click at [985, 352] on img "Next" at bounding box center [982, 359] width 24 height 64
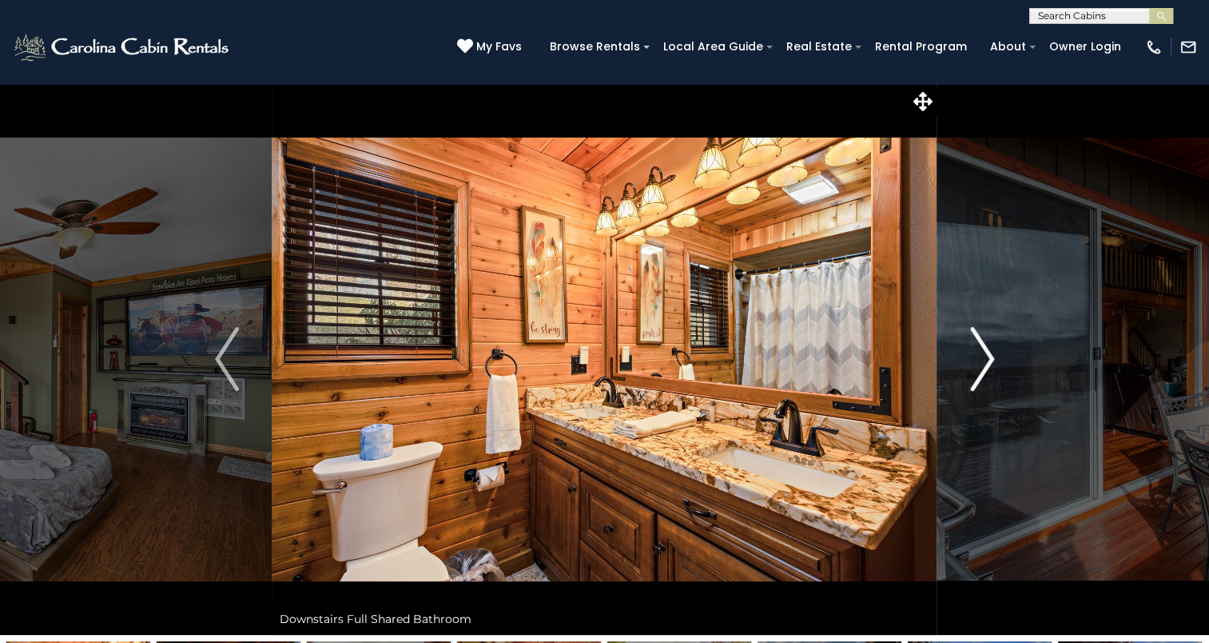
click at [985, 352] on img "Next" at bounding box center [982, 359] width 24 height 64
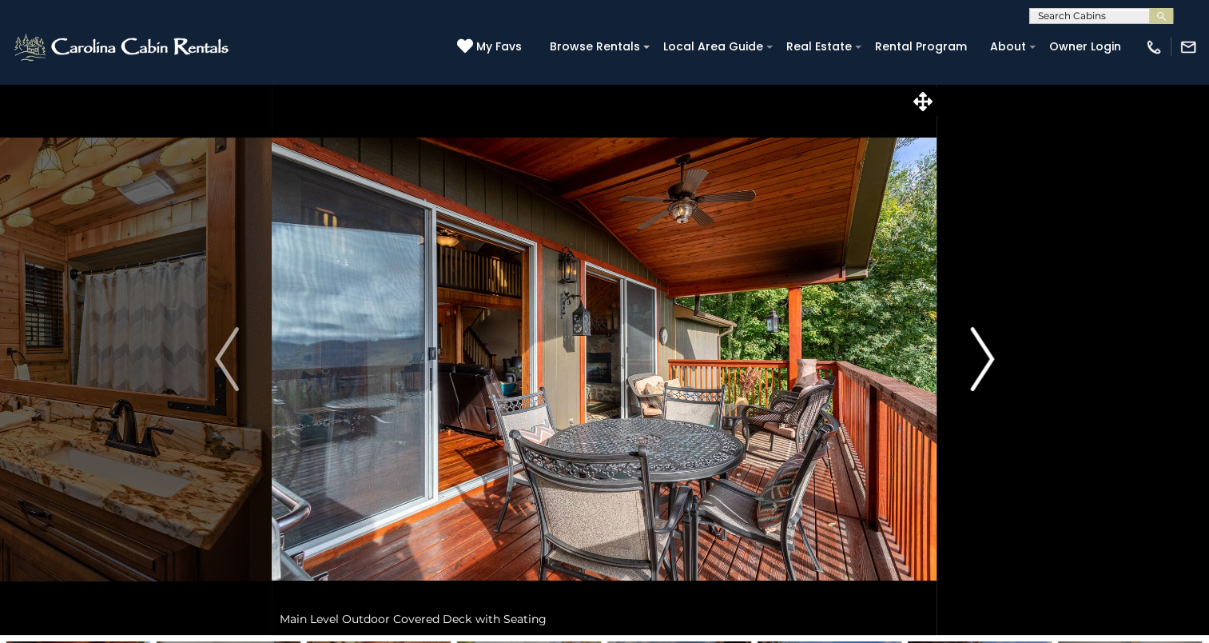
click at [985, 352] on img "Next" at bounding box center [982, 359] width 24 height 64
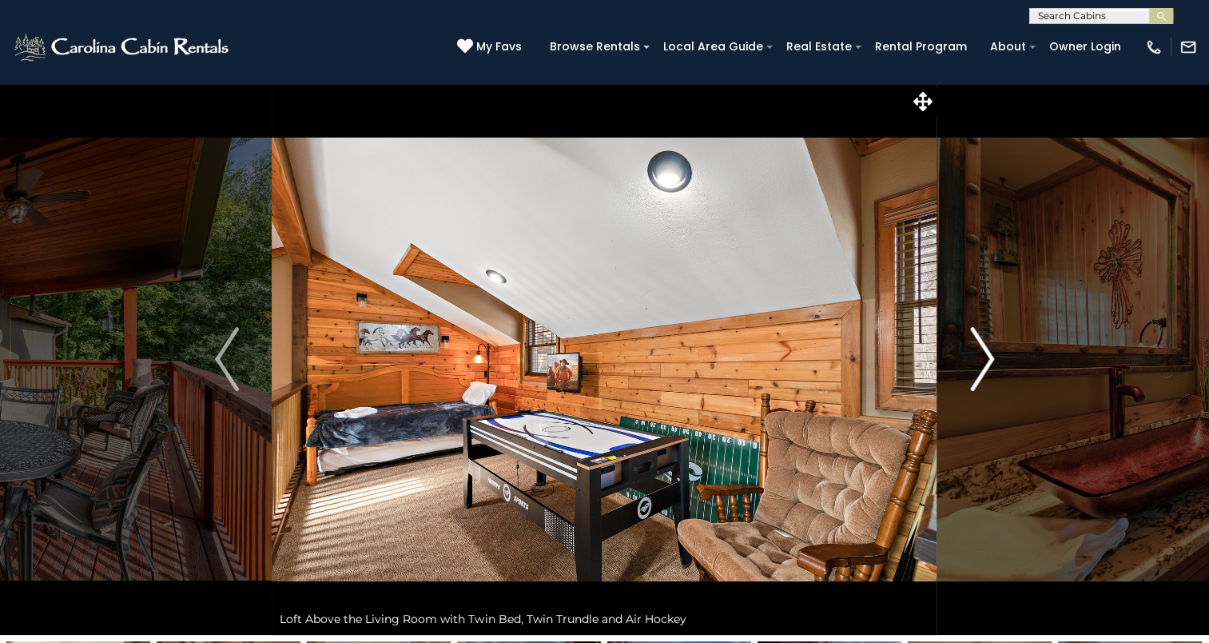
click at [985, 352] on img "Next" at bounding box center [982, 359] width 24 height 64
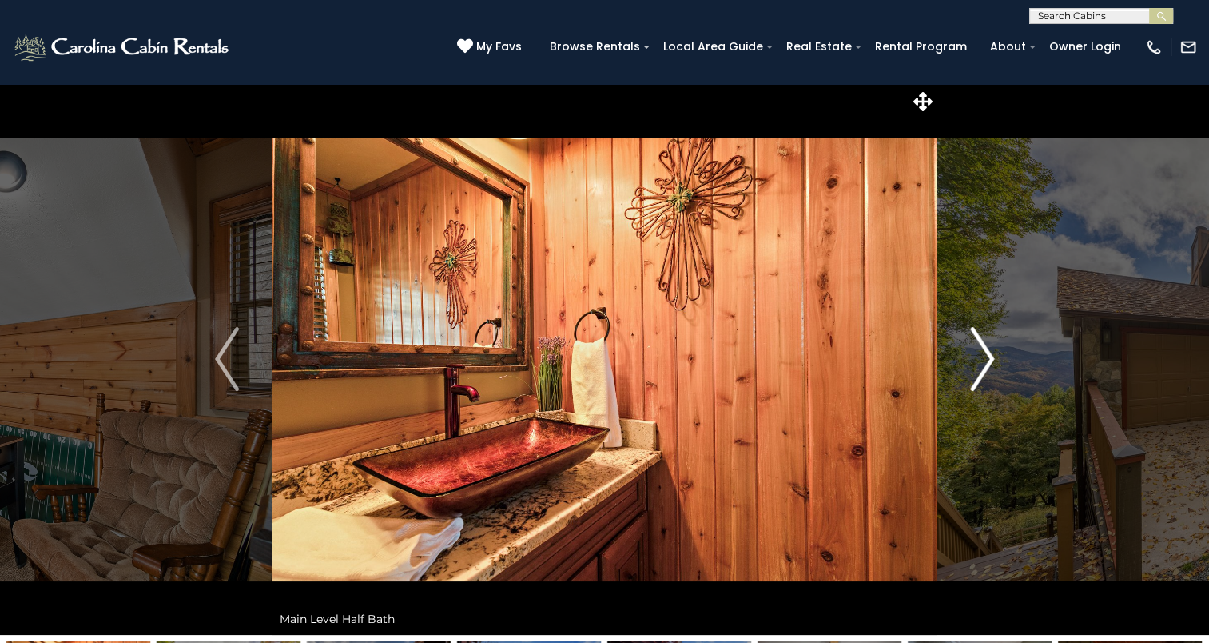
click at [985, 352] on img "Next" at bounding box center [982, 359] width 24 height 64
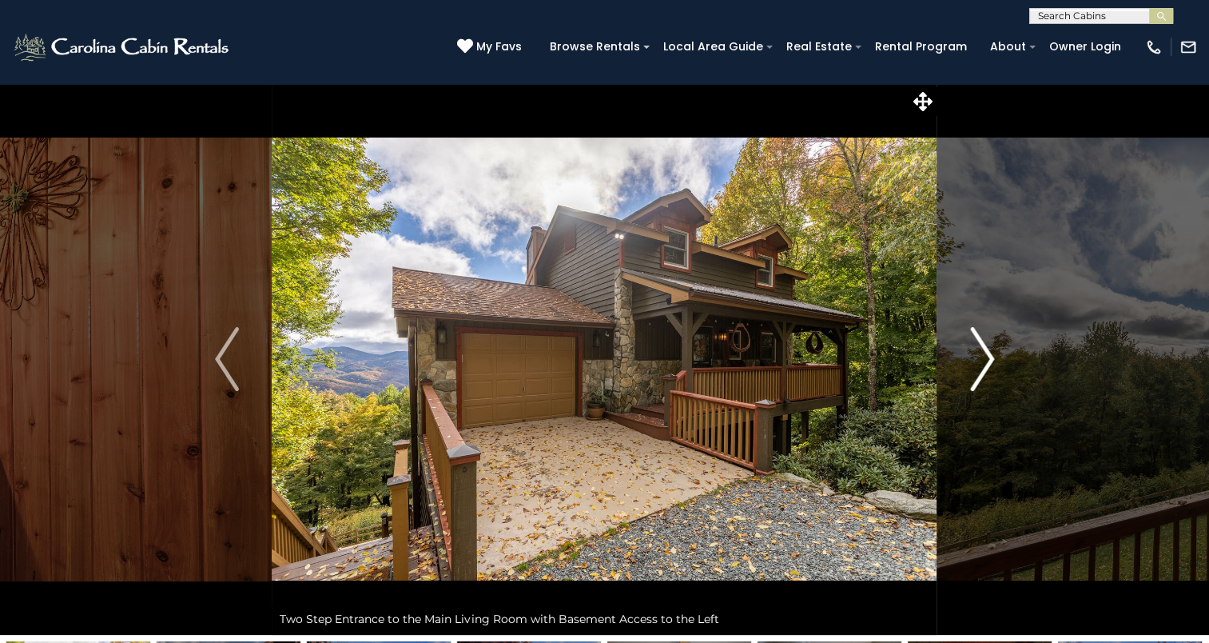
click at [985, 352] on img "Next" at bounding box center [982, 359] width 24 height 64
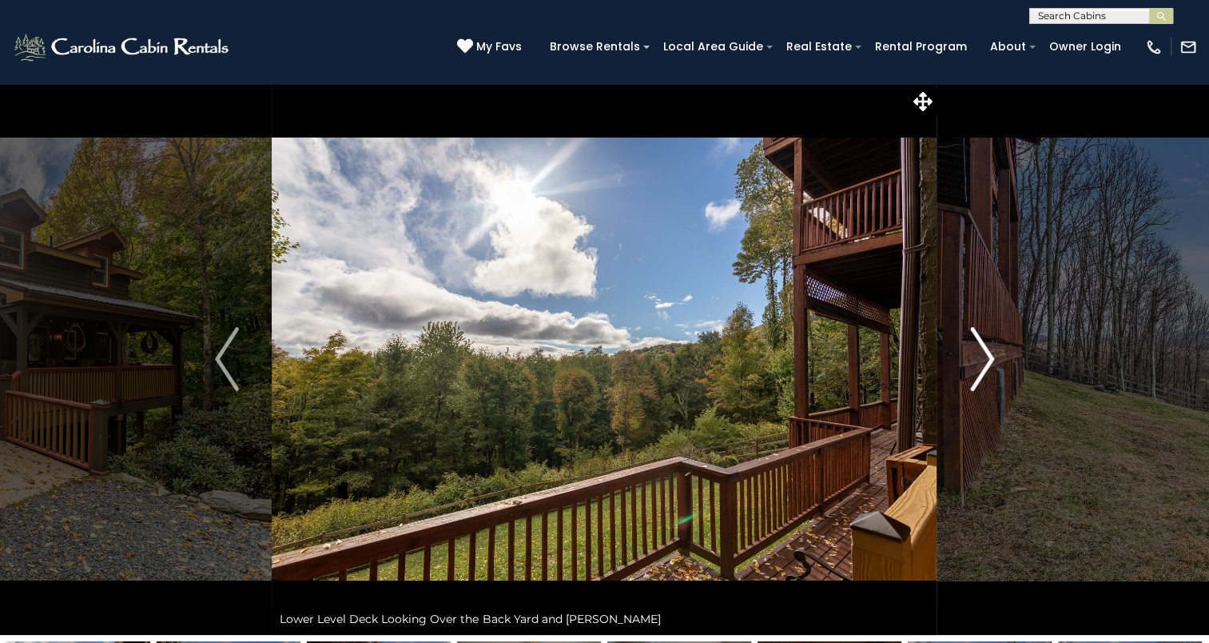
click at [985, 352] on img "Next" at bounding box center [982, 359] width 24 height 64
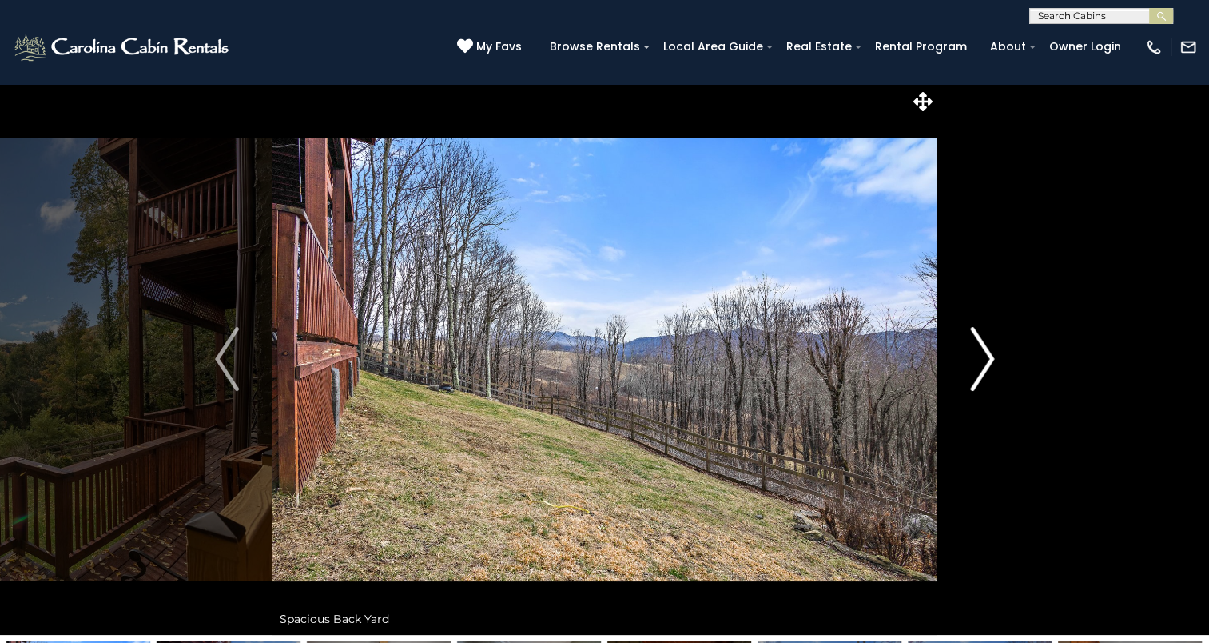
click at [985, 352] on img "Next" at bounding box center [982, 359] width 24 height 64
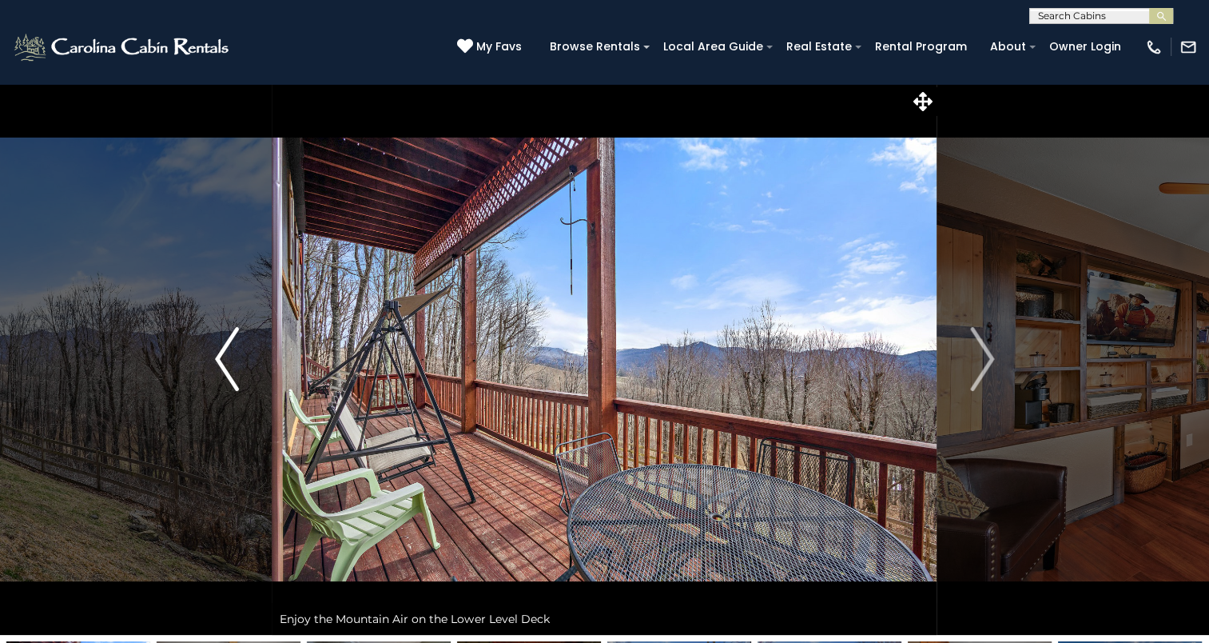
click at [215, 358] on img "Previous" at bounding box center [227, 359] width 24 height 64
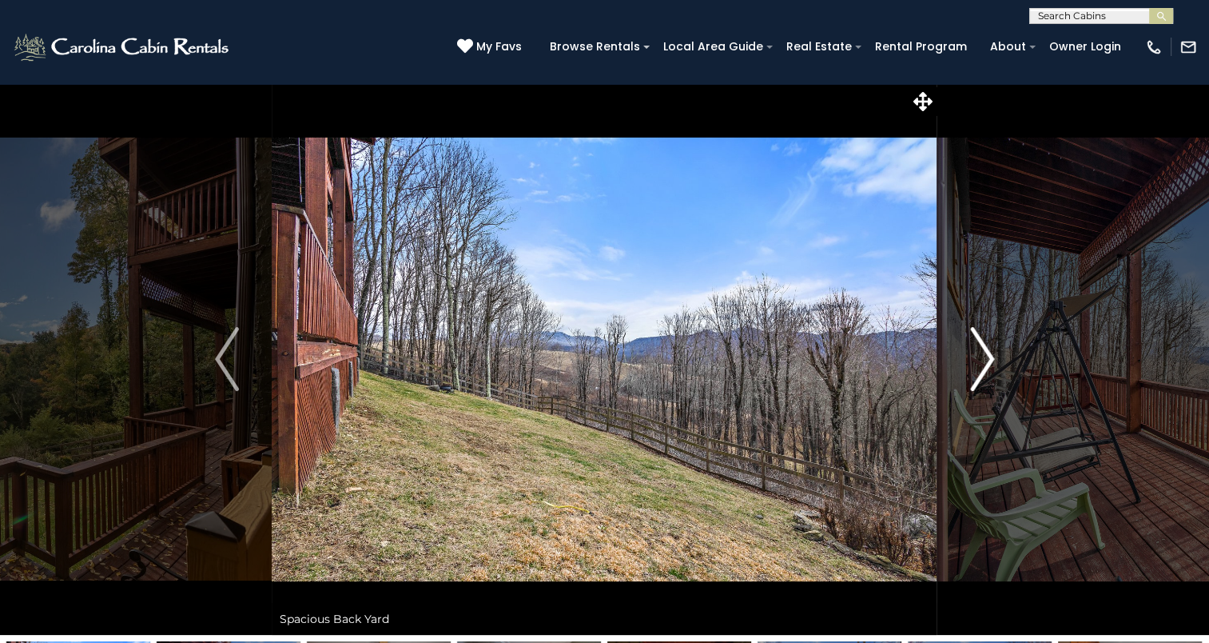
click at [980, 340] on img "Next" at bounding box center [982, 359] width 24 height 64
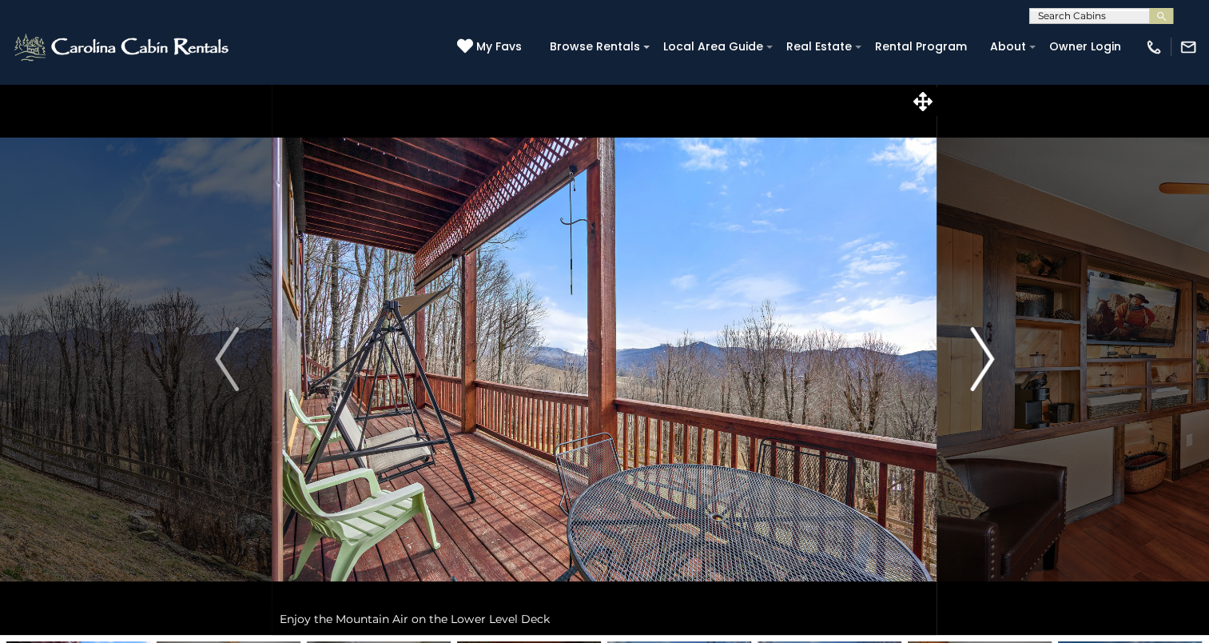
click at [980, 340] on img "Next" at bounding box center [982, 359] width 24 height 64
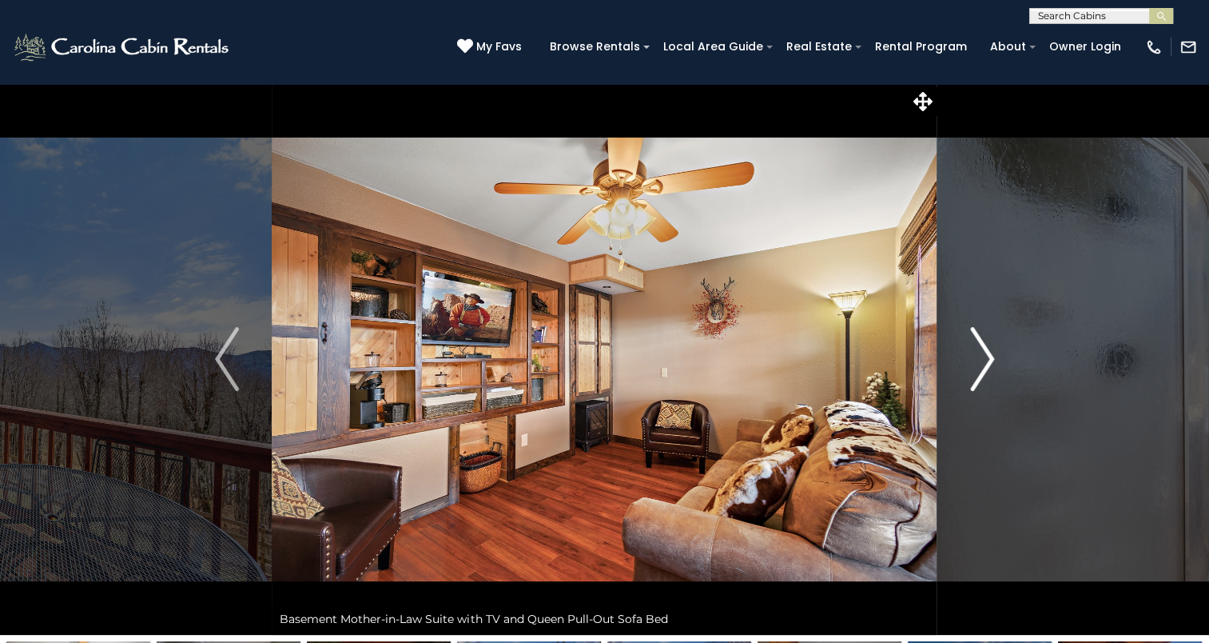
click at [980, 340] on img "Next" at bounding box center [982, 359] width 24 height 64
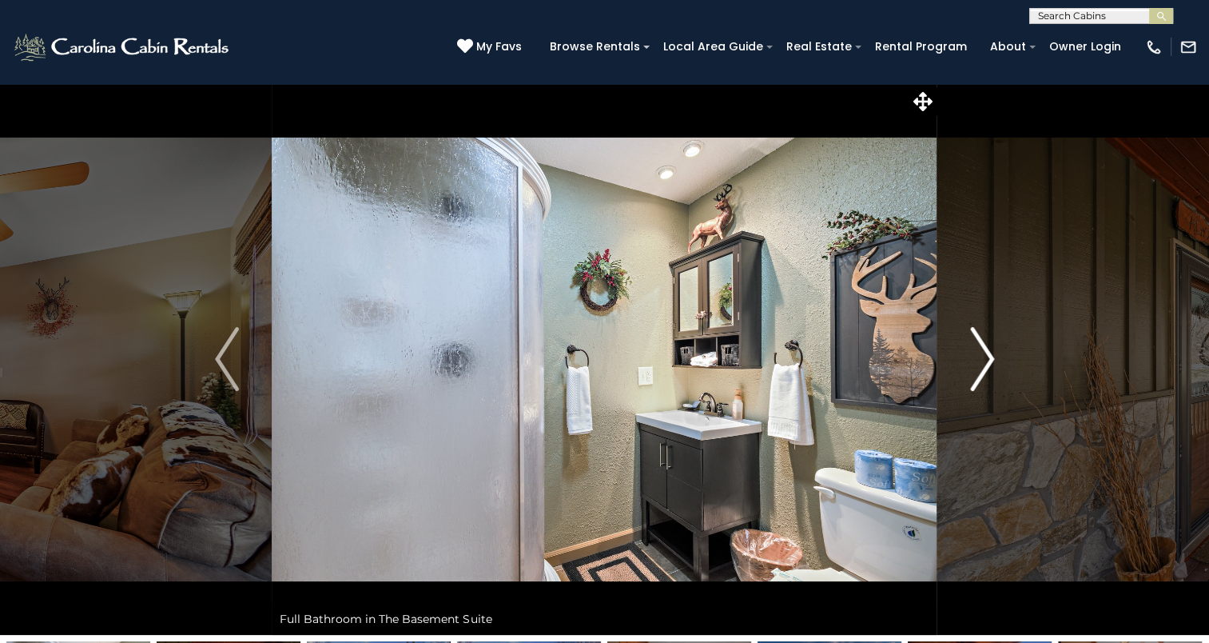
click at [980, 340] on img "Next" at bounding box center [982, 359] width 24 height 64
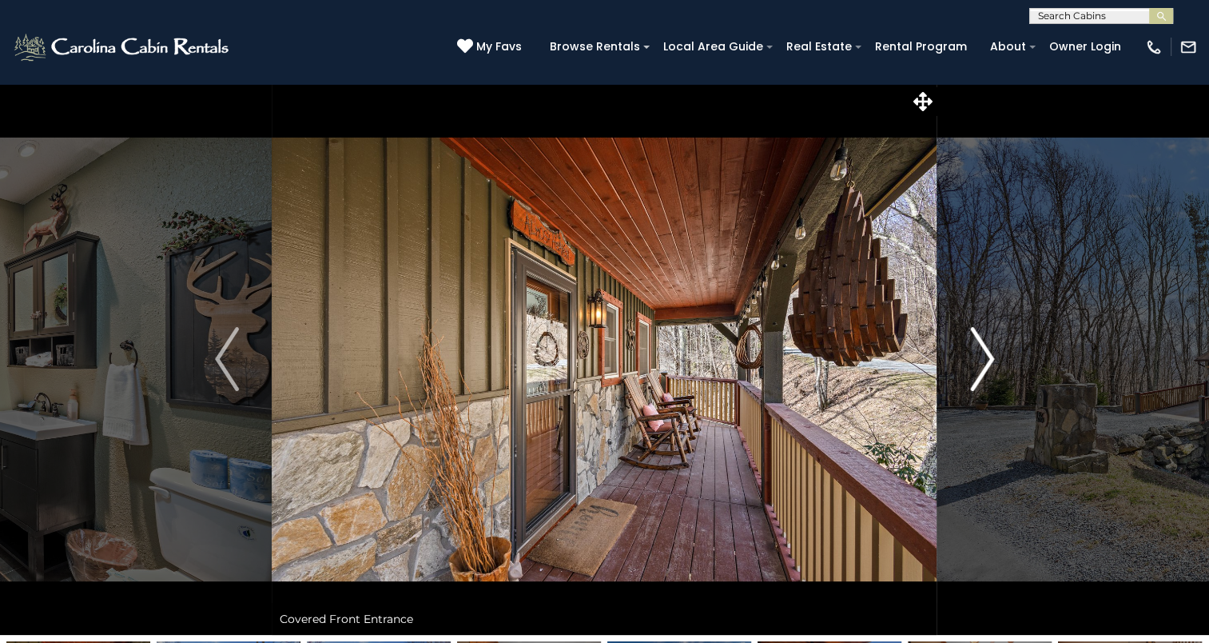
click at [980, 340] on img "Next" at bounding box center [982, 359] width 24 height 64
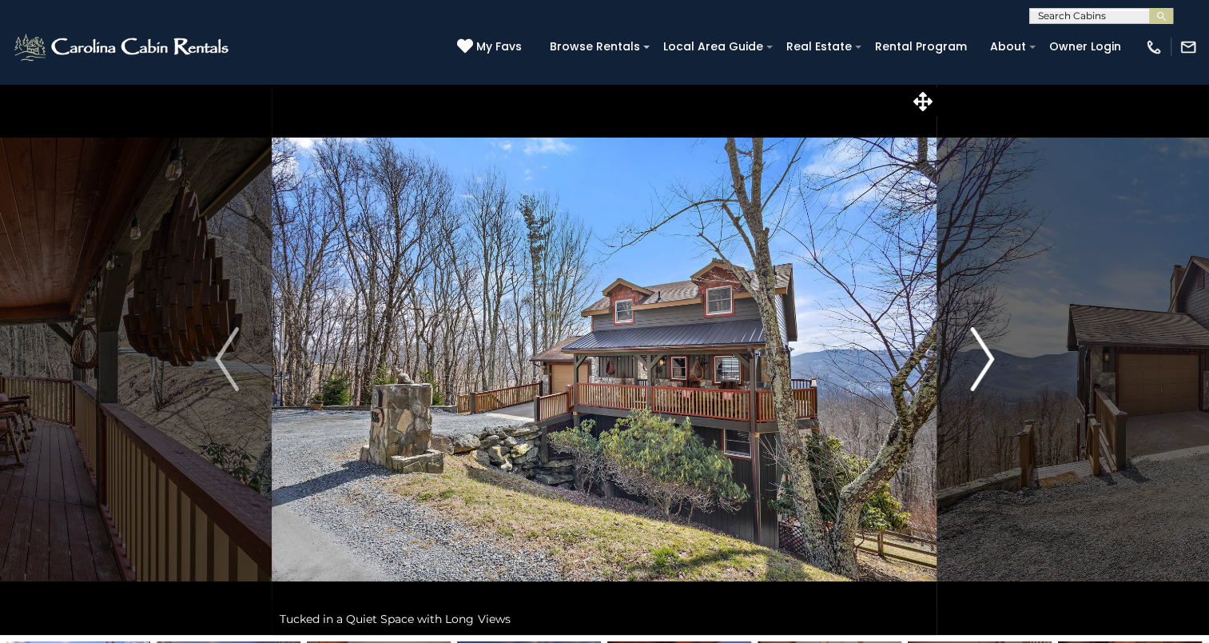
click at [980, 340] on img "Next" at bounding box center [982, 359] width 24 height 64
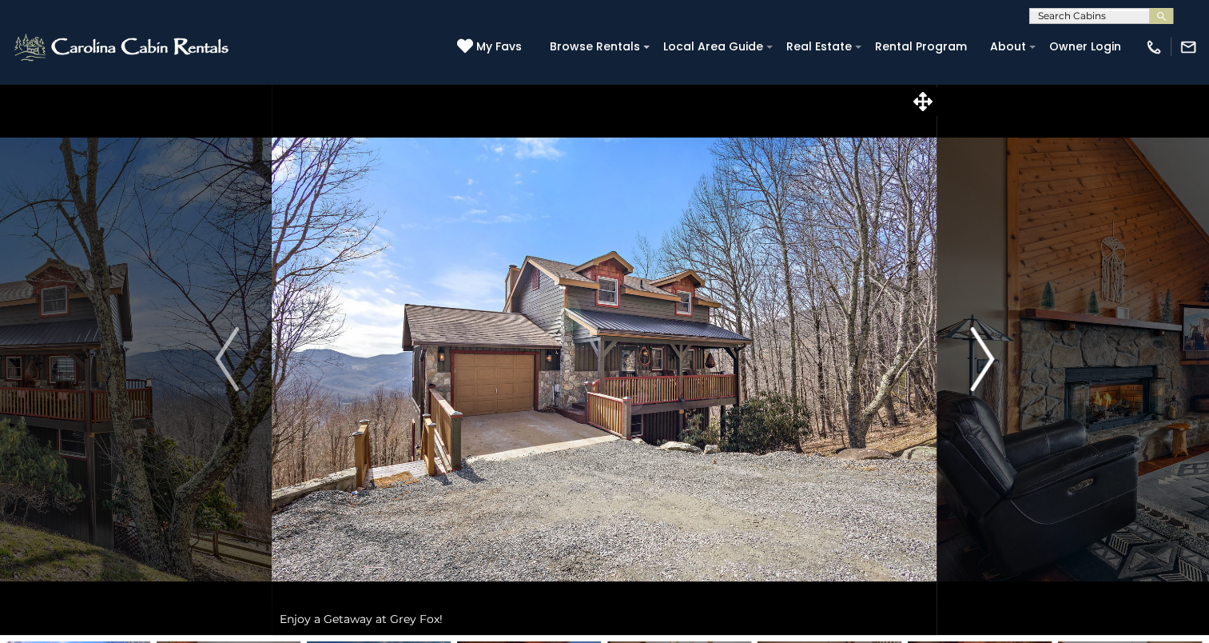
click at [980, 340] on img "Next" at bounding box center [982, 359] width 24 height 64
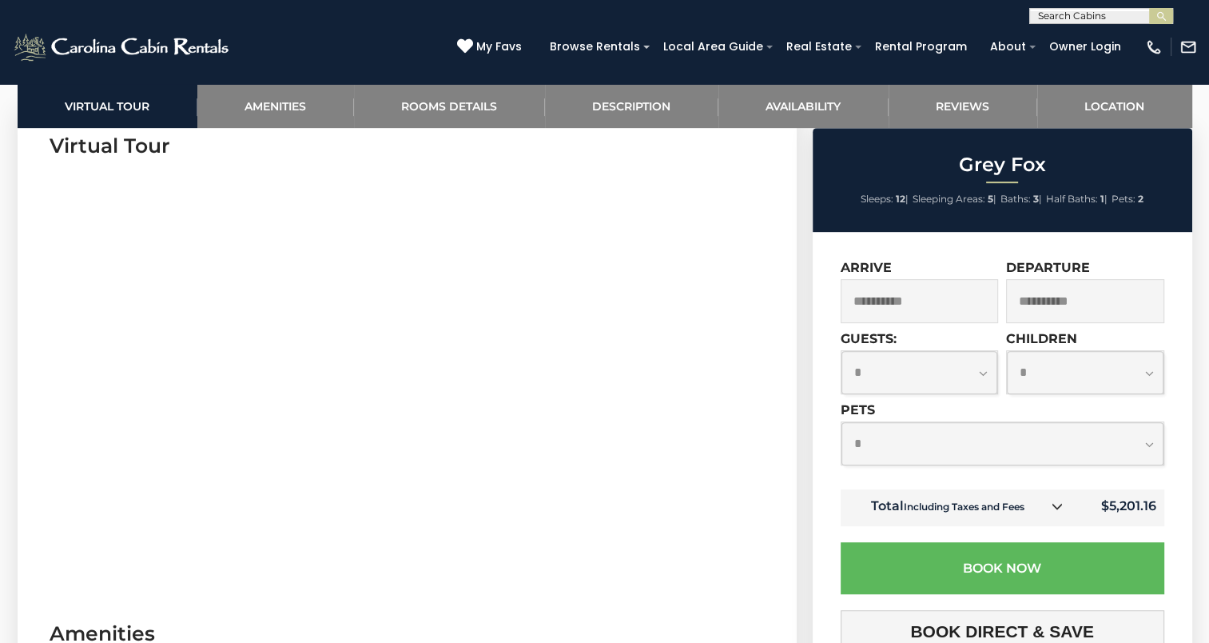
scroll to position [799, 0]
